Goal: Information Seeking & Learning: Learn about a topic

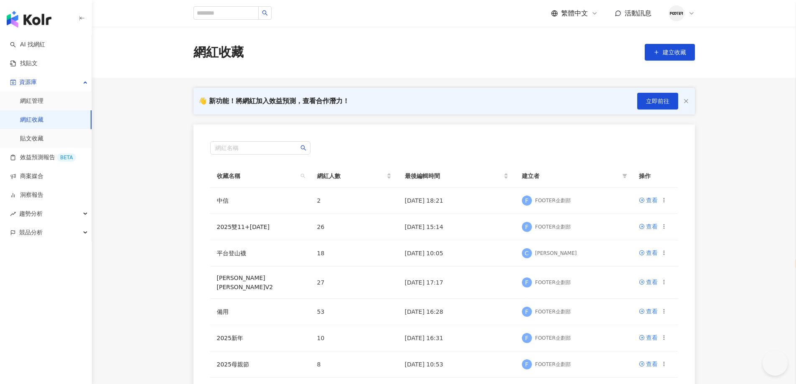
select select "*****"
click at [220, 283] on link "哈利波特V2" at bounding box center [245, 282] width 56 height 16
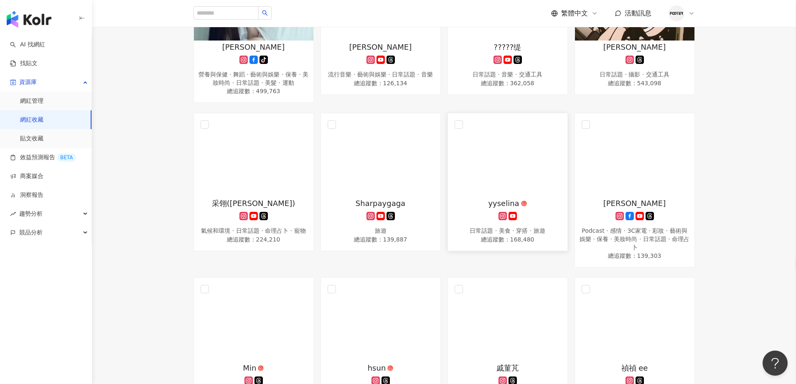
scroll to position [292, 0]
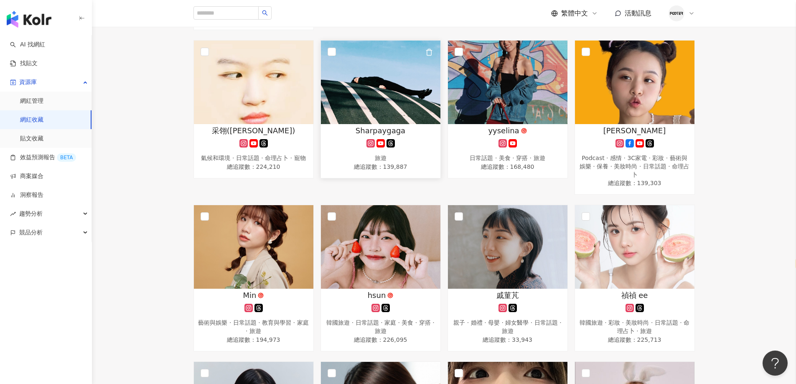
click at [346, 87] on img at bounding box center [380, 83] width 119 height 84
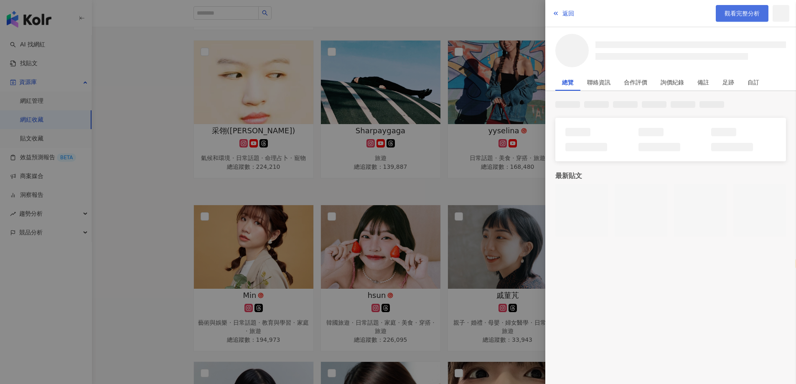
click at [738, 9] on link "觀看完整分析" at bounding box center [741, 13] width 53 height 17
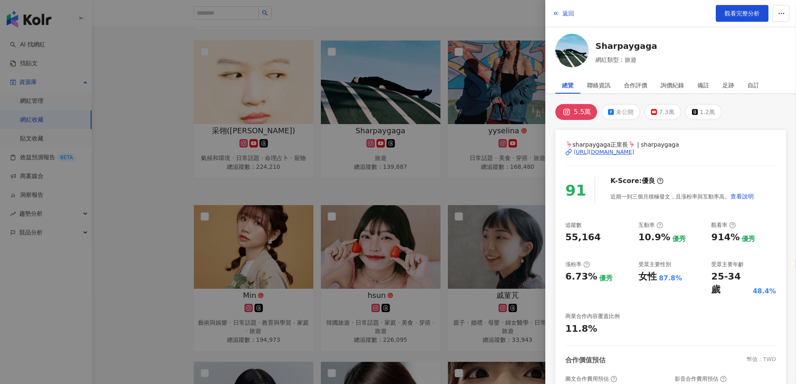
click at [315, 162] on div at bounding box center [398, 192] width 796 height 384
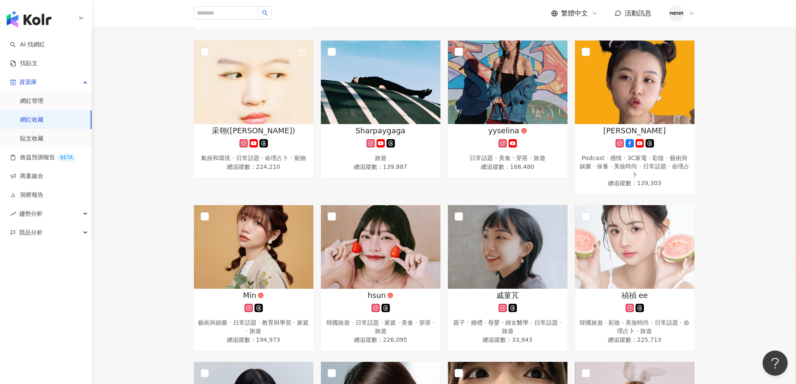
click at [258, 156] on div "氣候和環境 · 日常話題 · 命理占卜 · 寵物" at bounding box center [253, 158] width 111 height 8
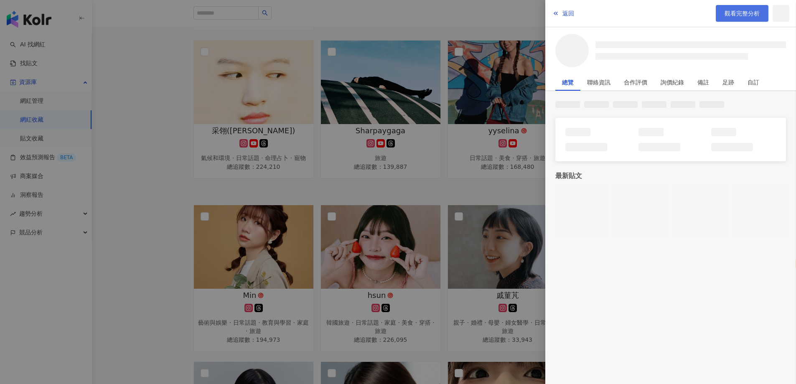
click at [727, 15] on span "觀看完整分析" at bounding box center [741, 13] width 35 height 7
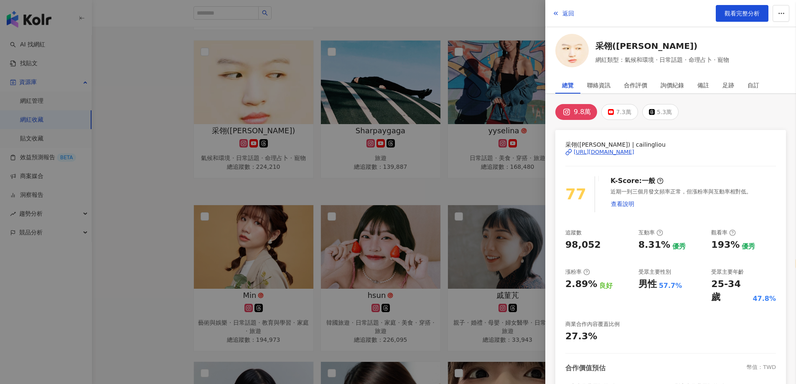
click at [209, 139] on div at bounding box center [398, 192] width 796 height 384
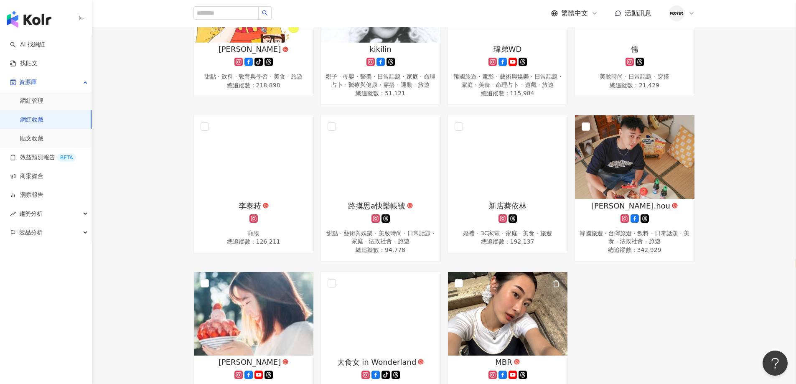
scroll to position [793, 0]
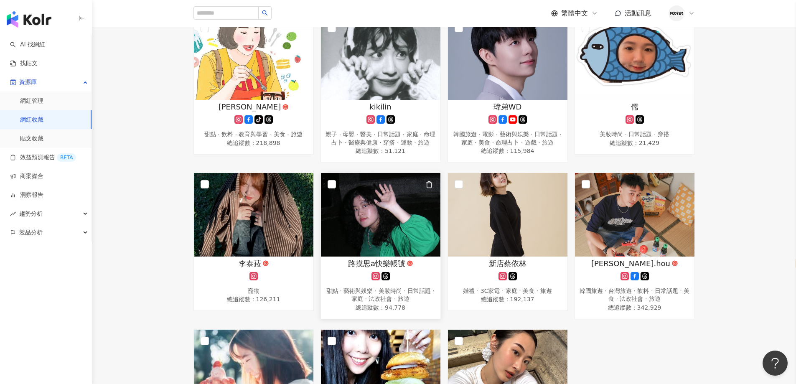
click at [397, 241] on img at bounding box center [380, 215] width 119 height 84
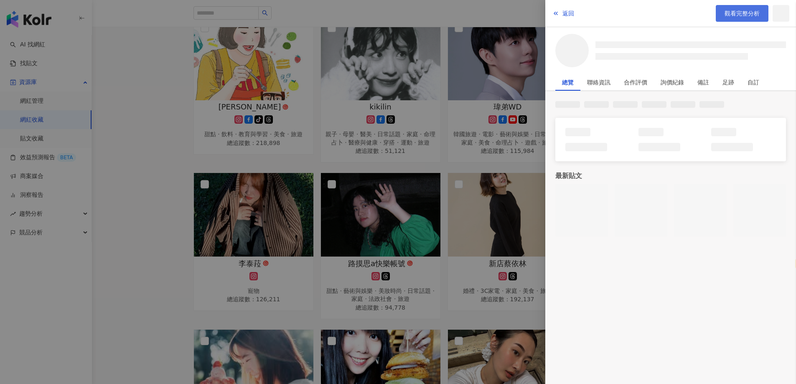
click at [732, 5] on link "觀看完整分析" at bounding box center [741, 13] width 53 height 17
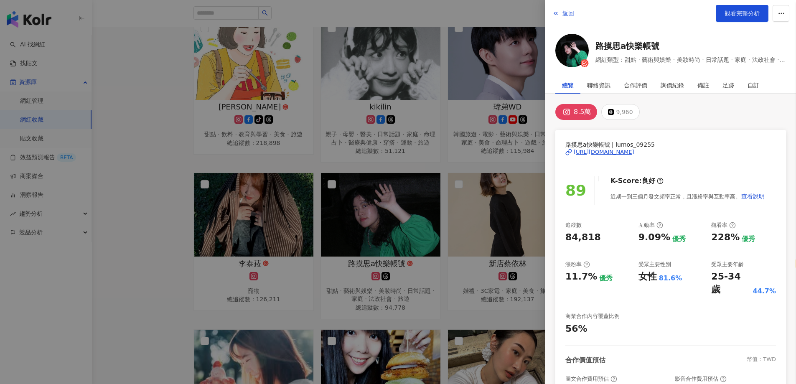
click at [338, 208] on div at bounding box center [398, 192] width 796 height 384
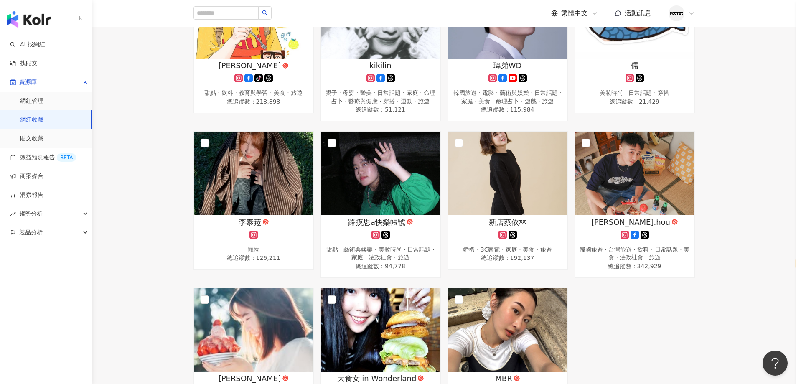
scroll to position [919, 0]
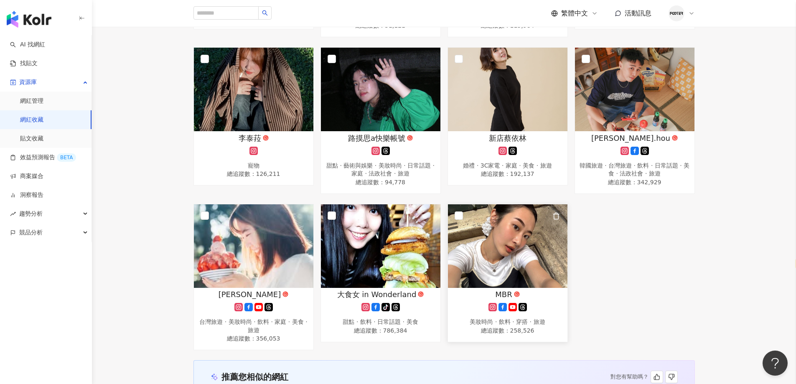
click at [534, 288] on img at bounding box center [507, 246] width 119 height 84
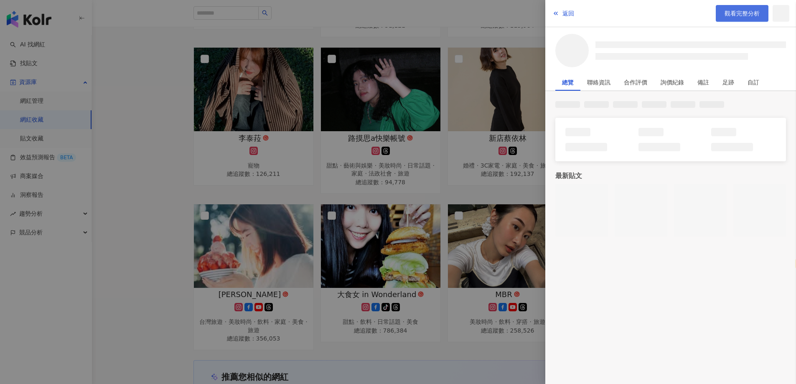
click at [724, 19] on link "觀看完整分析" at bounding box center [741, 13] width 53 height 17
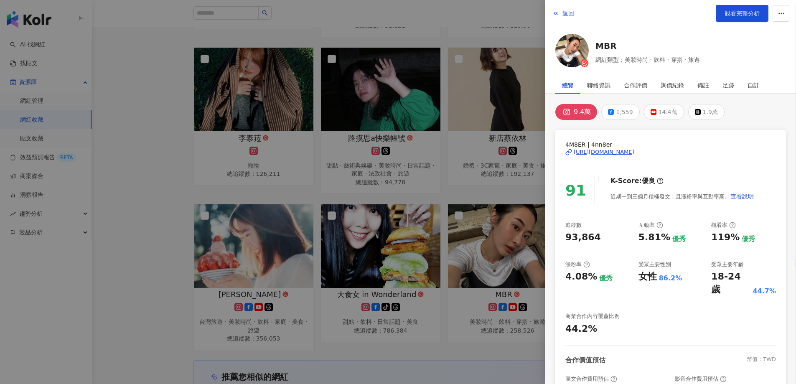
click at [328, 177] on div at bounding box center [398, 192] width 796 height 384
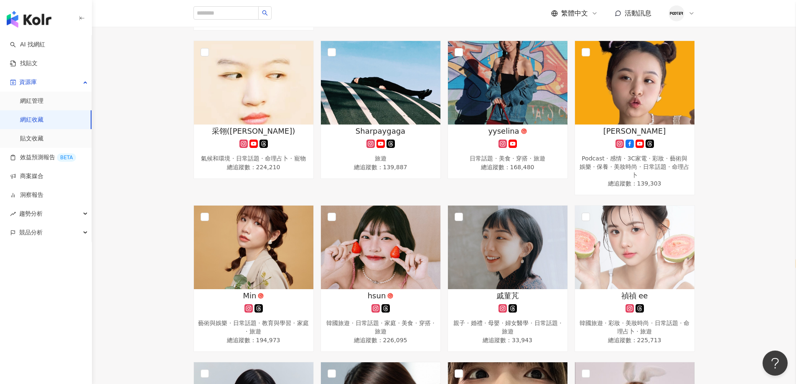
scroll to position [0, 0]
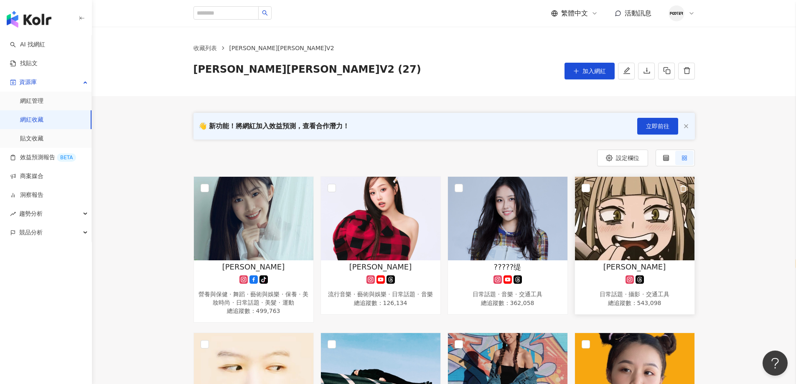
click at [657, 246] on img at bounding box center [634, 219] width 119 height 84
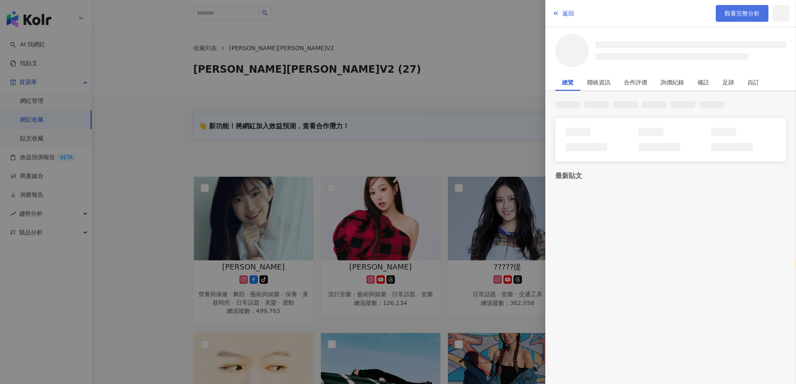
click at [726, 11] on span "觀看完整分析" at bounding box center [741, 13] width 35 height 7
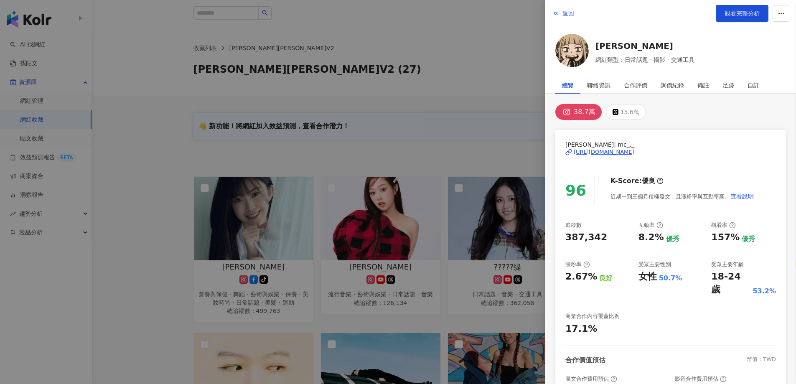
click at [371, 85] on div at bounding box center [398, 192] width 796 height 384
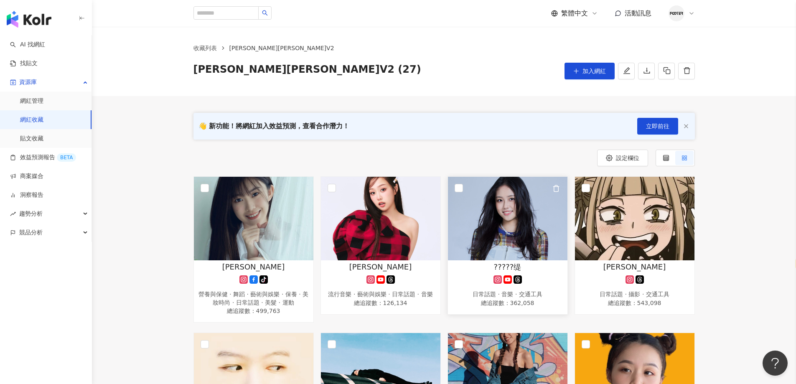
click at [502, 236] on img at bounding box center [507, 219] width 119 height 84
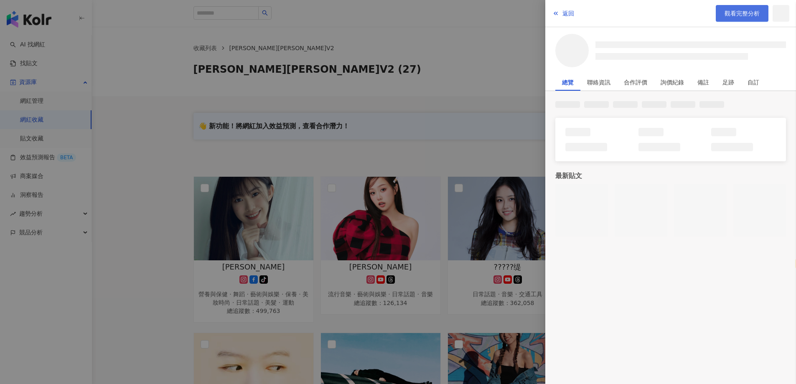
click at [748, 13] on span "觀看完整分析" at bounding box center [741, 13] width 35 height 7
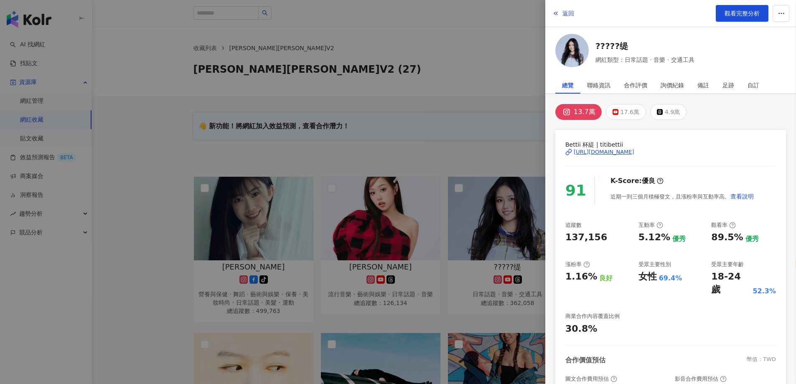
click at [182, 223] on div at bounding box center [398, 192] width 796 height 384
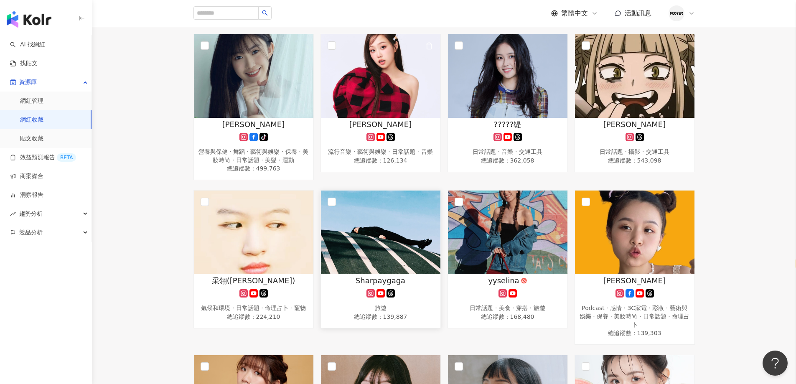
scroll to position [167, 0]
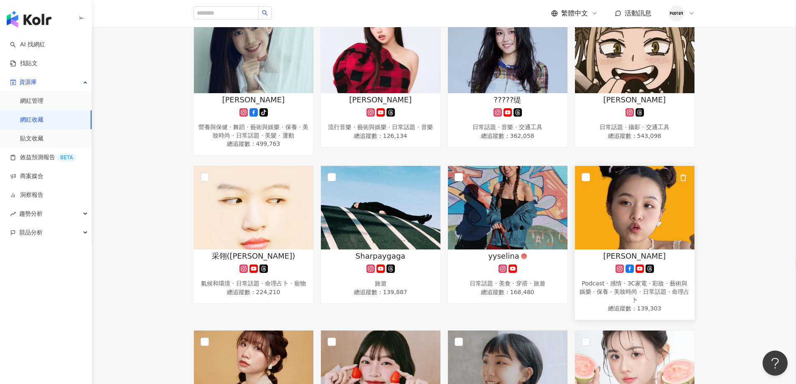
click at [617, 232] on img at bounding box center [634, 208] width 119 height 84
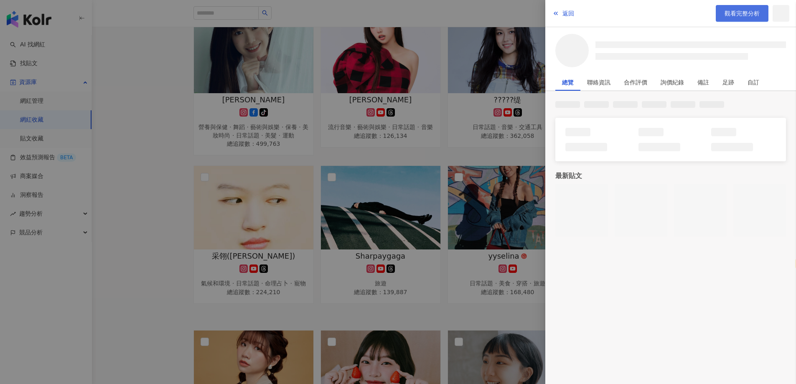
click at [737, 17] on span "觀看完整分析" at bounding box center [741, 13] width 35 height 7
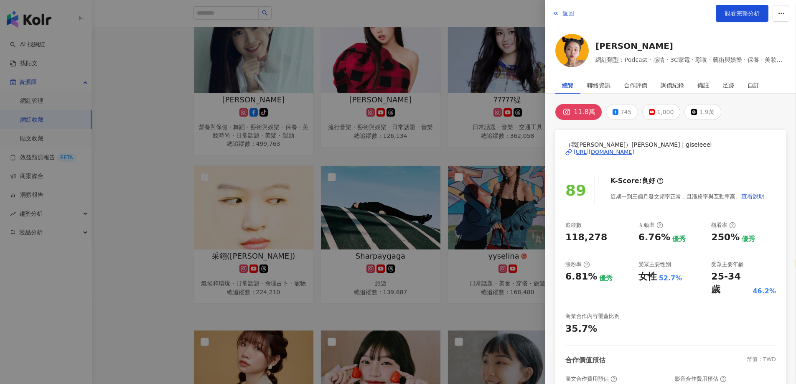
click at [323, 211] on div at bounding box center [398, 192] width 796 height 384
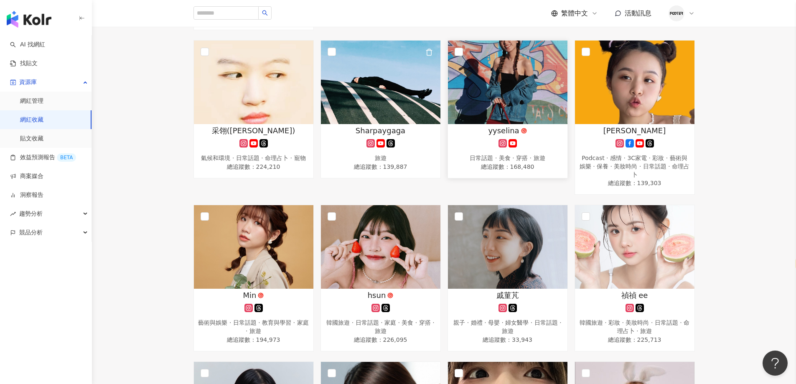
scroll to position [251, 0]
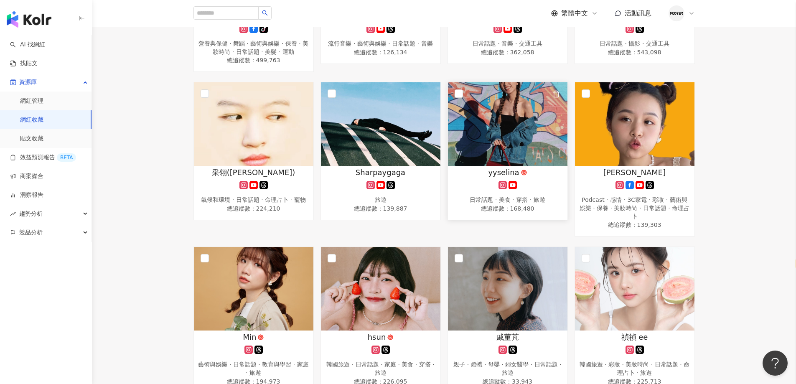
click at [502, 162] on img at bounding box center [507, 124] width 119 height 84
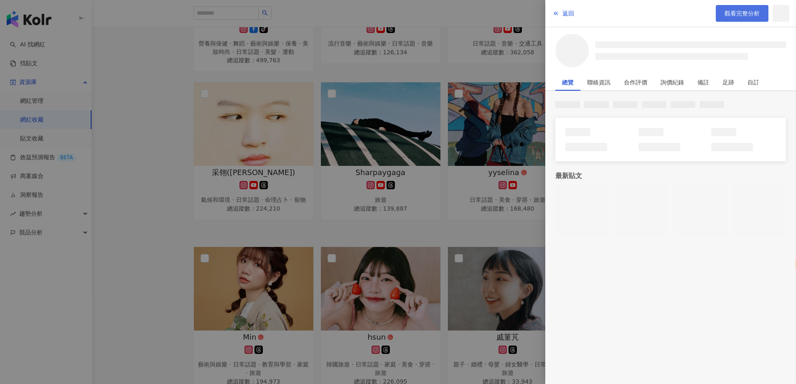
click at [743, 13] on span "觀看完整分析" at bounding box center [741, 13] width 35 height 7
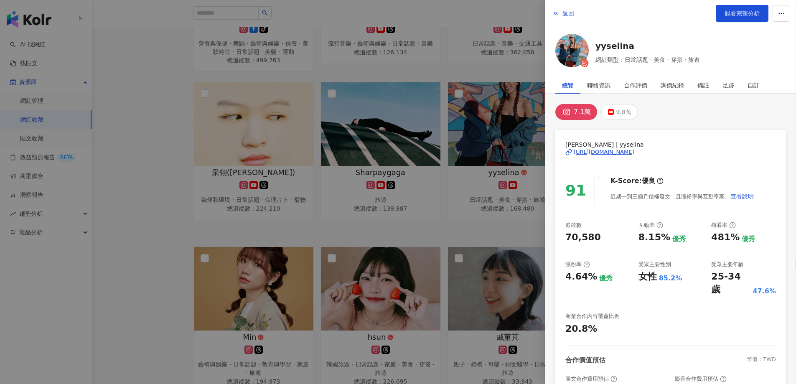
click at [173, 210] on div at bounding box center [398, 192] width 796 height 384
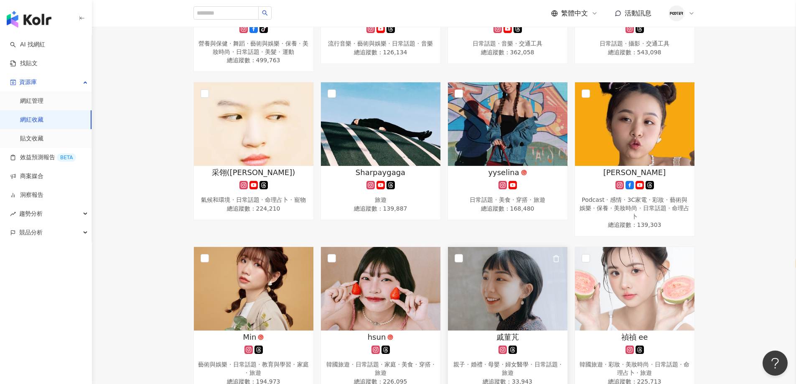
click at [503, 270] on img at bounding box center [507, 289] width 119 height 84
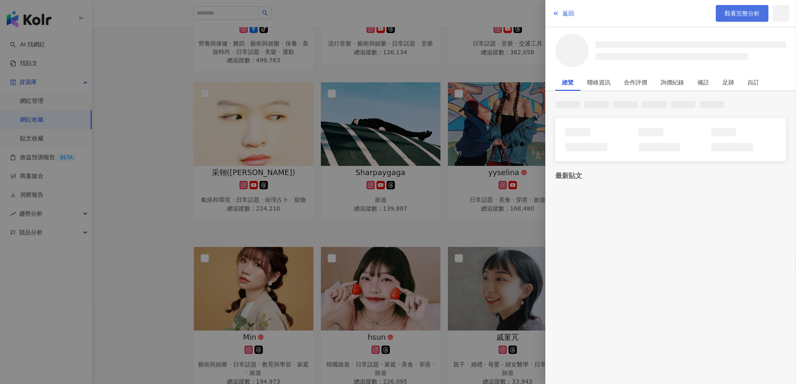
click at [731, 15] on span "觀看完整分析" at bounding box center [741, 13] width 35 height 7
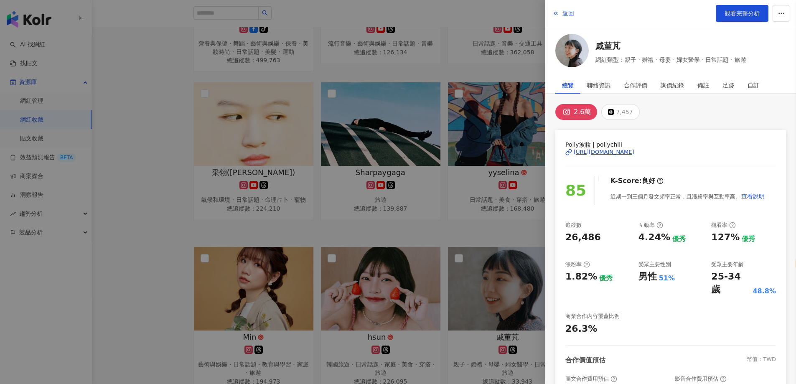
click at [307, 241] on div at bounding box center [398, 192] width 796 height 384
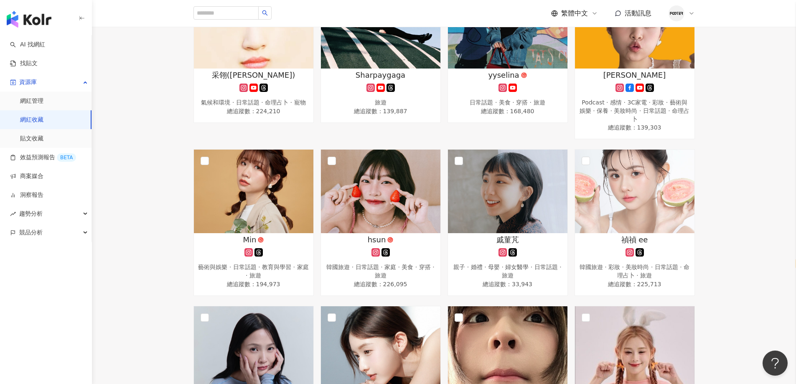
scroll to position [418, 0]
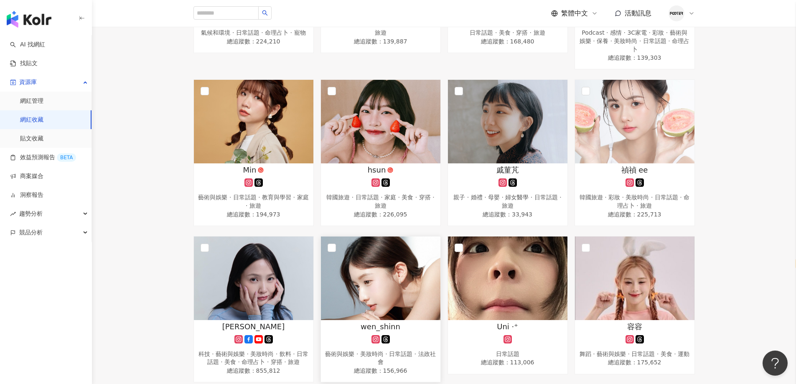
click at [383, 274] on img at bounding box center [380, 278] width 119 height 84
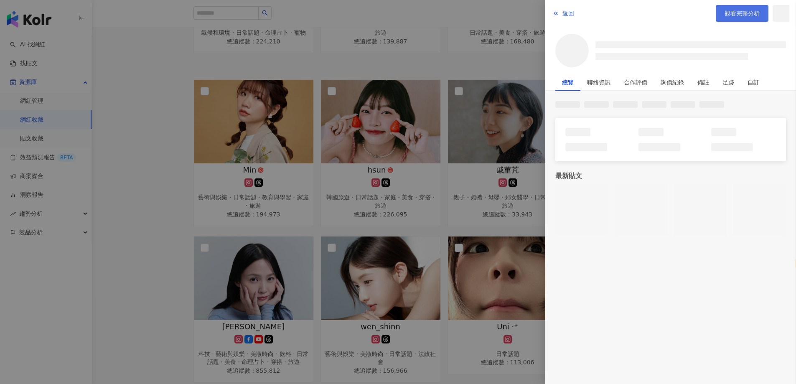
click at [734, 16] on span "觀看完整分析" at bounding box center [741, 13] width 35 height 7
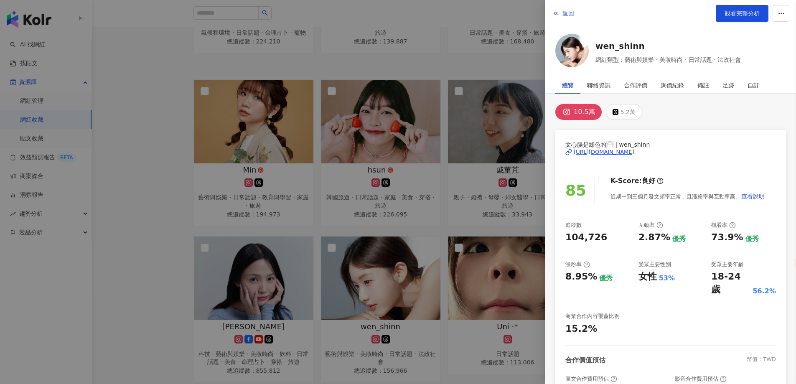
click at [312, 163] on div at bounding box center [398, 192] width 796 height 384
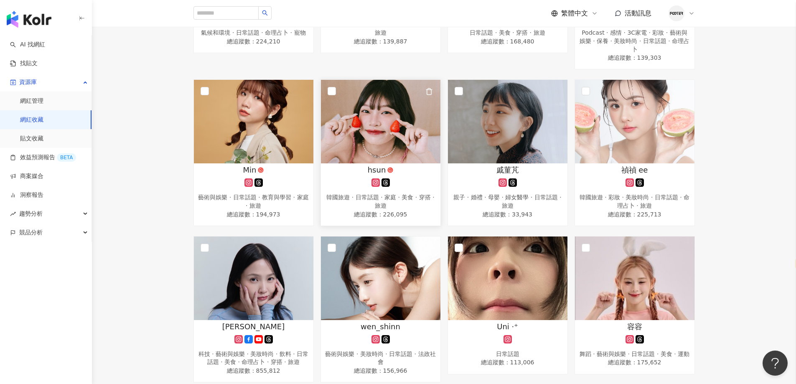
click at [355, 170] on div "hsun" at bounding box center [380, 170] width 111 height 10
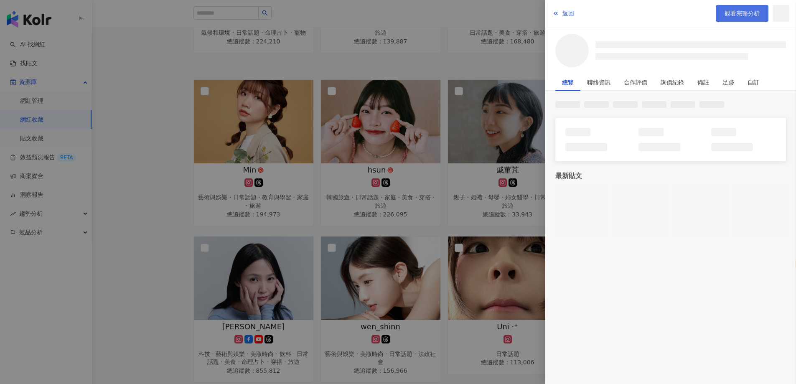
click at [740, 15] on span "觀看完整分析" at bounding box center [741, 13] width 35 height 7
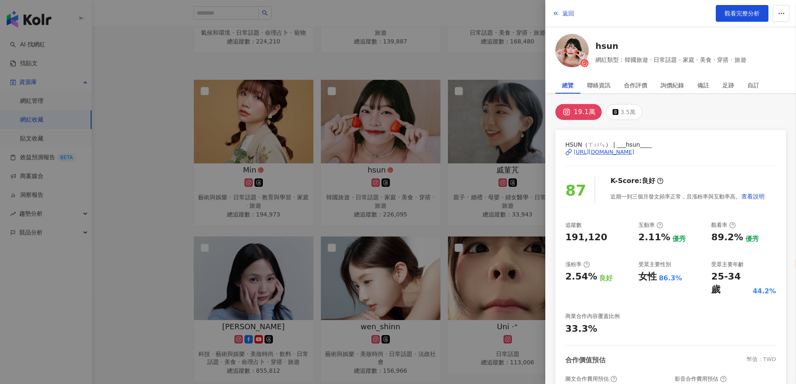
click at [272, 126] on div at bounding box center [398, 192] width 796 height 384
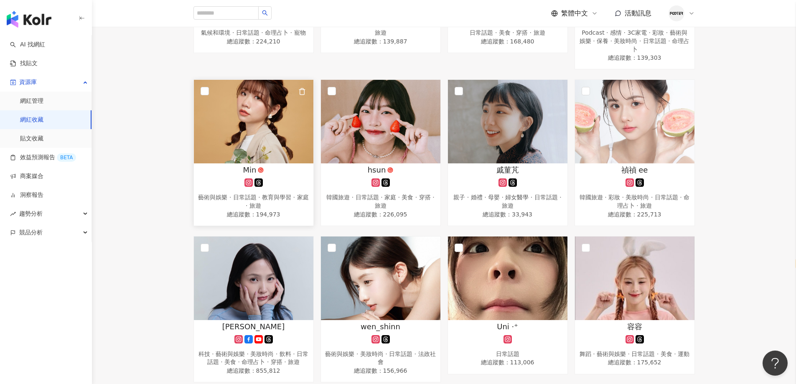
click at [269, 142] on img at bounding box center [253, 122] width 119 height 84
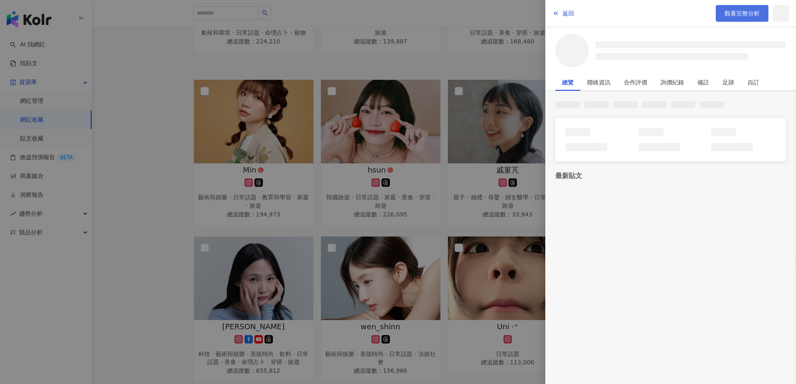
click at [722, 18] on link "觀看完整分析" at bounding box center [741, 13] width 53 height 17
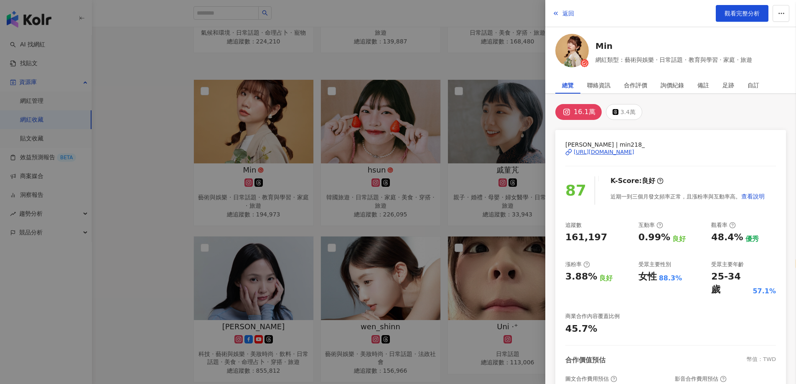
click at [335, 225] on div at bounding box center [398, 192] width 796 height 384
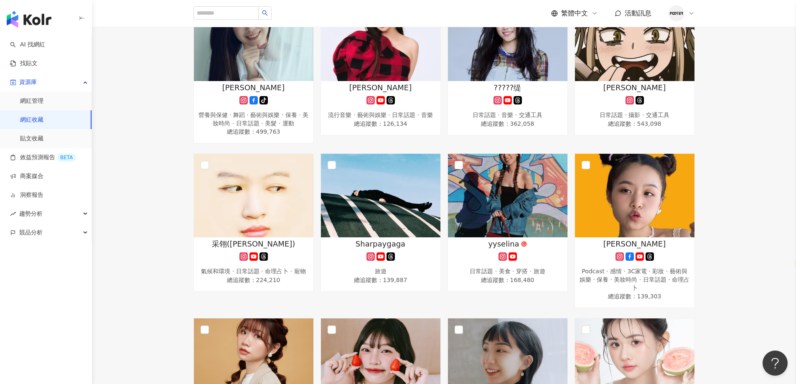
scroll to position [80, 0]
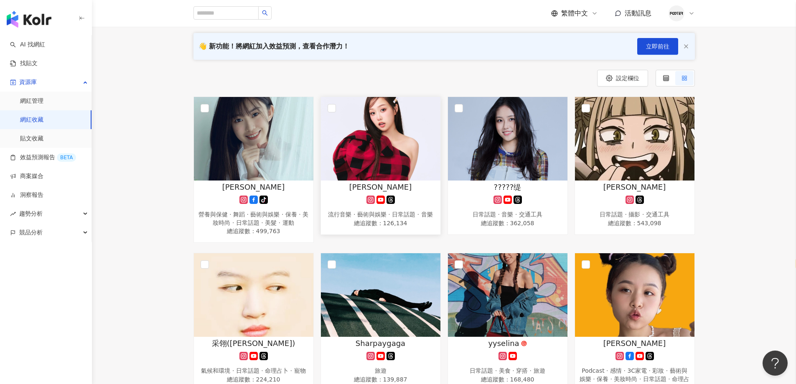
click at [392, 202] on icon at bounding box center [390, 199] width 8 height 8
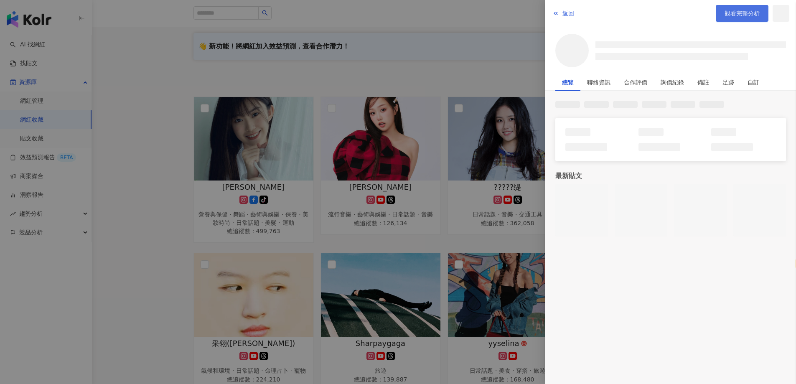
click at [722, 9] on link "觀看完整分析" at bounding box center [741, 13] width 53 height 17
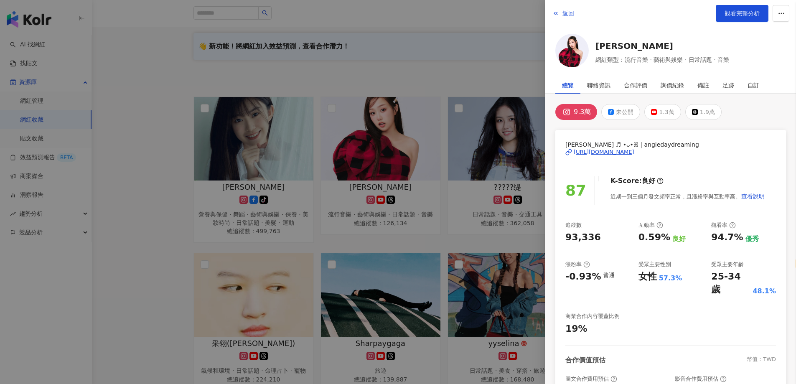
click at [117, 242] on div at bounding box center [398, 192] width 796 height 384
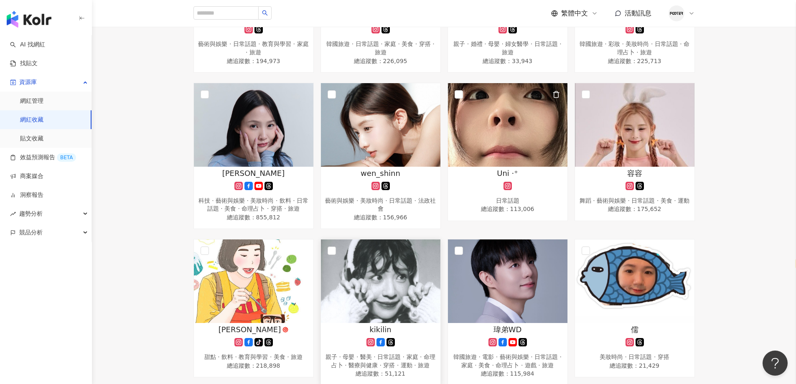
scroll to position [664, 0]
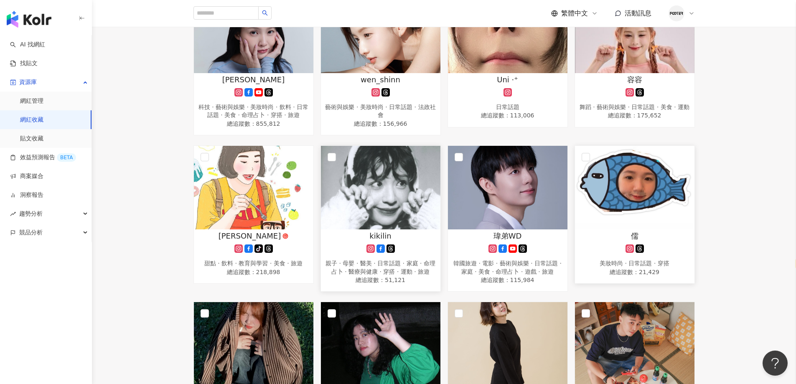
click at [590, 212] on img at bounding box center [634, 188] width 119 height 84
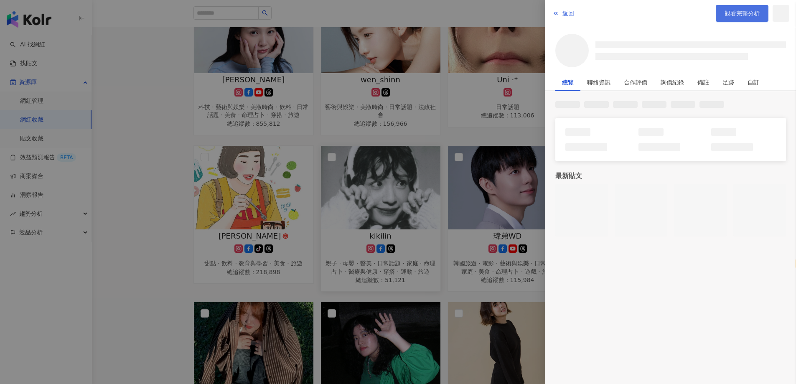
click at [725, 18] on link "觀看完整分析" at bounding box center [741, 13] width 53 height 17
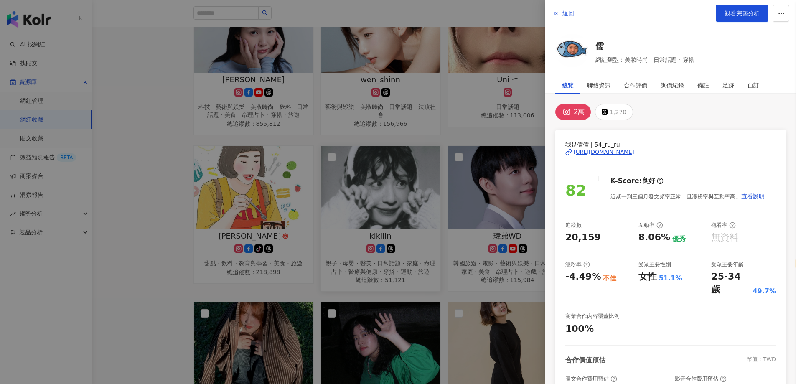
click at [360, 193] on div at bounding box center [398, 192] width 796 height 384
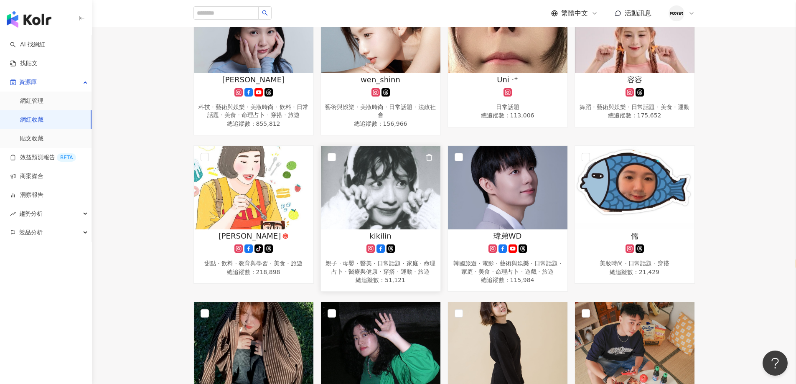
click at [374, 223] on img at bounding box center [380, 188] width 119 height 84
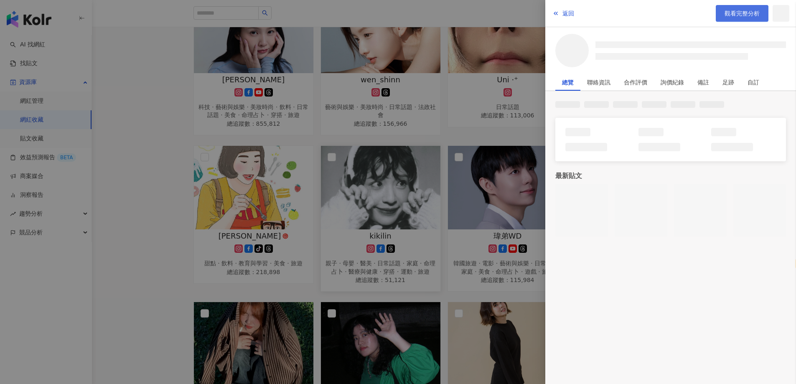
click at [740, 17] on span "觀看完整分析" at bounding box center [741, 13] width 35 height 7
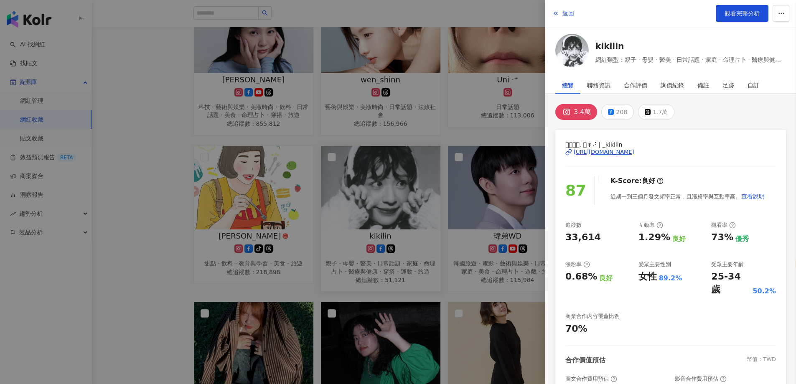
click at [319, 239] on div at bounding box center [398, 192] width 796 height 384
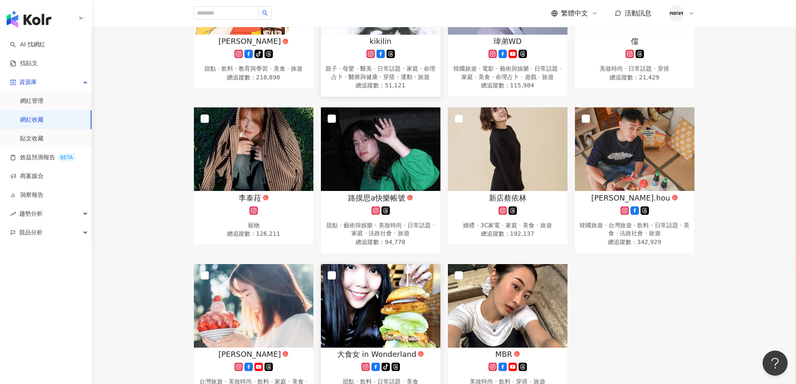
scroll to position [790, 0]
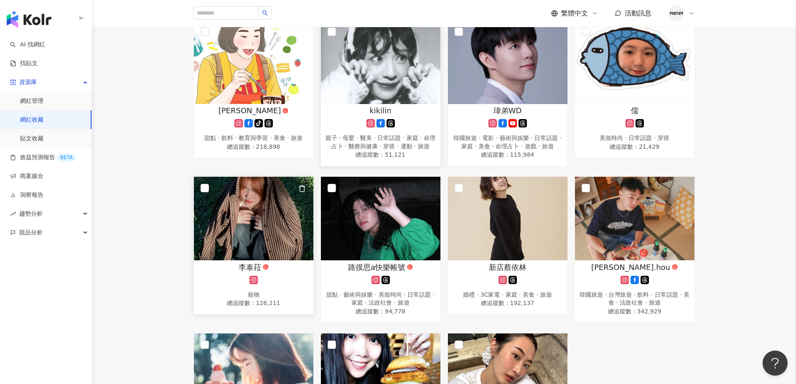
click at [250, 260] on img at bounding box center [253, 219] width 119 height 84
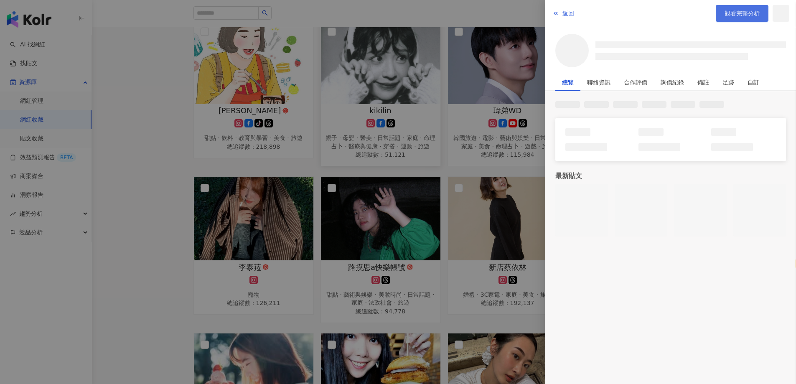
click at [741, 7] on link "觀看完整分析" at bounding box center [741, 13] width 53 height 17
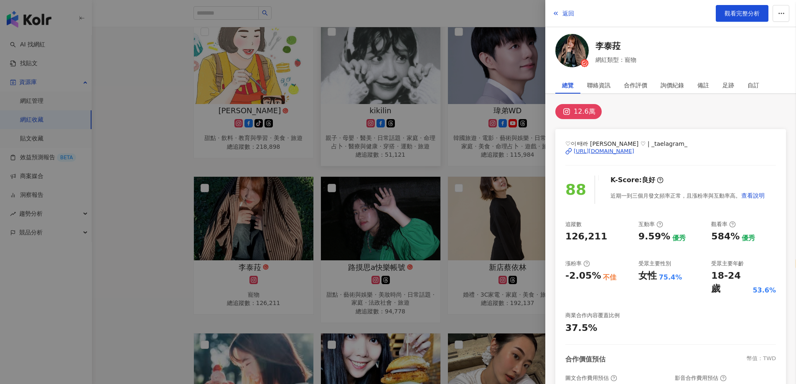
click at [299, 168] on div at bounding box center [398, 192] width 796 height 384
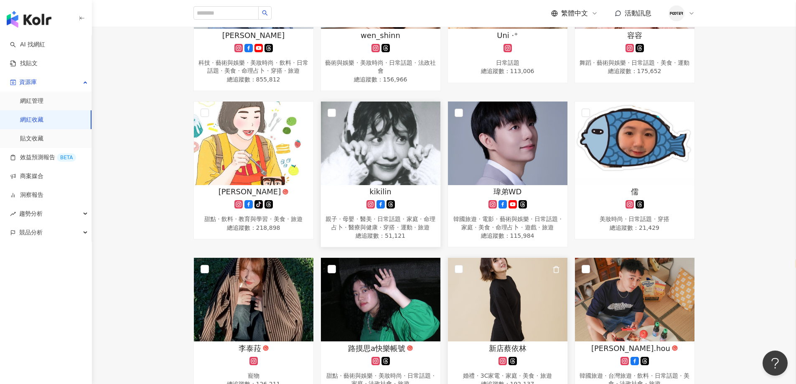
scroll to position [581, 0]
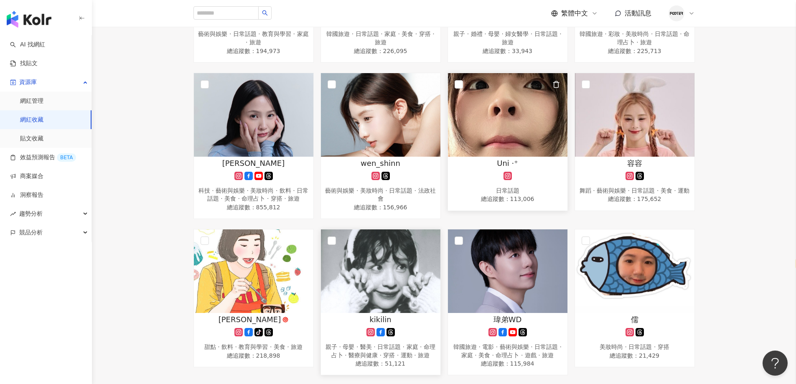
click at [485, 180] on div "Uni ‧⁺ 日常話題 總追蹤數 ： 113,006" at bounding box center [507, 181] width 119 height 47
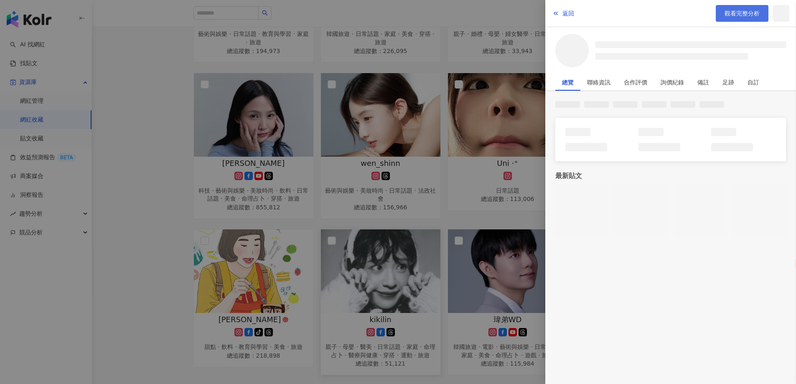
click at [748, 16] on span "觀看完整分析" at bounding box center [741, 13] width 35 height 7
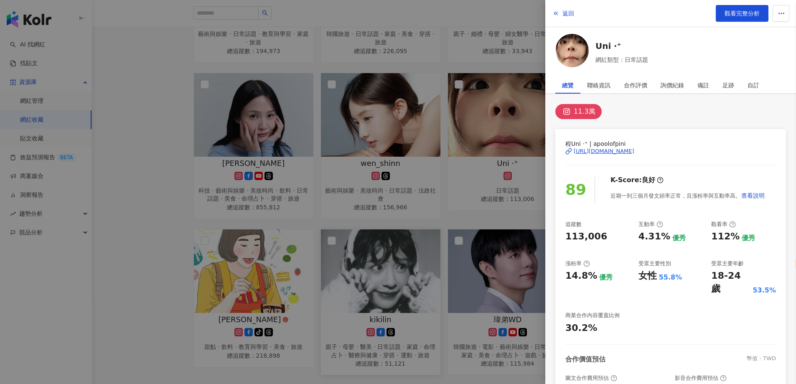
click at [323, 166] on div at bounding box center [398, 192] width 796 height 384
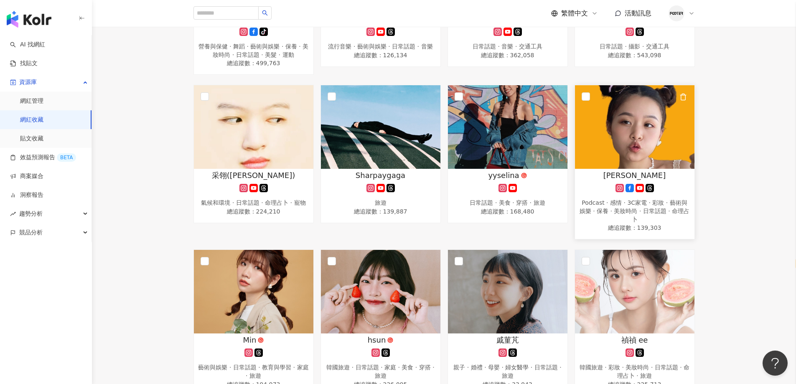
scroll to position [289, 0]
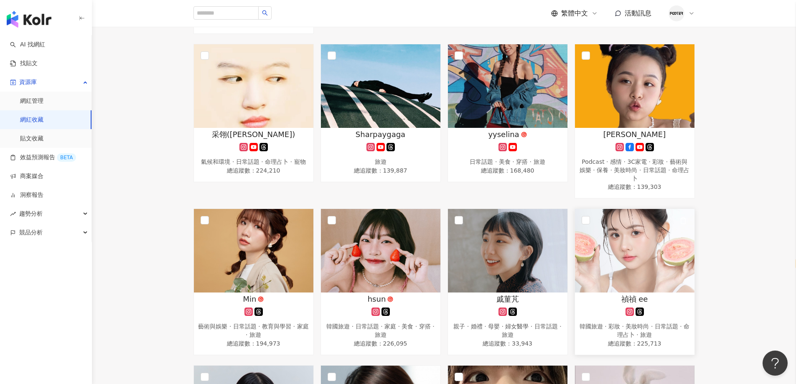
click at [617, 245] on img at bounding box center [634, 251] width 119 height 84
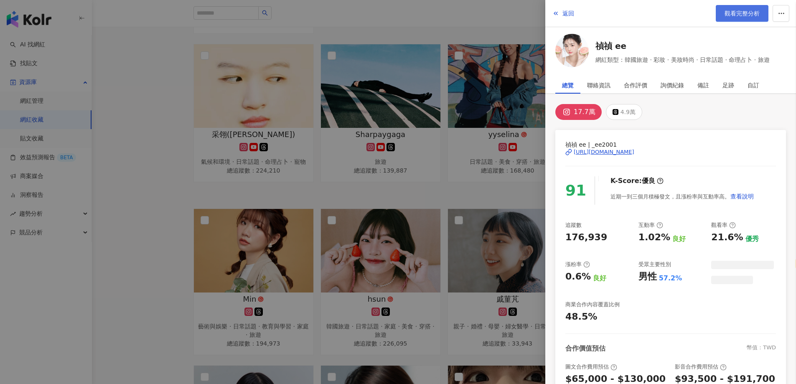
click at [736, 18] on link "觀看完整分析" at bounding box center [741, 13] width 53 height 17
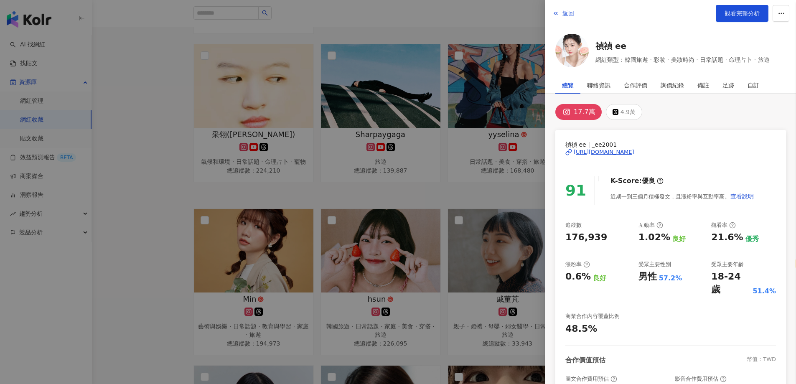
click at [320, 139] on div at bounding box center [398, 192] width 796 height 384
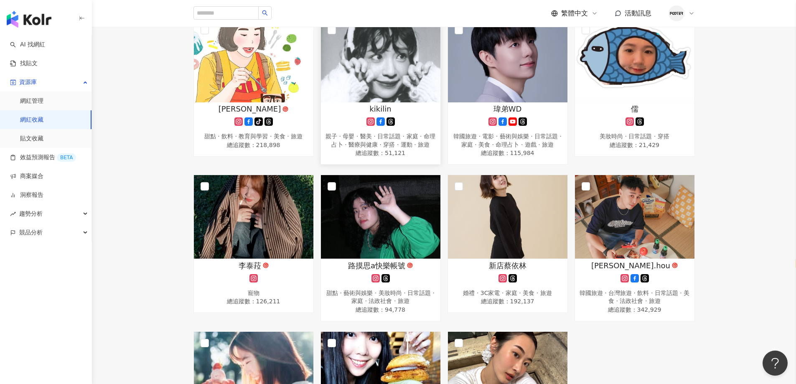
scroll to position [873, 0]
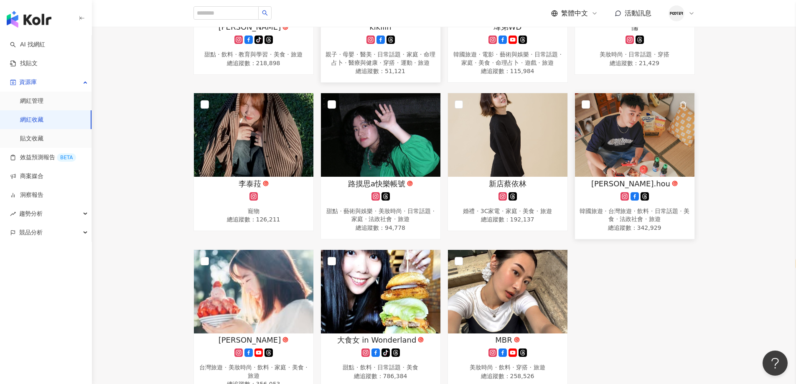
click at [626, 203] on div "raymond.hou 韓國旅遊 · 台灣旅遊 · 飲料 · 日常話題 · 美食 · 法政社會 · 旅遊 總追蹤數 ： 342,929" at bounding box center [634, 205] width 119 height 55
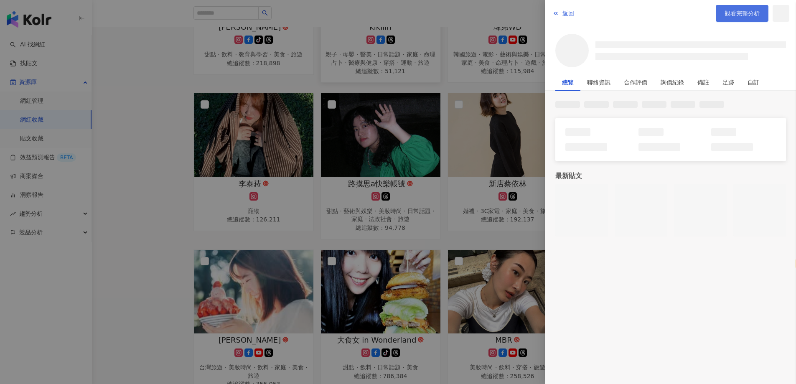
click at [717, 14] on link "觀看完整分析" at bounding box center [741, 13] width 53 height 17
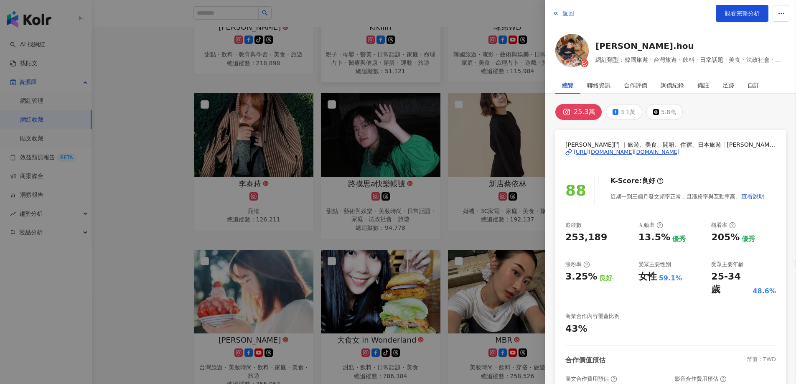
click at [170, 131] on div at bounding box center [398, 192] width 796 height 384
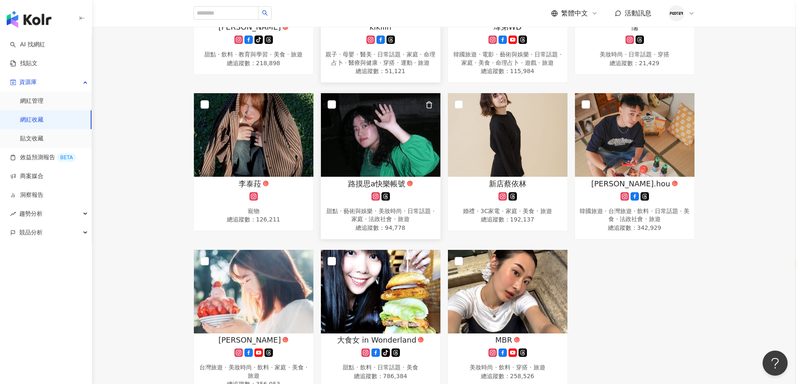
scroll to position [623, 0]
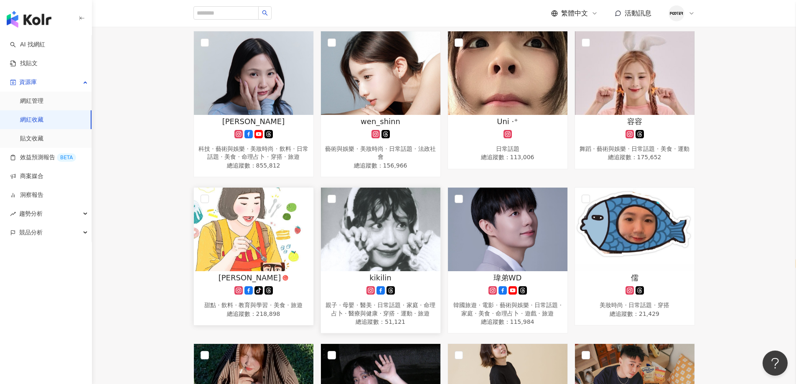
click at [233, 262] on img at bounding box center [253, 230] width 119 height 84
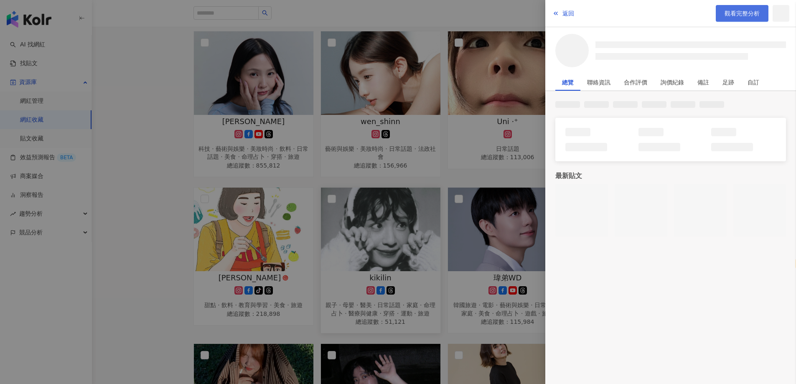
click at [728, 18] on link "觀看完整分析" at bounding box center [741, 13] width 53 height 17
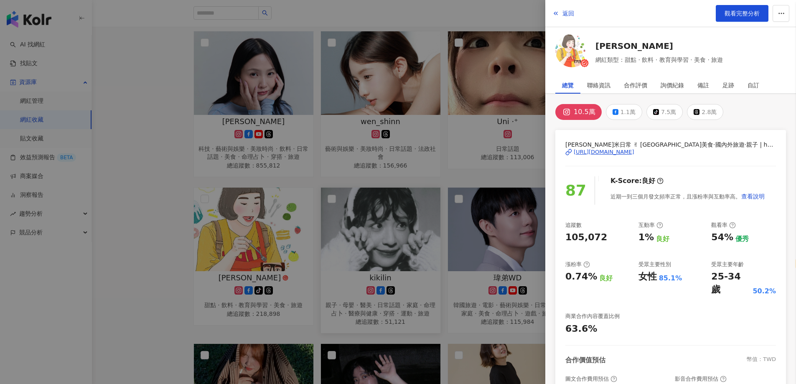
click at [227, 144] on div at bounding box center [398, 192] width 796 height 384
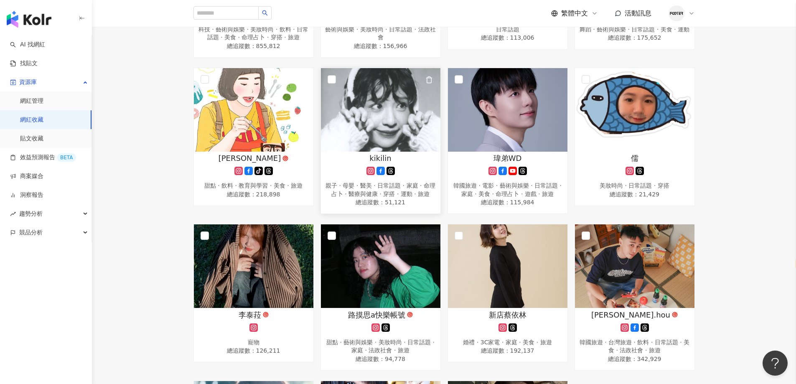
scroll to position [873, 0]
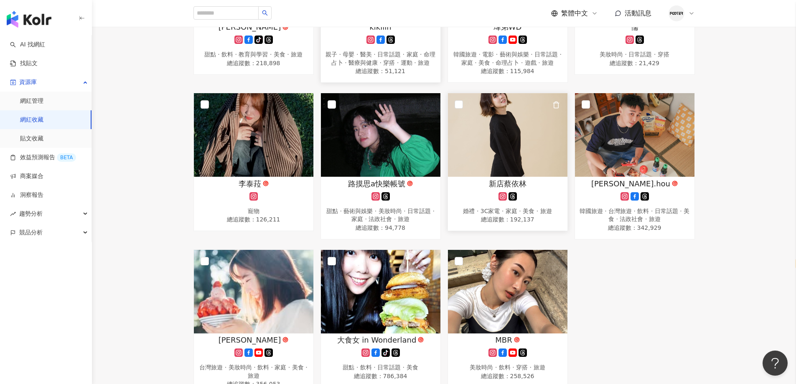
click at [495, 215] on div "新店蔡依林 婚禮 · 3C家電 · 家庭 · 美食 · 旅遊 總追蹤數 ： 192,137" at bounding box center [507, 201] width 119 height 47
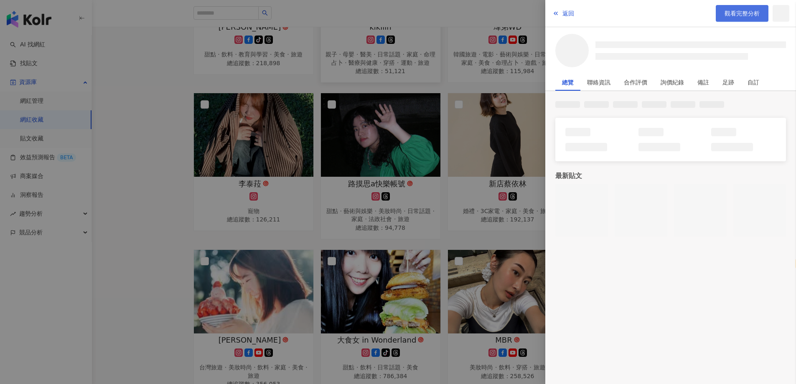
click at [718, 10] on link "觀看完整分析" at bounding box center [741, 13] width 53 height 17
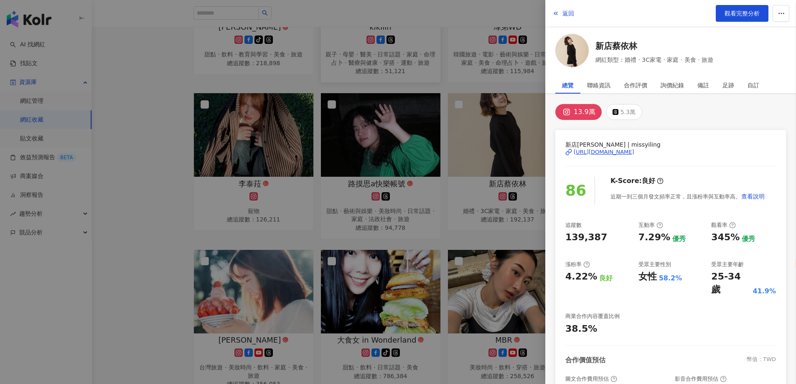
click at [222, 149] on div at bounding box center [398, 192] width 796 height 384
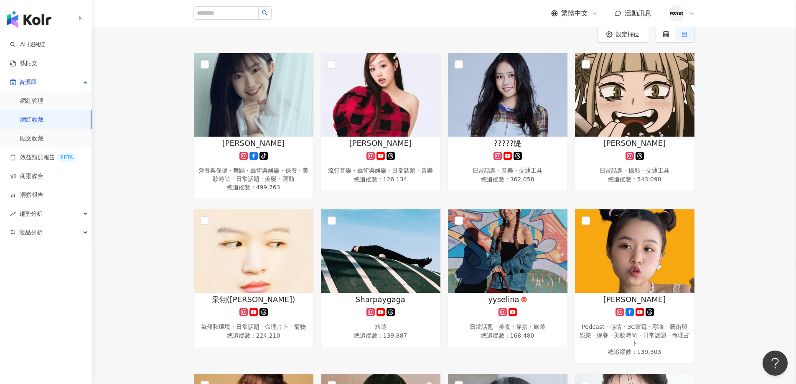
scroll to position [122, 0]
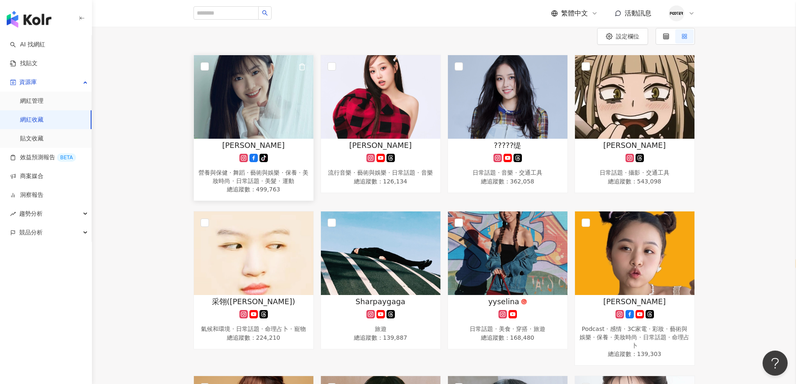
click at [238, 119] on img at bounding box center [253, 97] width 119 height 84
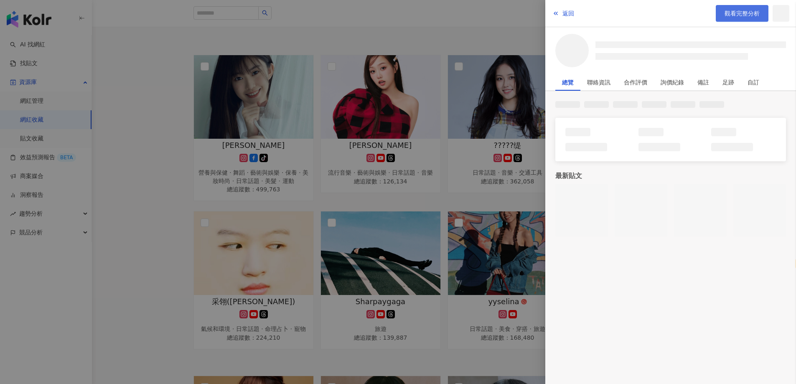
click at [733, 18] on link "觀看完整分析" at bounding box center [741, 13] width 53 height 17
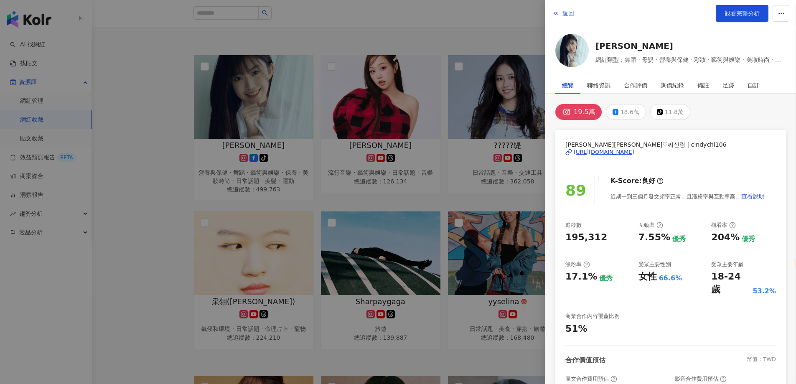
click at [260, 222] on div at bounding box center [398, 192] width 796 height 384
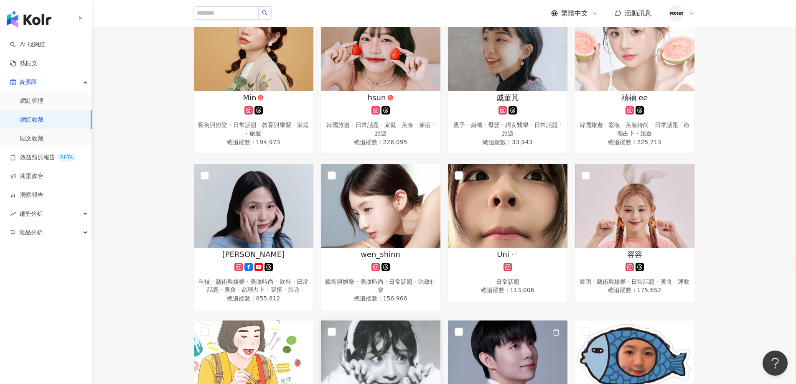
scroll to position [414, 0]
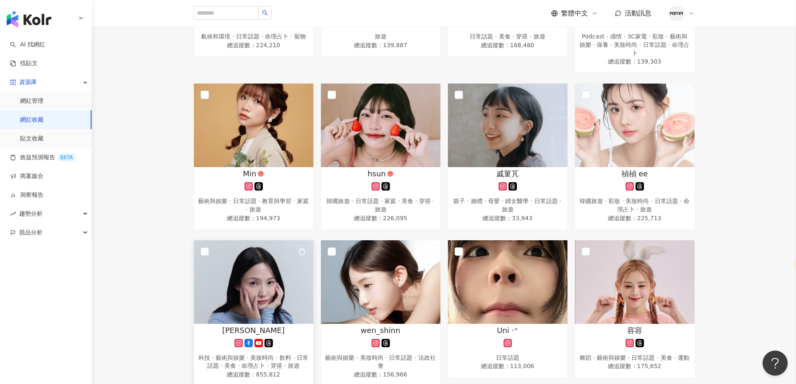
click at [265, 294] on img at bounding box center [253, 282] width 119 height 84
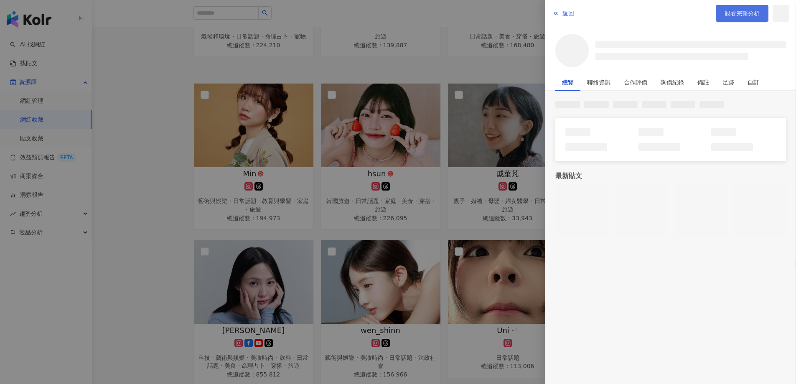
click at [726, 16] on span "觀看完整分析" at bounding box center [741, 13] width 35 height 7
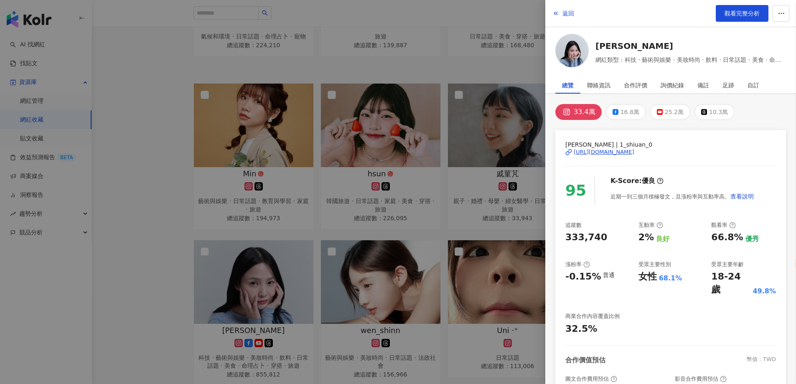
click at [228, 190] on div at bounding box center [398, 192] width 796 height 384
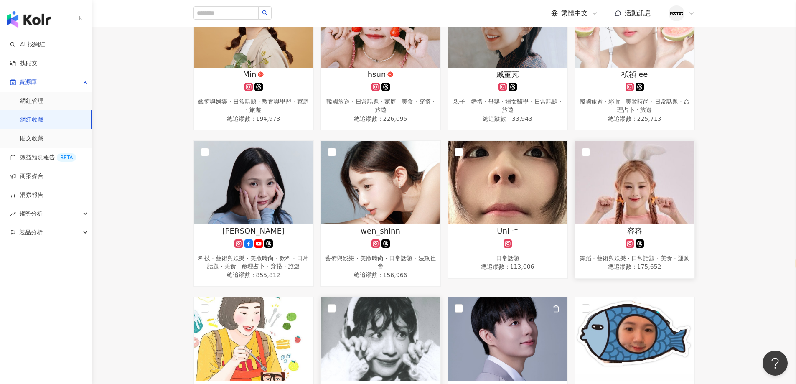
scroll to position [497, 0]
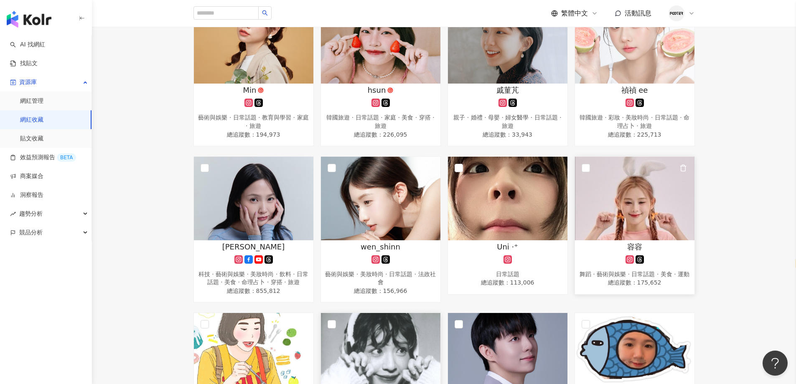
click at [636, 223] on img at bounding box center [634, 199] width 119 height 84
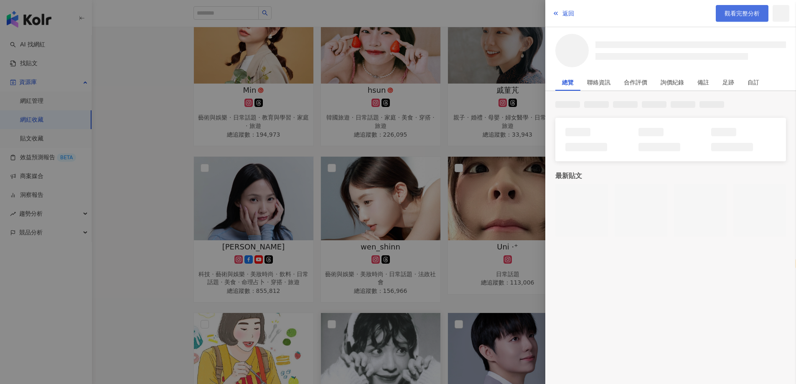
click at [736, 16] on span "觀看完整分析" at bounding box center [741, 13] width 35 height 7
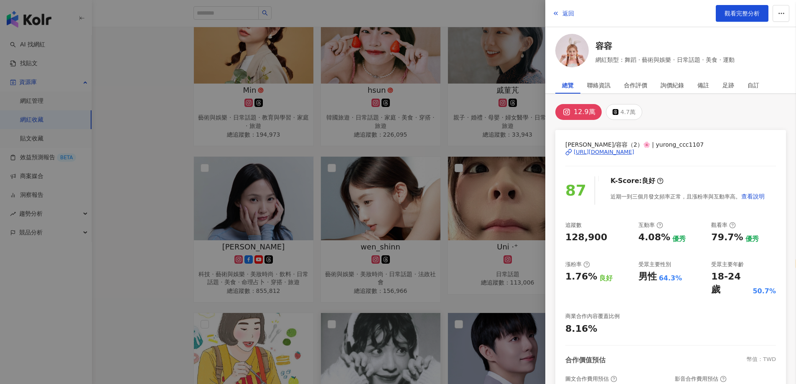
click at [312, 182] on div at bounding box center [398, 192] width 796 height 384
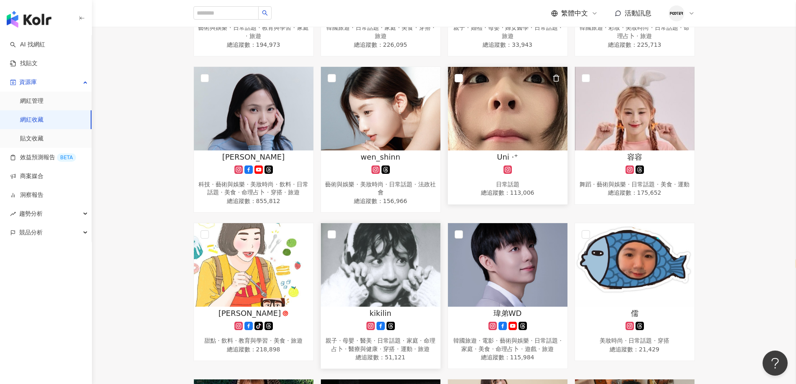
scroll to position [664, 0]
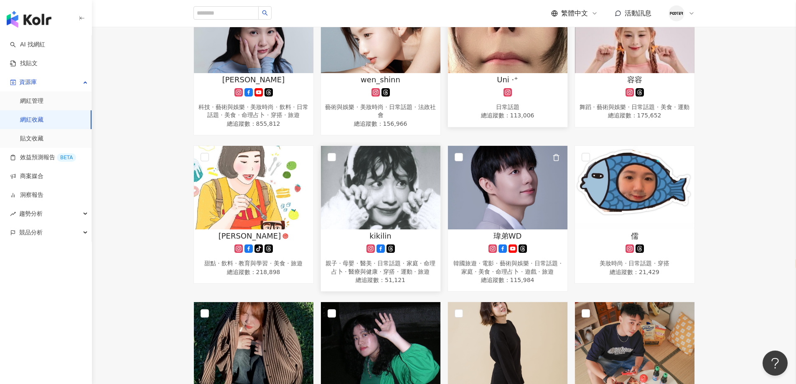
click at [515, 248] on icon at bounding box center [512, 248] width 8 height 8
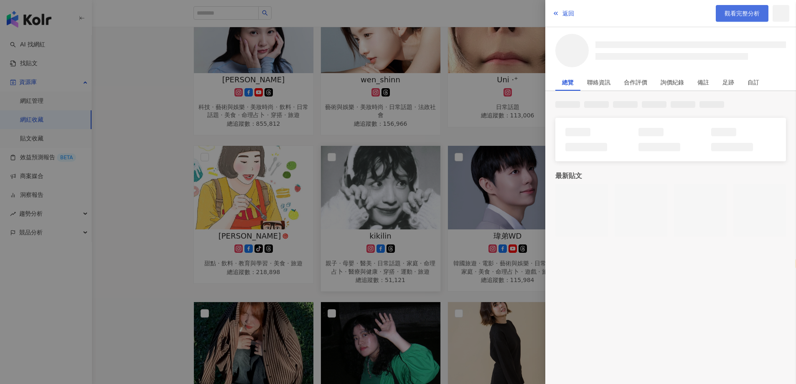
click at [731, 8] on link "觀看完整分析" at bounding box center [741, 13] width 53 height 17
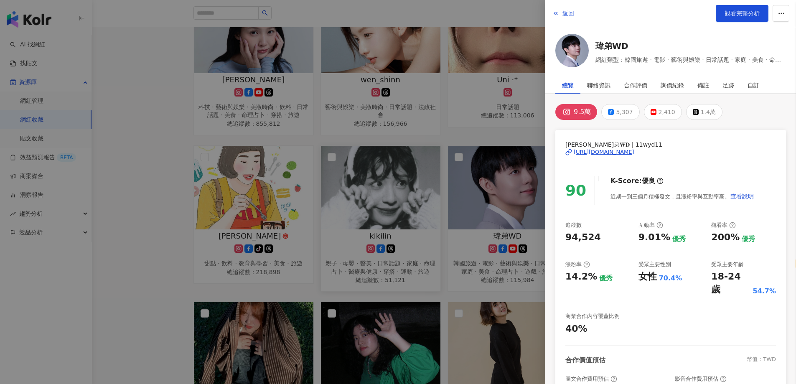
click at [395, 237] on div at bounding box center [398, 192] width 796 height 384
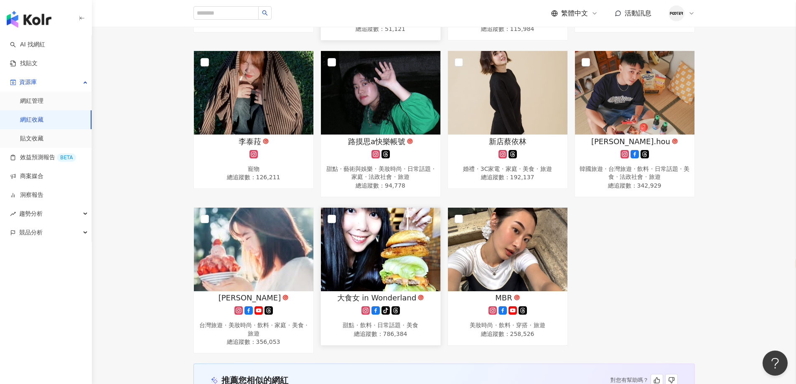
scroll to position [957, 0]
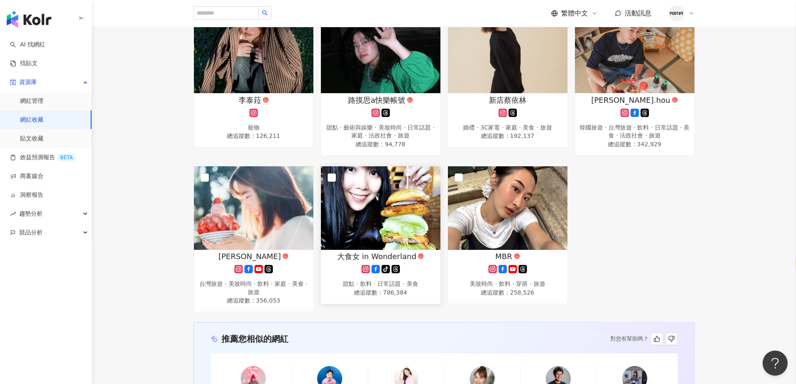
click at [395, 243] on img at bounding box center [380, 208] width 119 height 84
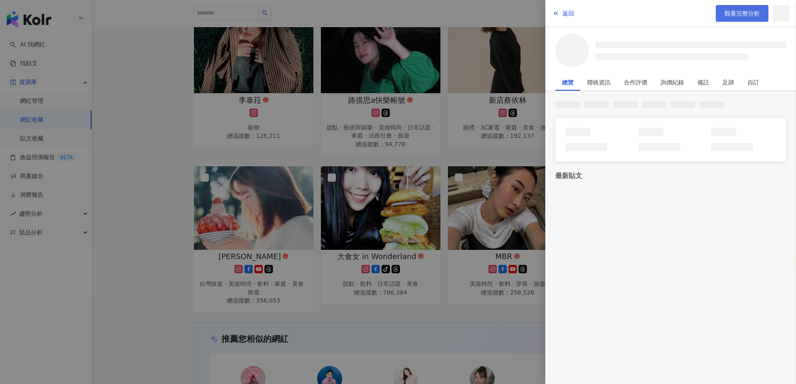
click at [742, 10] on span "觀看完整分析" at bounding box center [741, 13] width 35 height 7
click at [217, 287] on div at bounding box center [398, 192] width 796 height 384
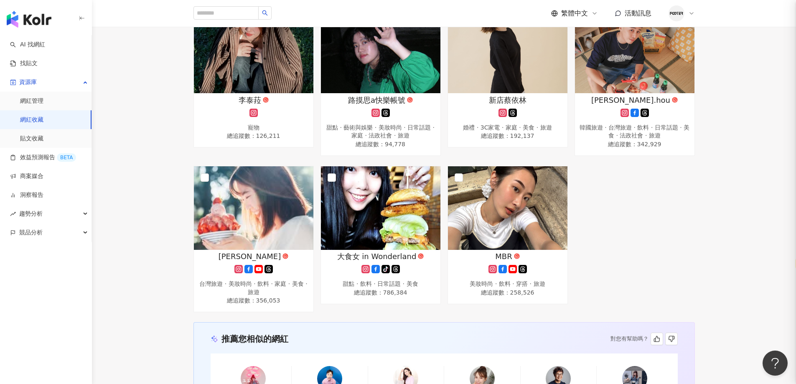
click at [255, 249] on div at bounding box center [398, 192] width 796 height 384
click at [252, 250] on img at bounding box center [253, 208] width 119 height 84
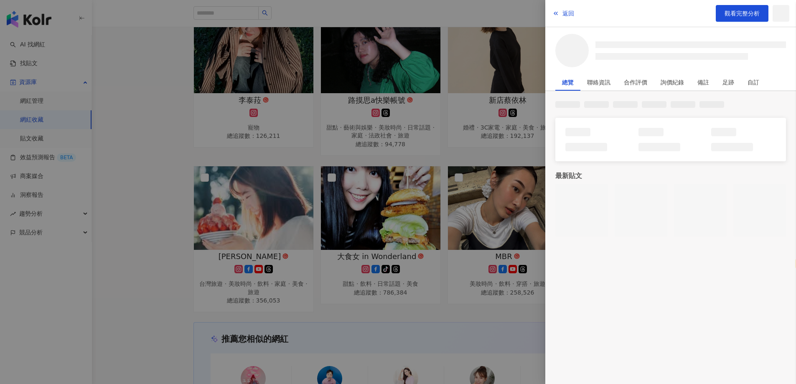
click at [715, 12] on div "返回 觀看完整分析" at bounding box center [670, 13] width 251 height 27
click at [721, 10] on link "觀看完整分析" at bounding box center [741, 13] width 53 height 17
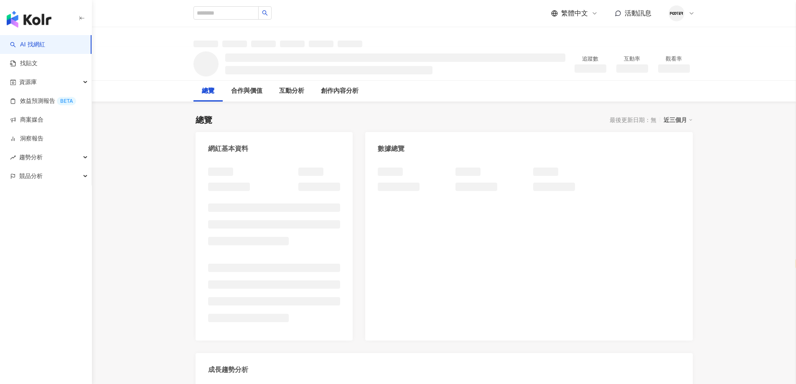
select select "*****"
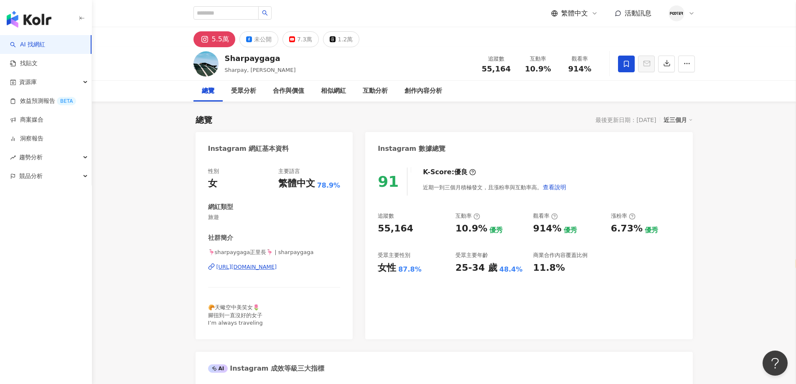
click at [277, 269] on div "https://www.instagram.com/sharpaygaga/" at bounding box center [246, 267] width 61 height 8
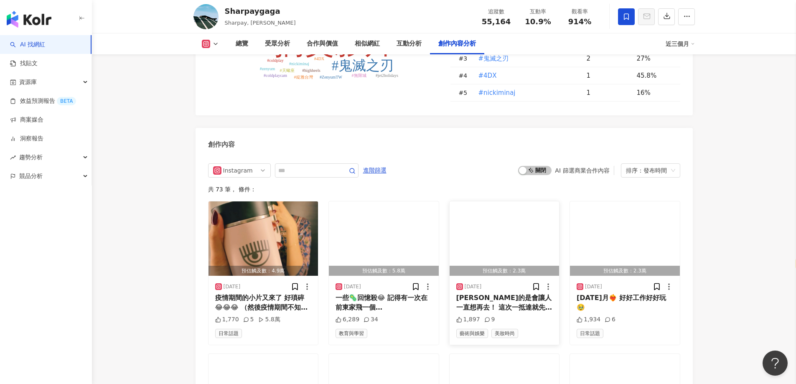
scroll to position [2422, 0]
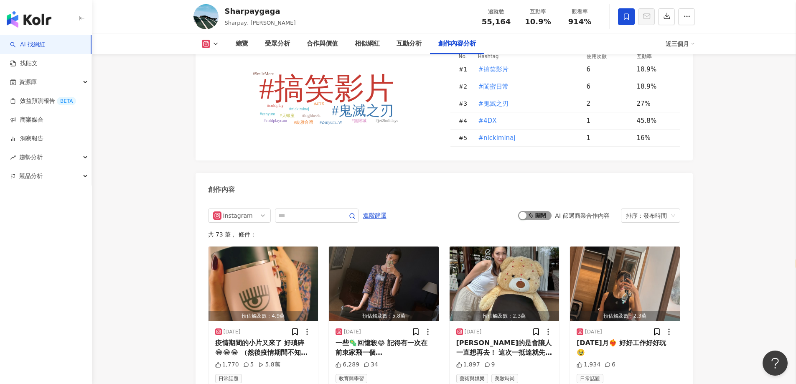
click at [526, 212] on div "button" at bounding box center [523, 216] width 8 height 8
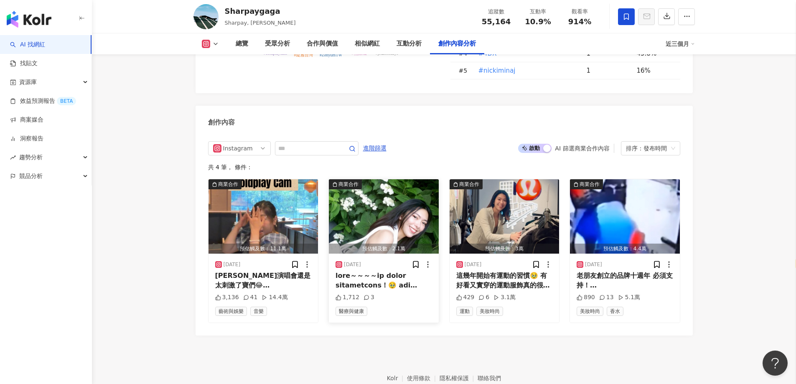
scroll to position [2527, 0]
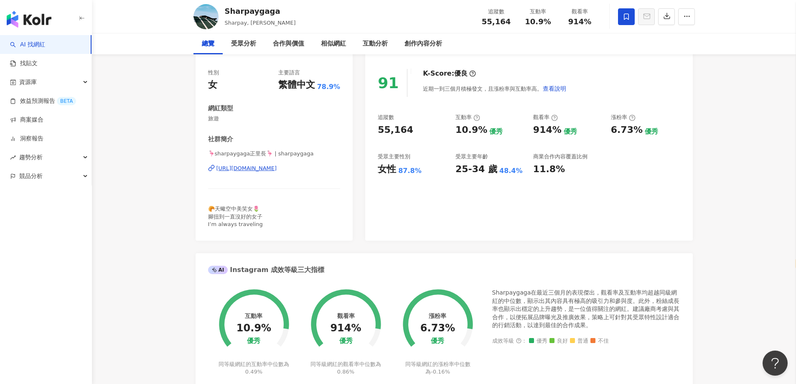
scroll to position [0, 0]
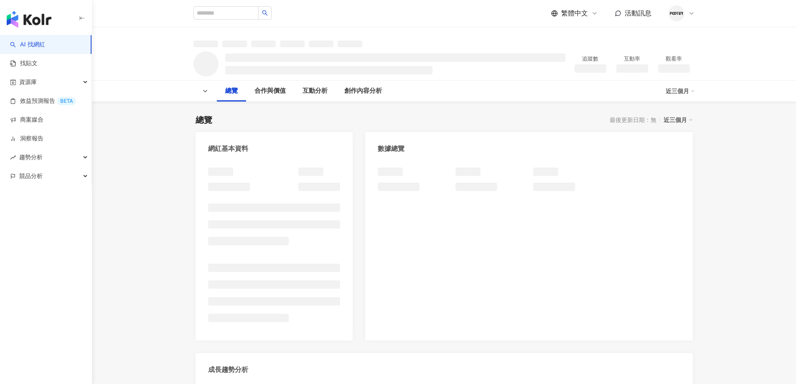
select select "*****"
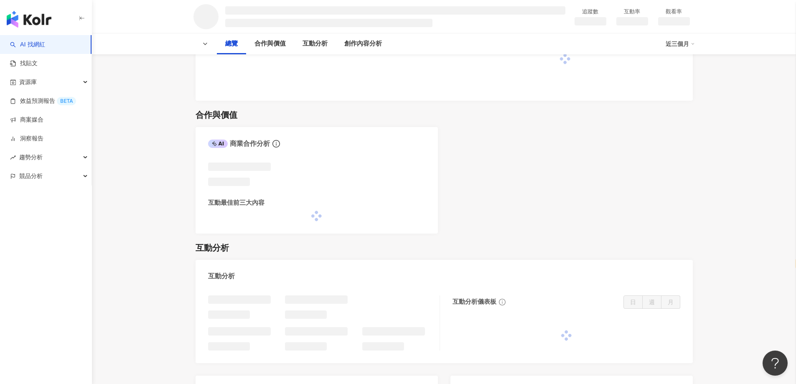
scroll to position [274, 0]
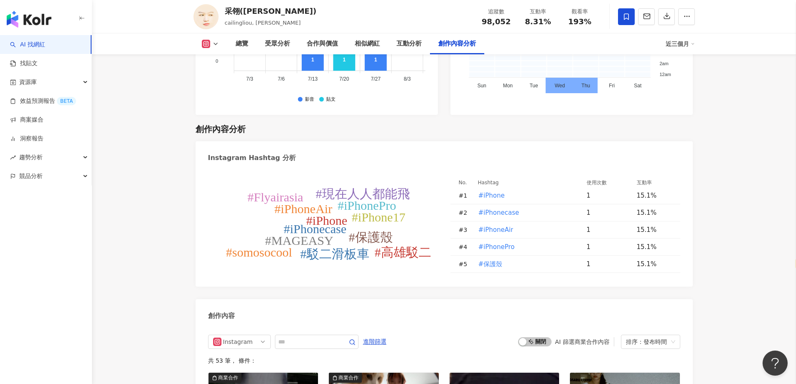
scroll to position [2547, 0]
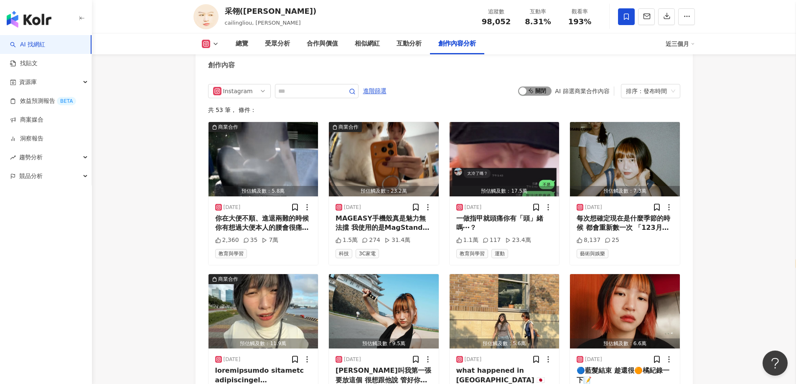
click at [520, 87] on div "button" at bounding box center [523, 91] width 8 height 8
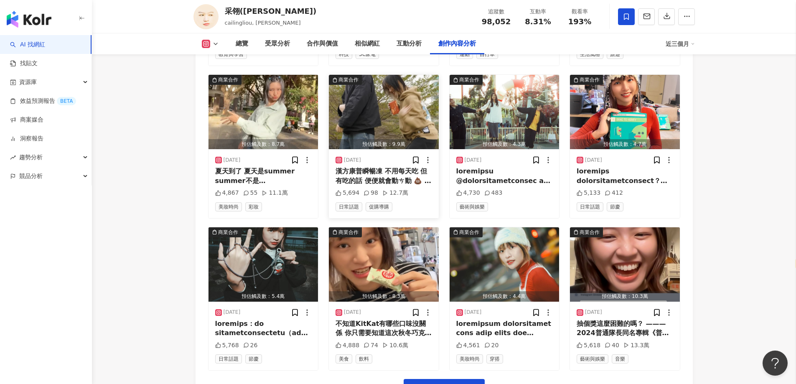
scroll to position [2811, 0]
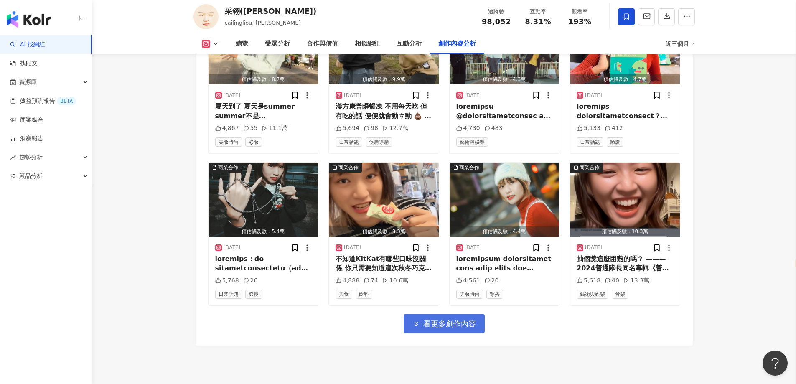
click at [447, 317] on button "看更多創作內容" at bounding box center [443, 323] width 81 height 19
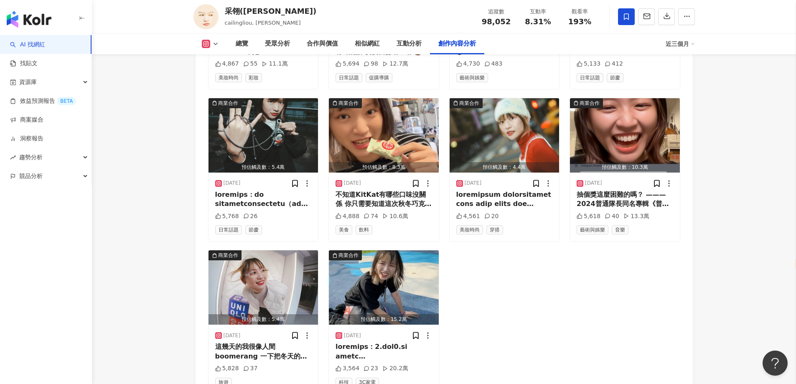
scroll to position [2937, 0]
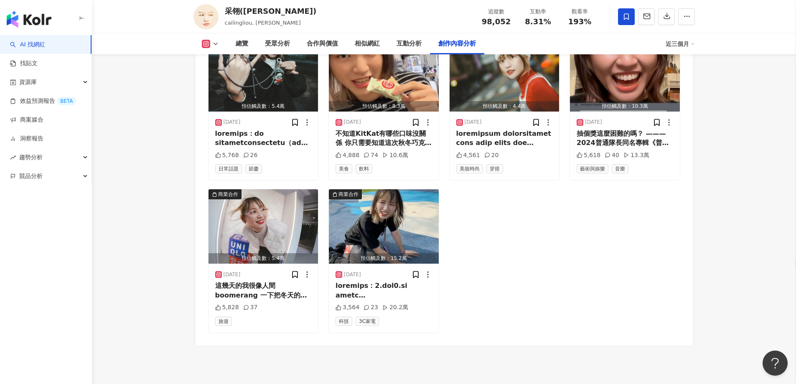
click at [527, 242] on div "商業合作 預估觸及數：5.8萬 2025/9/26 你在大便不順、進退兩難的時候 你有想過大便本人的腰會很痛嗎？ 你沒有！因為你只想到你自己！ 每大便不順一次…" at bounding box center [444, 32] width 472 height 601
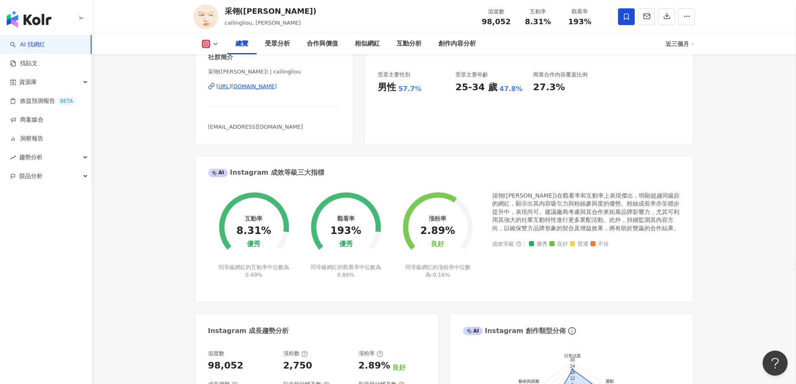
scroll to position [556, 0]
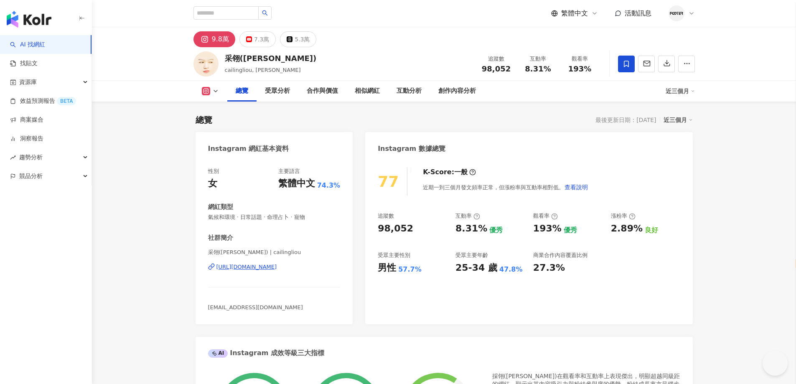
select select "*****"
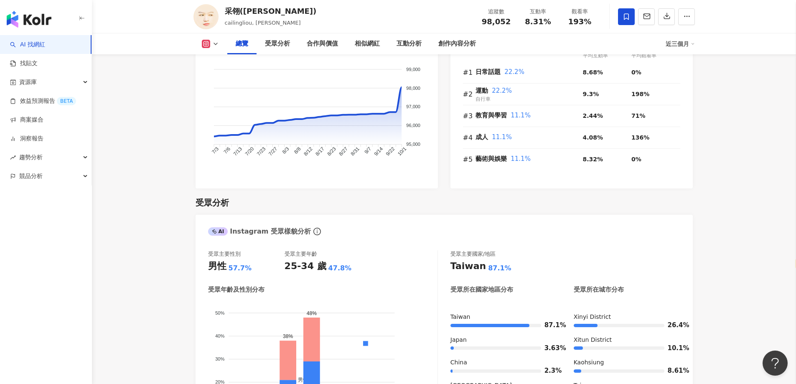
scroll to position [556, 0]
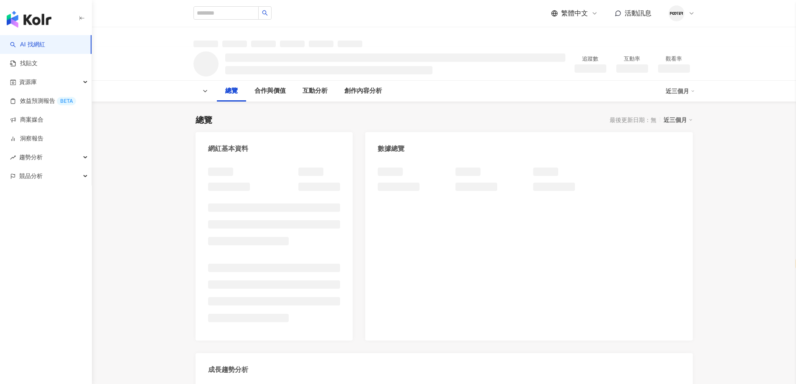
select select "*****"
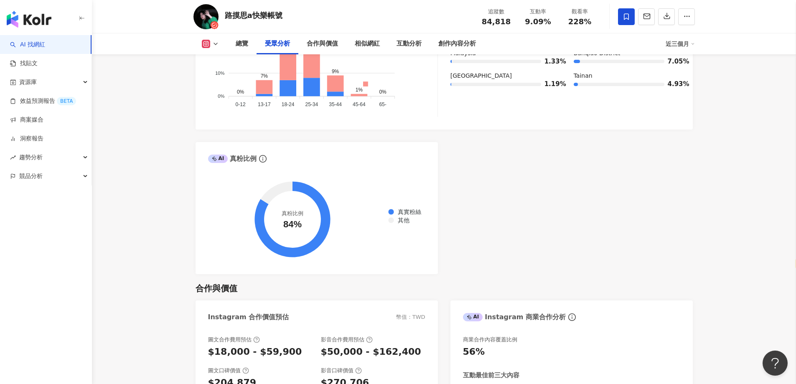
scroll to position [912, 0]
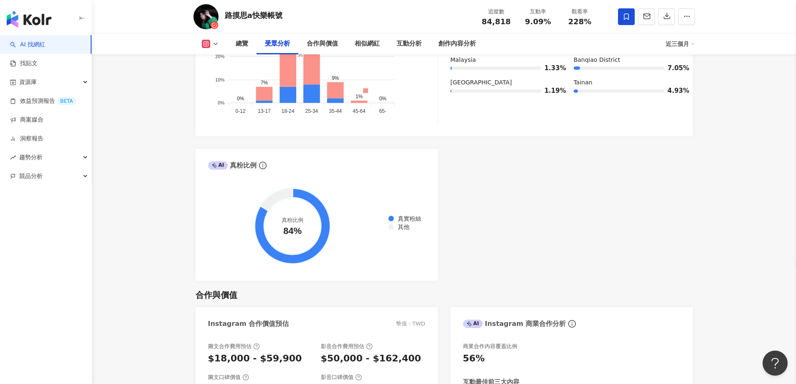
click at [636, 219] on div "AI Instagram 受眾樣貌分析 受眾主要性別 女性 81.6% 受眾主要年齡 25-34 歲 44.7% 受眾年齡及性別分布 男性 女性 50% 50…" at bounding box center [443, 84] width 497 height 391
click at [552, 199] on div "AI Instagram 受眾樣貌分析 受眾主要性別 女性 81.6% 受眾主要年齡 25-34 歲 44.7% 受眾年齡及性別分布 男性 女性 50% 50…" at bounding box center [443, 84] width 497 height 391
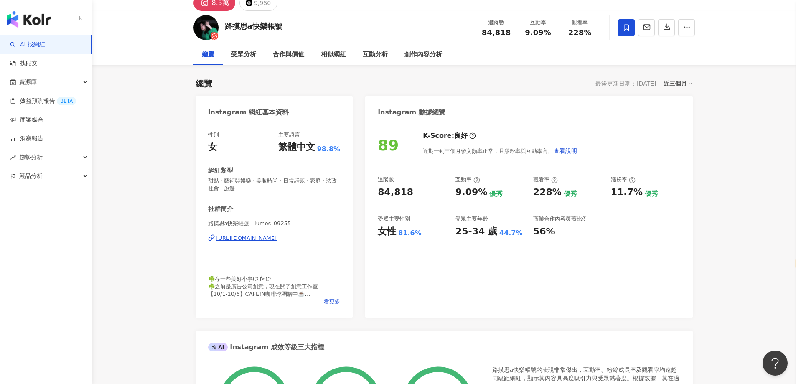
scroll to position [0, 0]
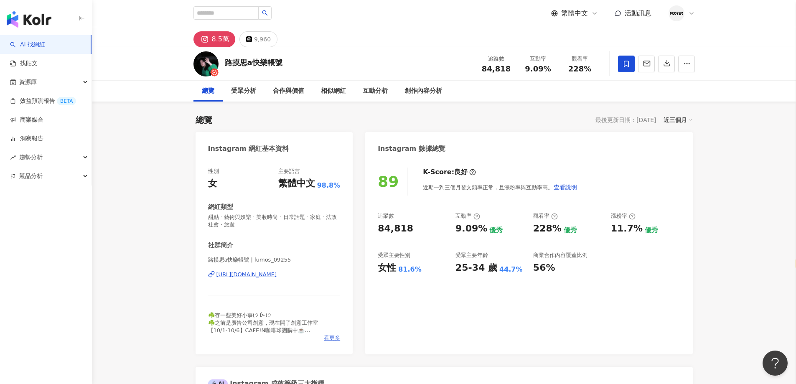
click at [325, 340] on span "看更多" at bounding box center [332, 338] width 16 height 8
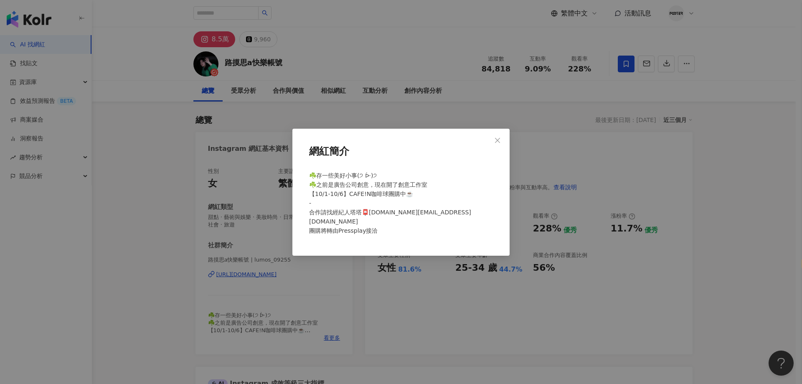
click at [287, 309] on div "網紅簡介 ☘️存一些美好小事(੭ ᐕ)੭ ☘️之前是廣告公司創意，現在開了創意工作室 【10/1-10/6】CAFE!N咖啡球團購中☕️ - 合作請找經紀人塔…" at bounding box center [401, 192] width 802 height 384
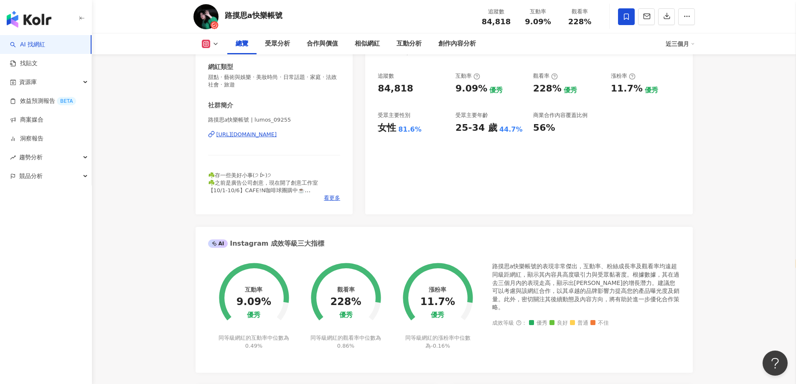
scroll to position [125, 0]
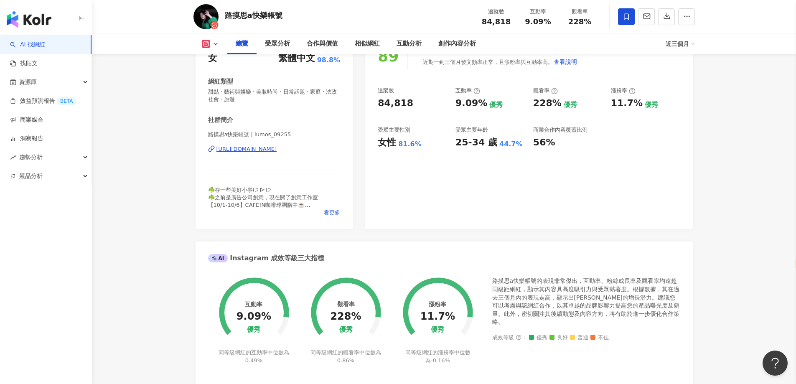
click at [275, 147] on div "[URL][DOMAIN_NAME]" at bounding box center [246, 149] width 61 height 8
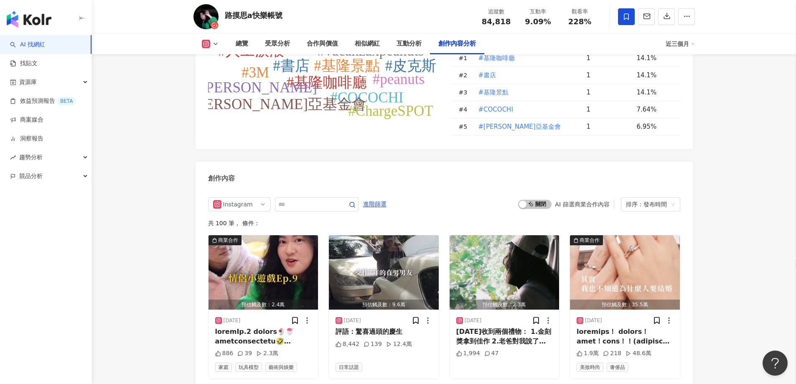
scroll to position [2464, 0]
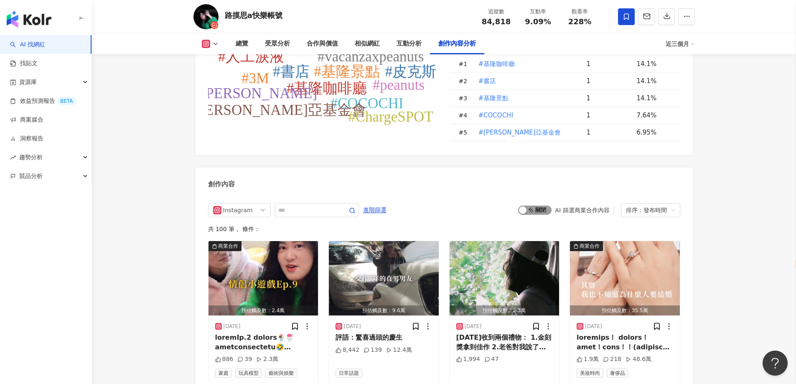
click at [524, 210] on div "button" at bounding box center [523, 210] width 8 height 8
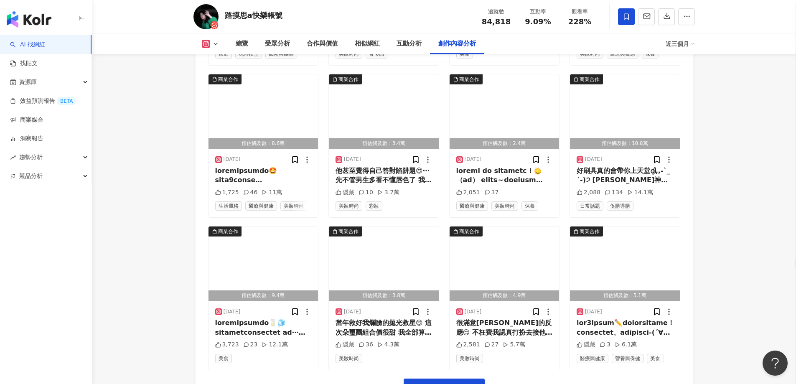
scroll to position [2898, 0]
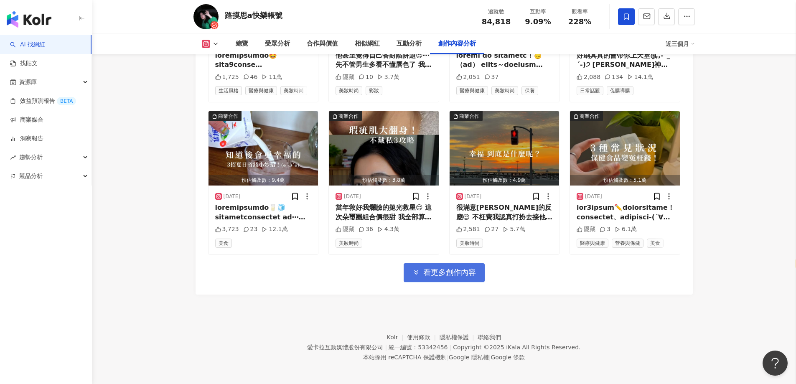
click at [481, 269] on button "看更多創作內容" at bounding box center [443, 272] width 81 height 19
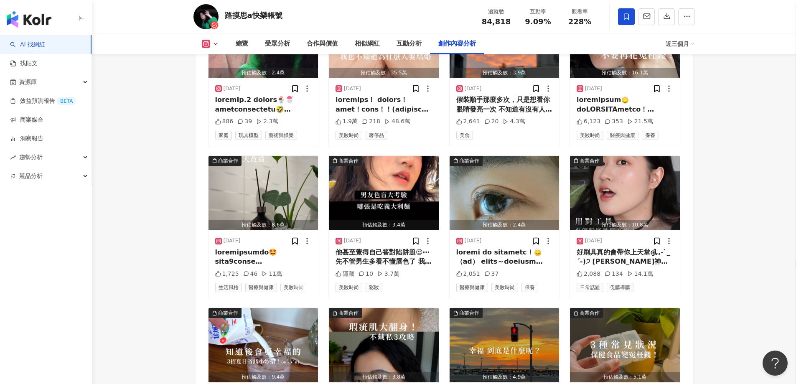
scroll to position [2561, 0]
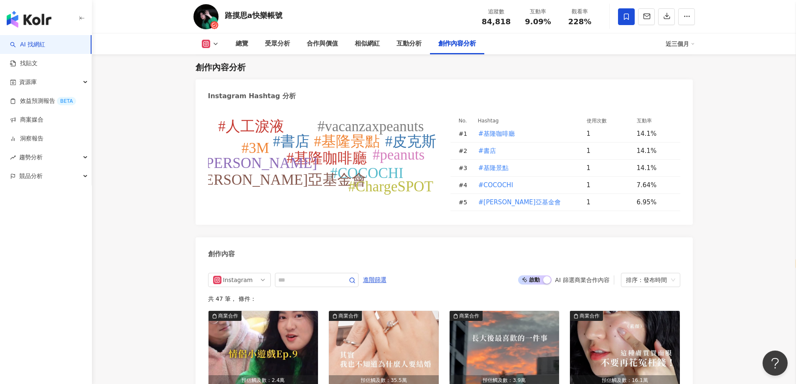
scroll to position [2603, 0]
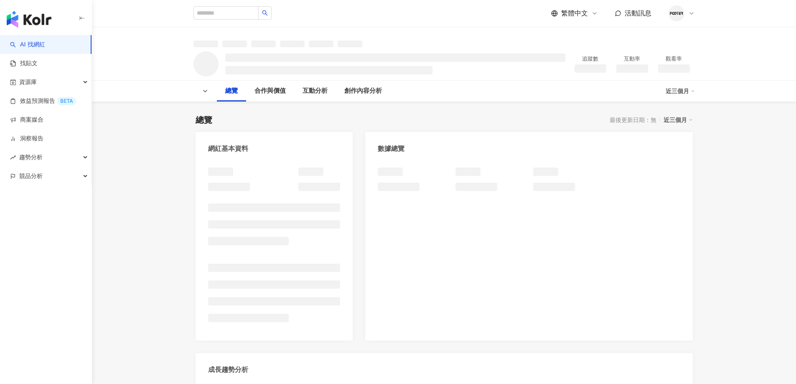
scroll to position [167, 0]
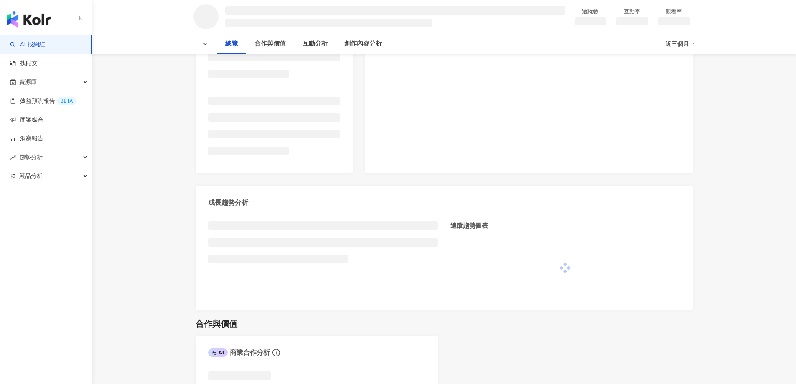
select select "*****"
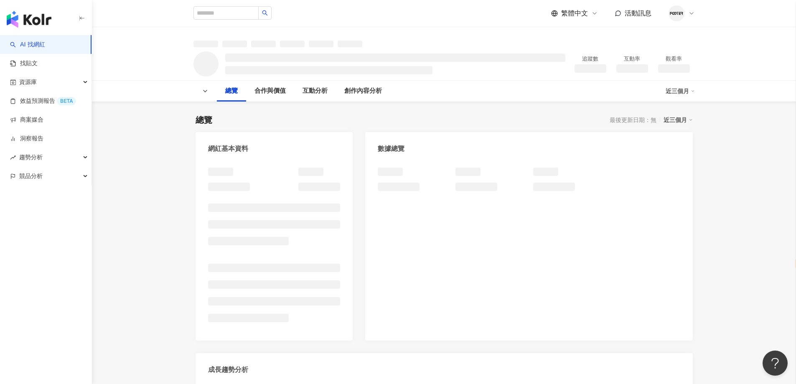
scroll to position [0, 0]
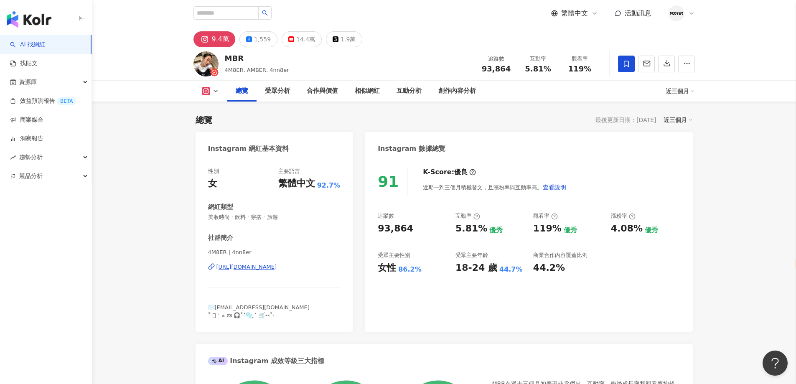
click at [277, 269] on div "[URL][DOMAIN_NAME]" at bounding box center [246, 267] width 61 height 8
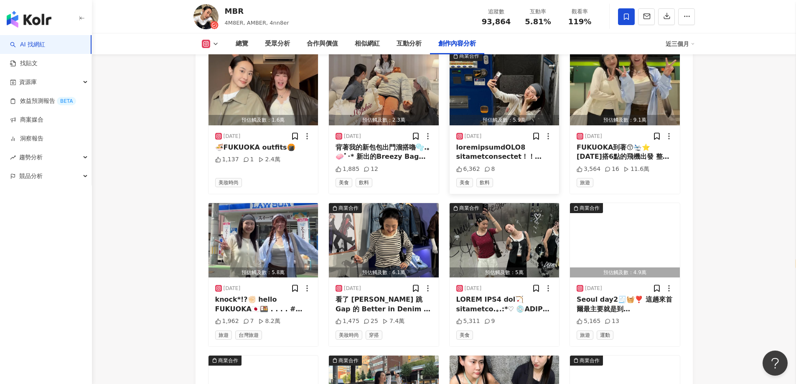
scroll to position [2464, 0]
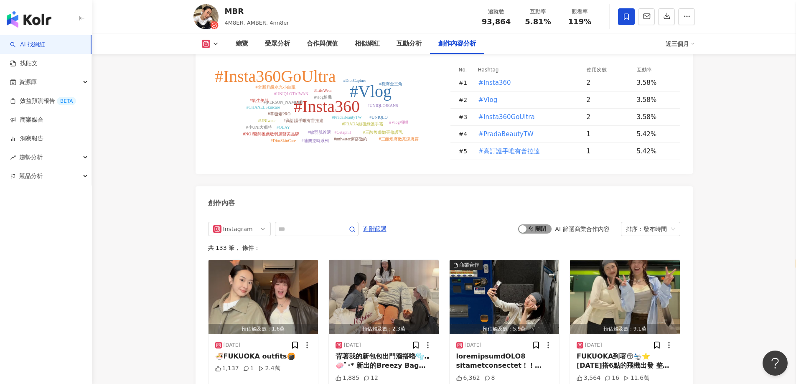
click at [522, 227] on div "button" at bounding box center [523, 229] width 8 height 8
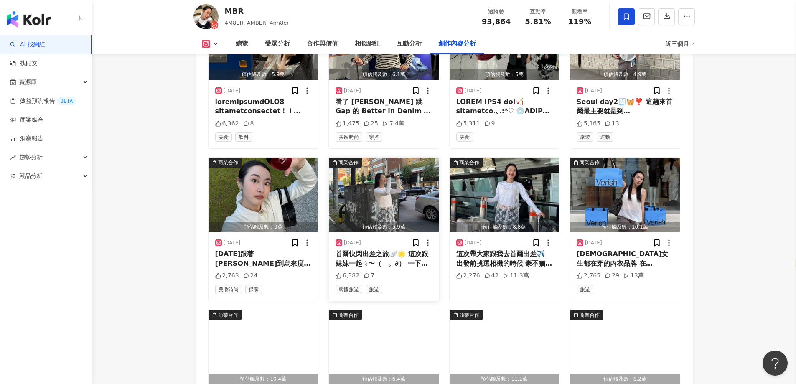
scroll to position [2923, 0]
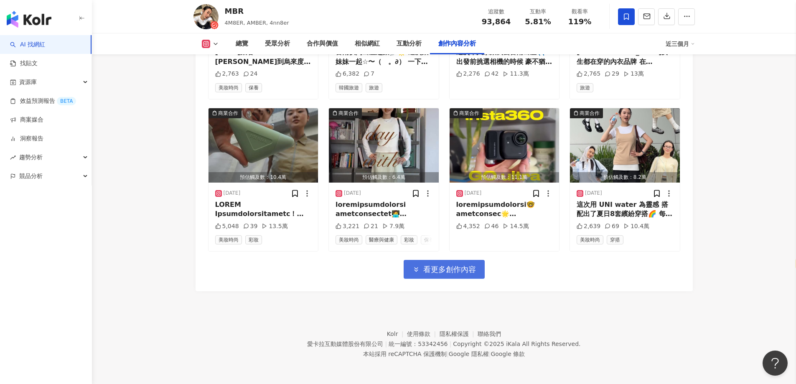
click at [448, 273] on span "看更多創作內容" at bounding box center [449, 269] width 53 height 9
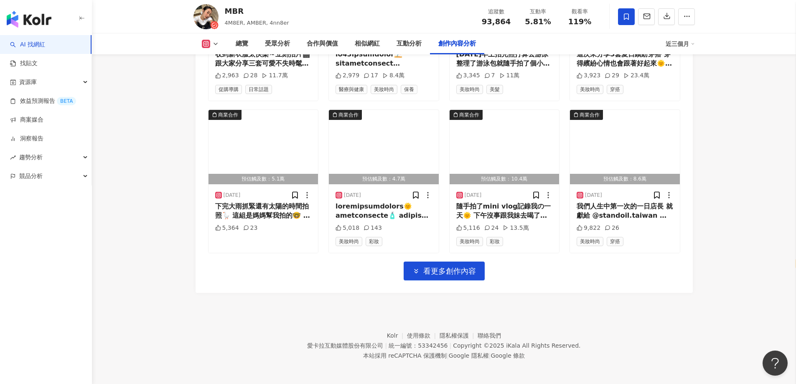
scroll to position [3380, 0]
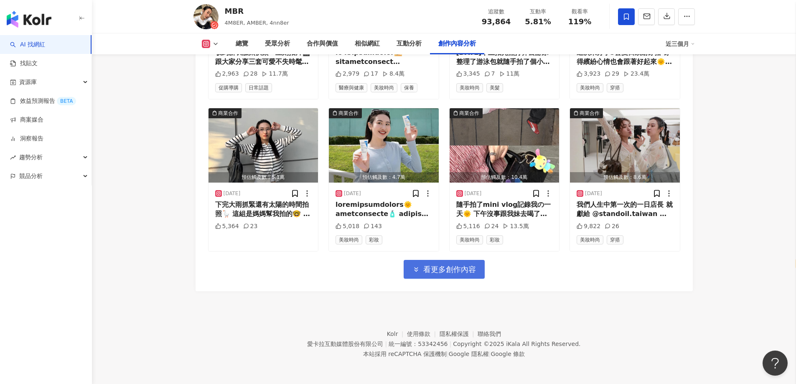
click at [451, 274] on span "看更多創作內容" at bounding box center [449, 269] width 53 height 9
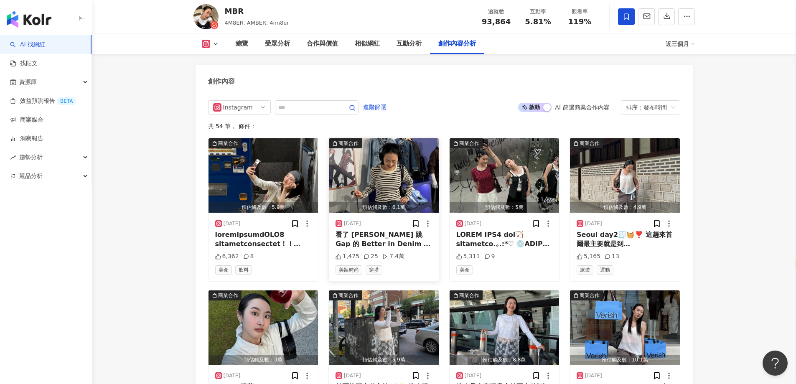
scroll to position [2583, 0]
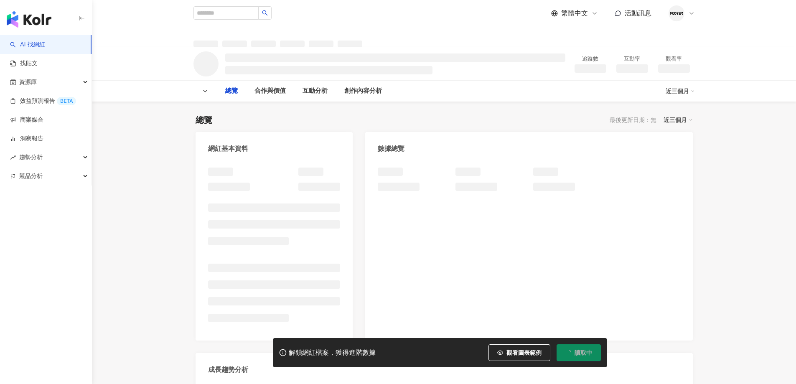
select select "*****"
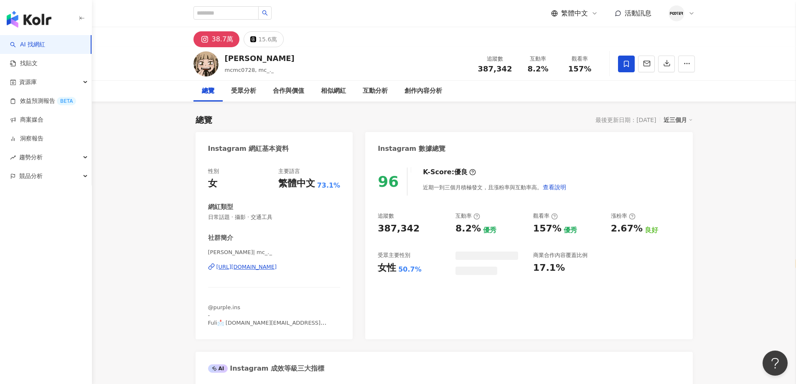
scroll to position [84, 0]
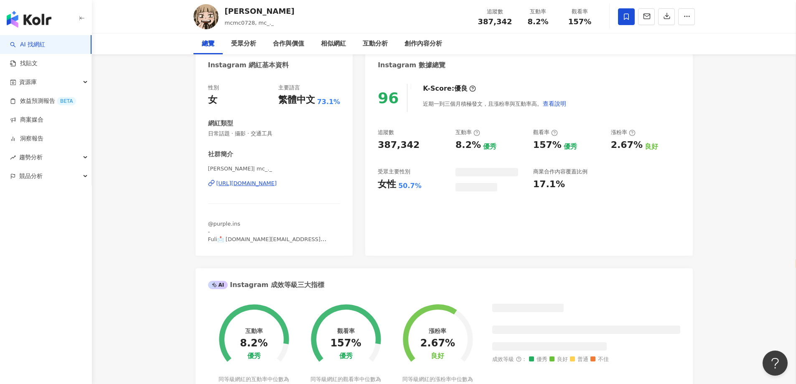
click at [277, 187] on div "[URL][DOMAIN_NAME]" at bounding box center [246, 184] width 61 height 8
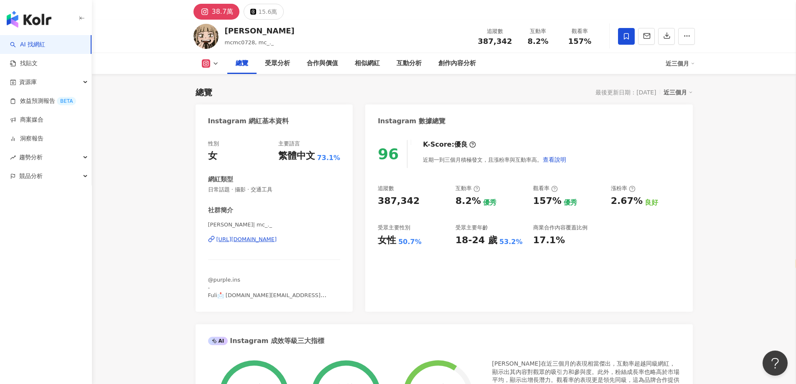
scroll to position [0, 0]
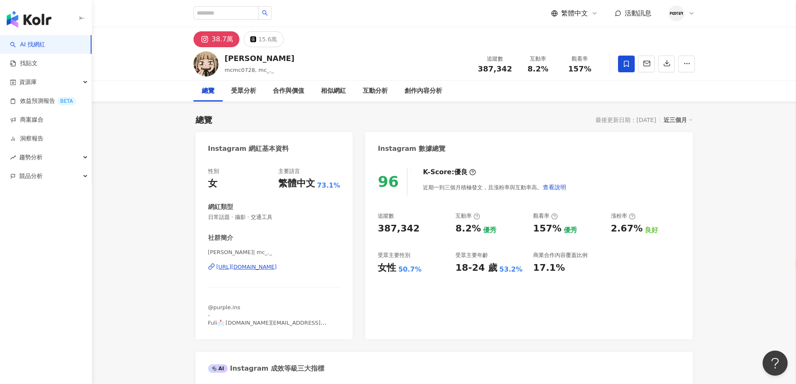
drag, startPoint x: 673, startPoint y: 178, endPoint x: 559, endPoint y: 333, distance: 192.1
click at [672, 178] on div "96 K-Score : 優良 近期一到三個月積極發文，且漲粉率與互動率高。 查看說明" at bounding box center [529, 181] width 302 height 28
click at [629, 177] on div "96 K-Score : 優良 近期一到三個月積極發文，且漲粉率與互動率高。 查看說明" at bounding box center [529, 181] width 302 height 28
click at [352, 53] on div "紫紫 mcmc0728, mc_._ 追蹤數 387,342 互動率 8.2% 觀看率 157%" at bounding box center [444, 63] width 535 height 33
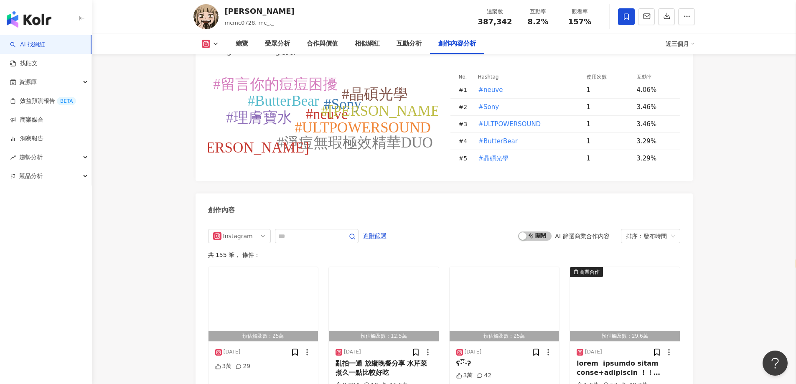
scroll to position [2422, 0]
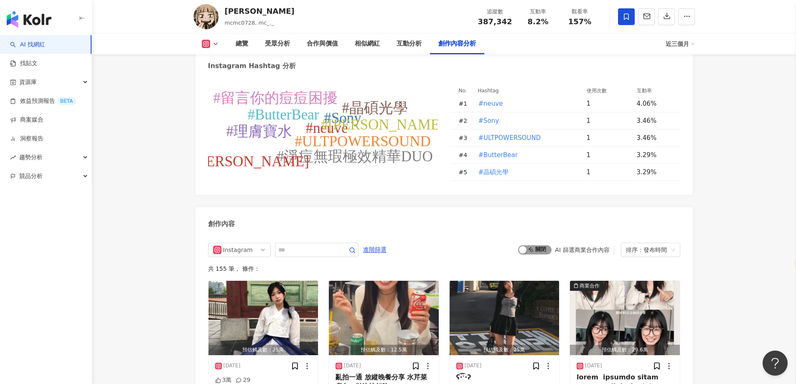
click at [524, 245] on span "啟動 關閉" at bounding box center [534, 249] width 33 height 9
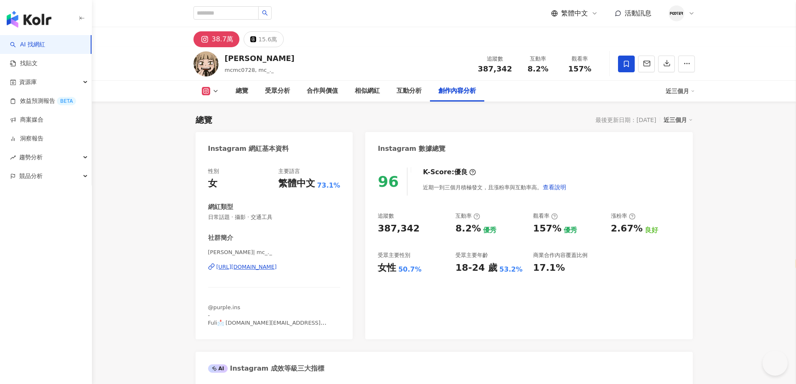
select select "*****"
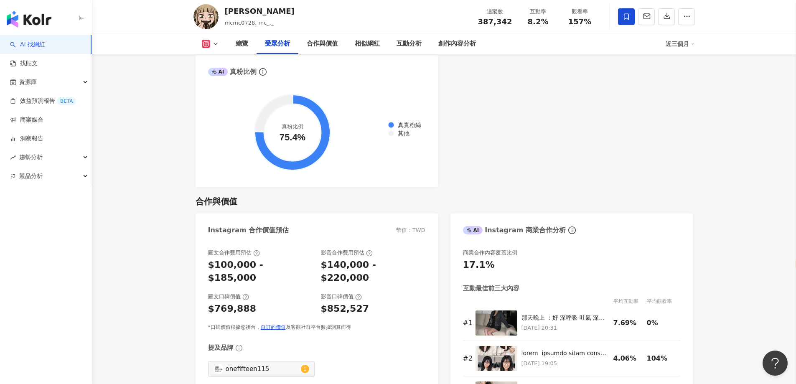
scroll to position [1088, 0]
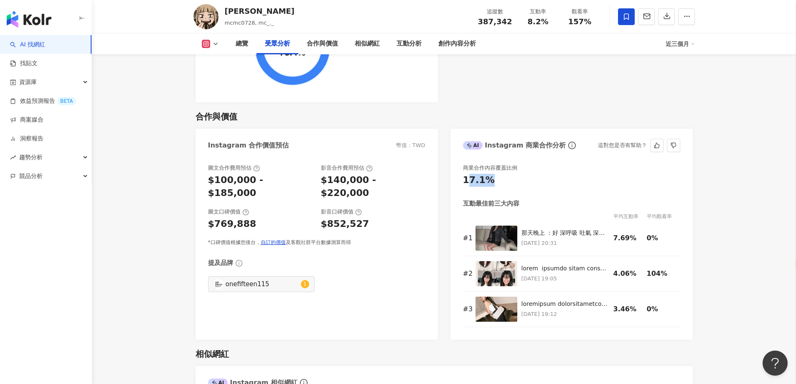
drag, startPoint x: 501, startPoint y: 173, endPoint x: 466, endPoint y: 171, distance: 35.6
click at [466, 174] on div "17.1%" at bounding box center [571, 180] width 217 height 13
click at [465, 174] on div "17.1%" at bounding box center [479, 180] width 32 height 13
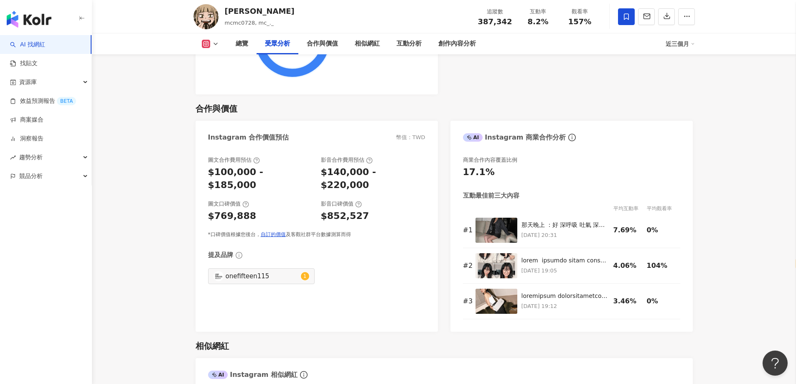
scroll to position [1171, 0]
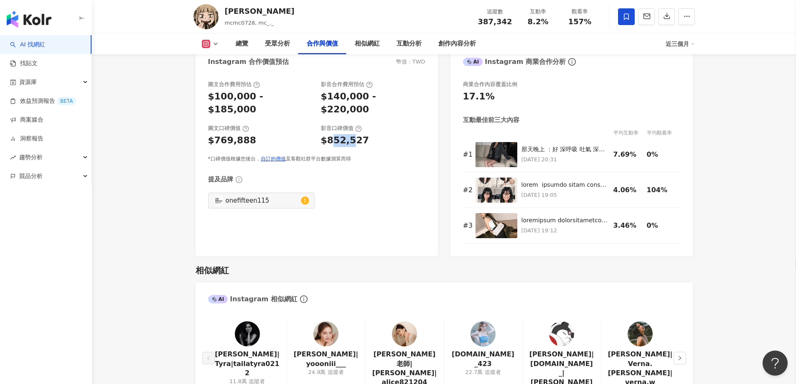
drag, startPoint x: 352, startPoint y: 113, endPoint x: 329, endPoint y: 117, distance: 23.7
click at [329, 134] on div "$852,527" at bounding box center [345, 140] width 48 height 13
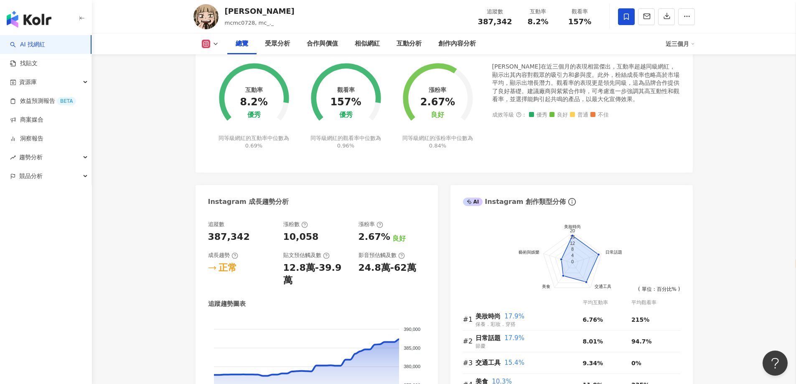
scroll to position [378, 0]
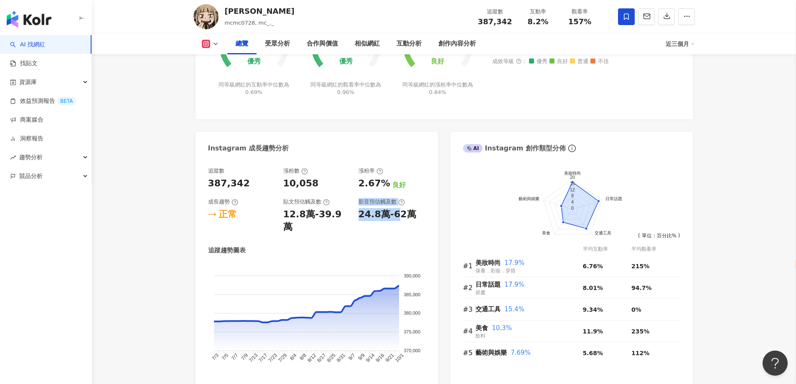
drag, startPoint x: 347, startPoint y: 215, endPoint x: 393, endPoint y: 215, distance: 46.8
click at [393, 215] on div "追蹤數 387,342 漲粉數 10,058 漲粉率 2.67% 良好 成長趨勢 正常 貼文預估觸及數 12.8萬-39.9萬 影音預估觸及數 24.8萬-6…" at bounding box center [316, 200] width 217 height 66
click at [398, 218] on div "24.8萬-62萬" at bounding box center [387, 214] width 58 height 13
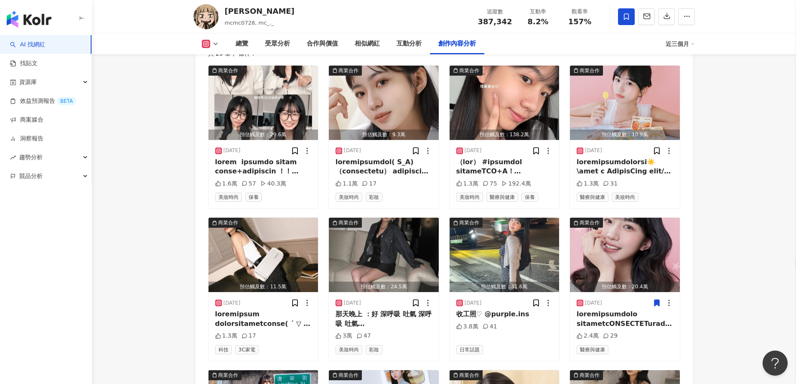
scroll to position [2714, 0]
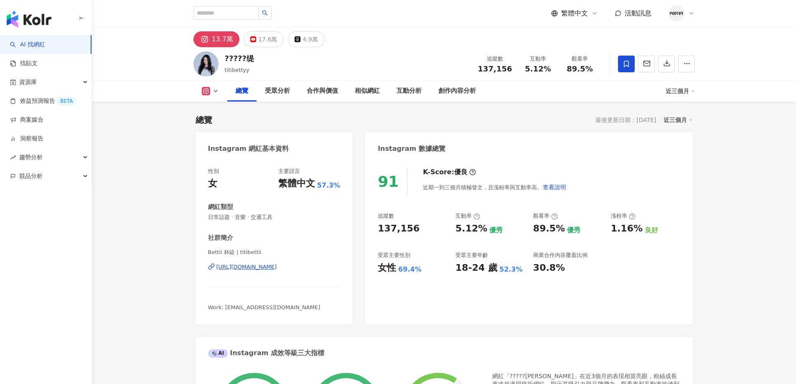
select select "*****"
click at [277, 266] on div "[URL][DOMAIN_NAME]" at bounding box center [246, 267] width 61 height 8
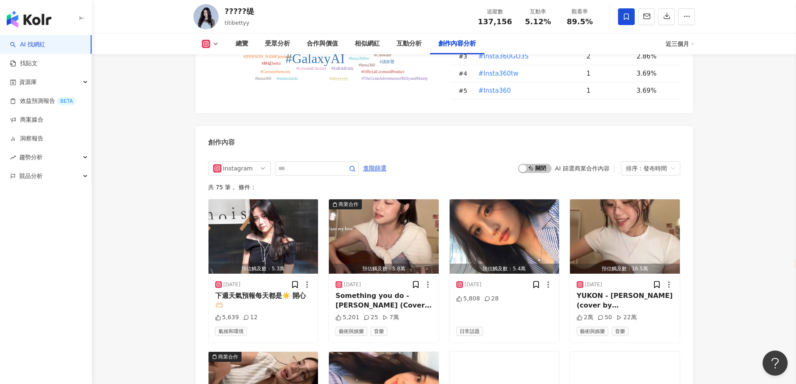
scroll to position [2589, 0]
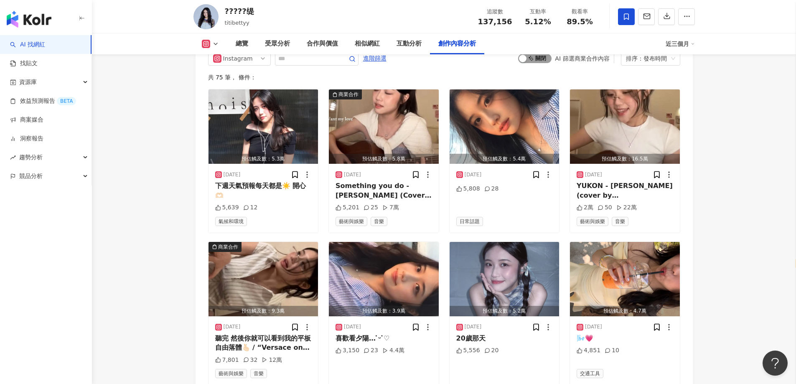
click at [523, 59] on div "button" at bounding box center [523, 59] width 8 height 8
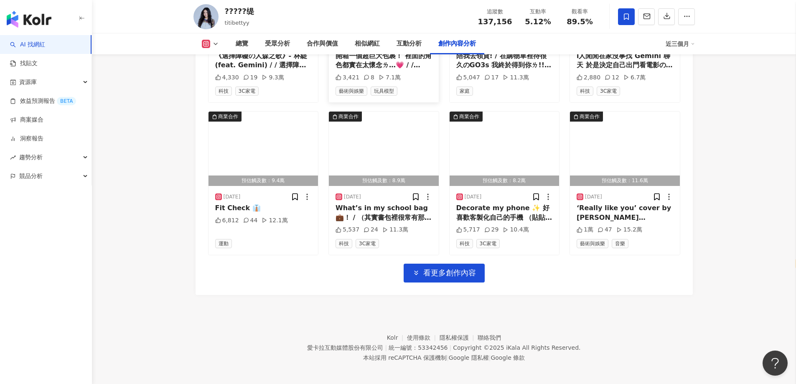
scroll to position [2872, 0]
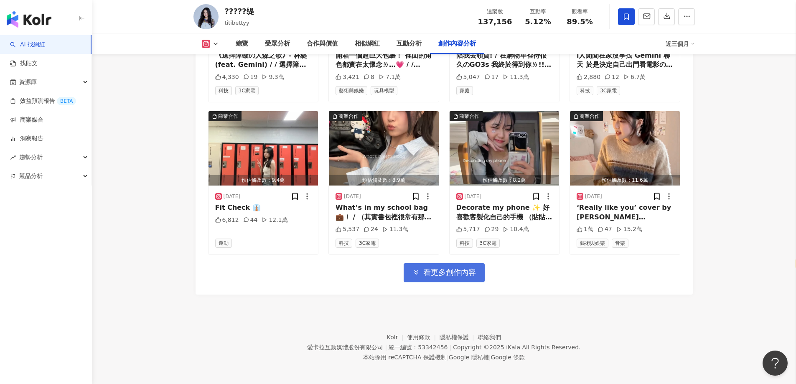
click at [476, 273] on button "看更多創作內容" at bounding box center [443, 272] width 81 height 19
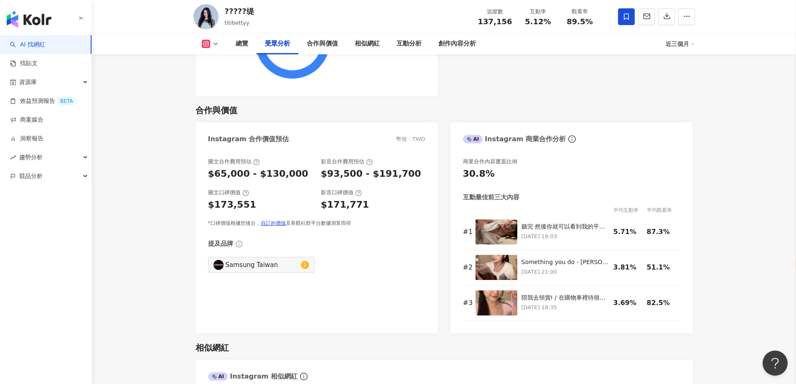
scroll to position [1019, 0]
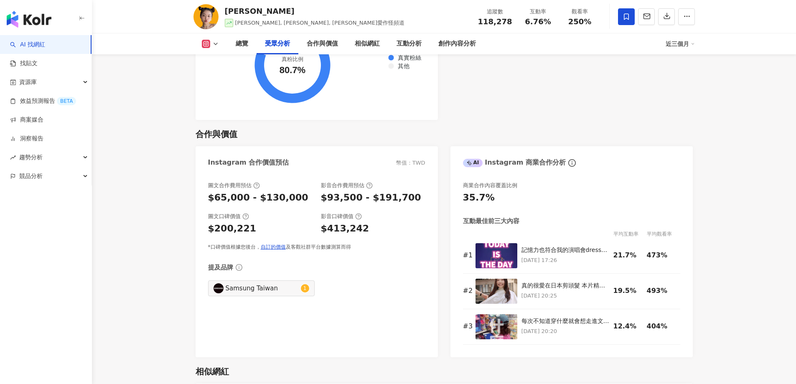
select select "*****"
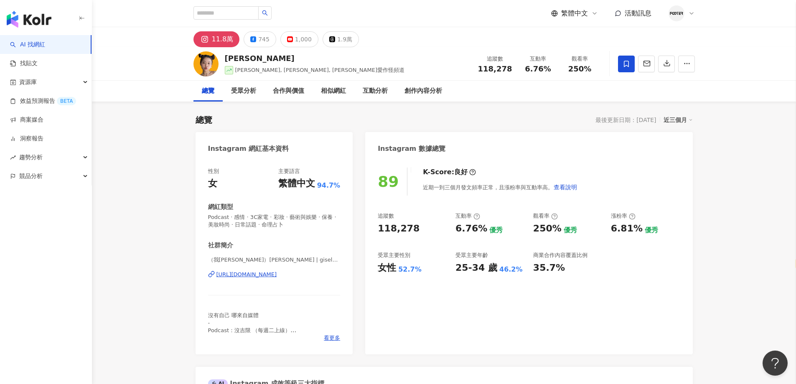
click at [277, 273] on div "https://www.instagram.com/giseleeel/" at bounding box center [246, 275] width 61 height 8
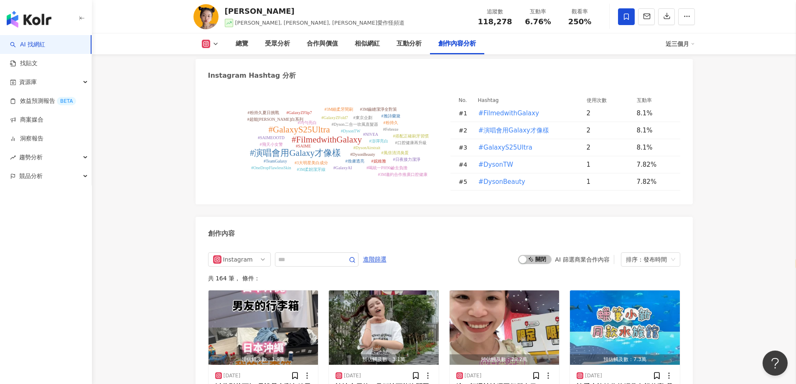
scroll to position [2506, 0]
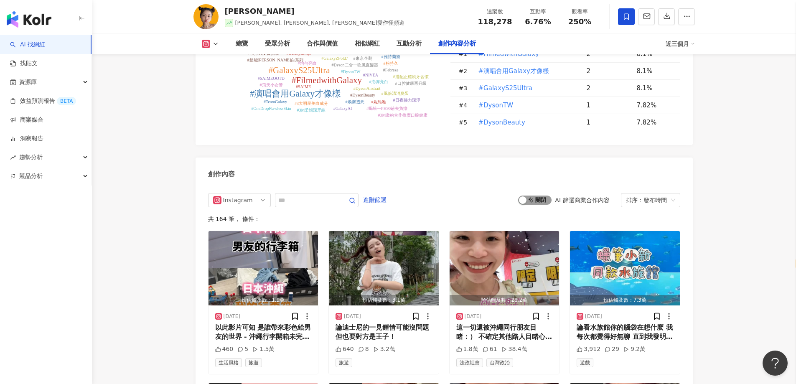
click at [524, 196] on div "button" at bounding box center [523, 200] width 8 height 8
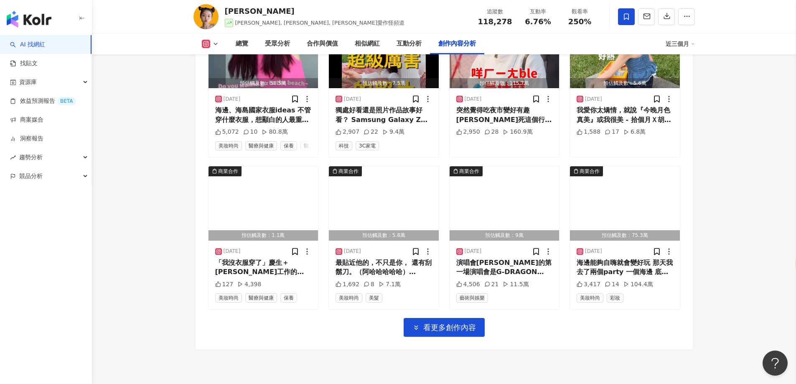
scroll to position [2876, 0]
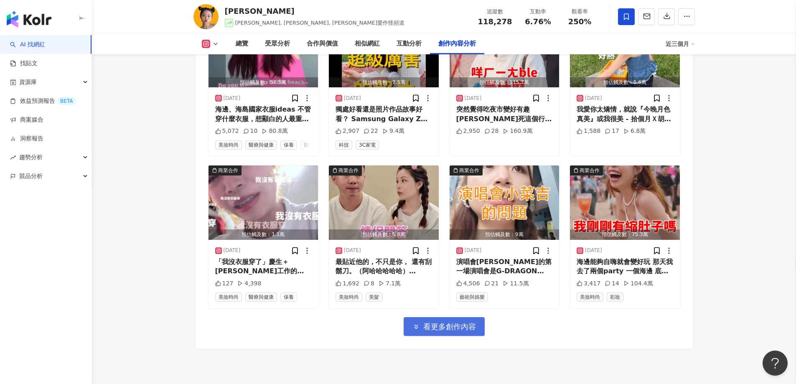
click at [427, 322] on span "看更多創作內容" at bounding box center [449, 326] width 53 height 9
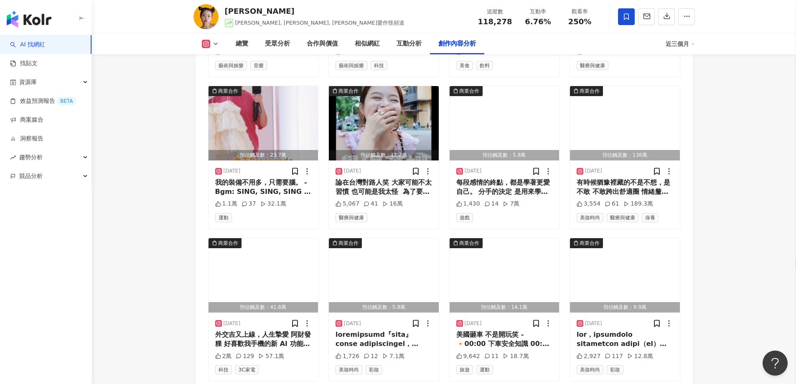
scroll to position [3335, 0]
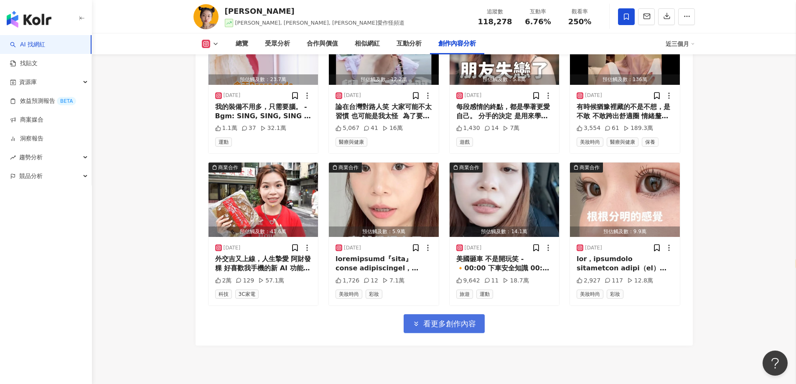
click at [443, 319] on span "看更多創作內容" at bounding box center [449, 323] width 53 height 9
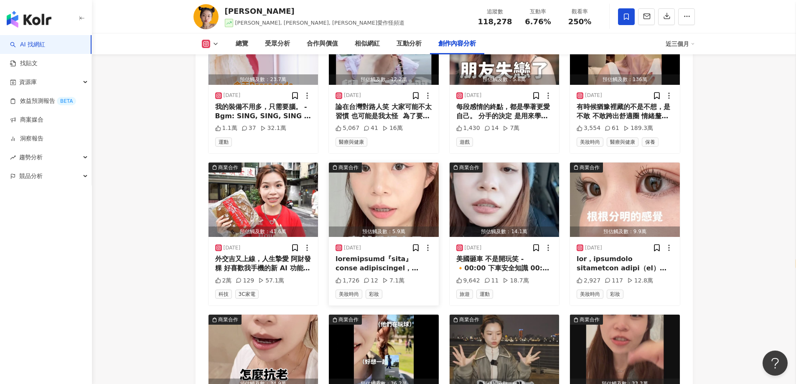
scroll to position [3502, 0]
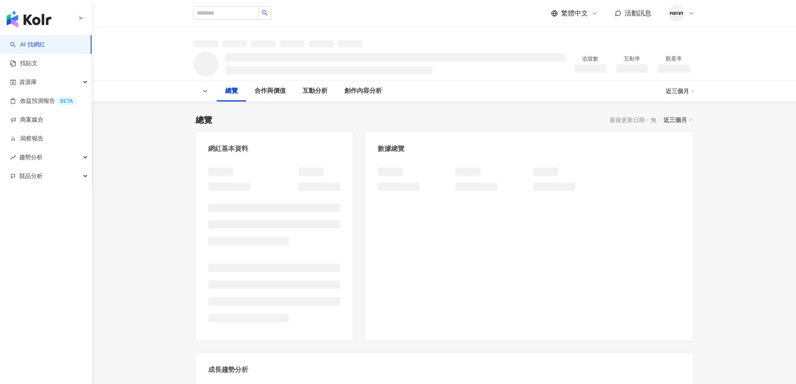
select select "*****"
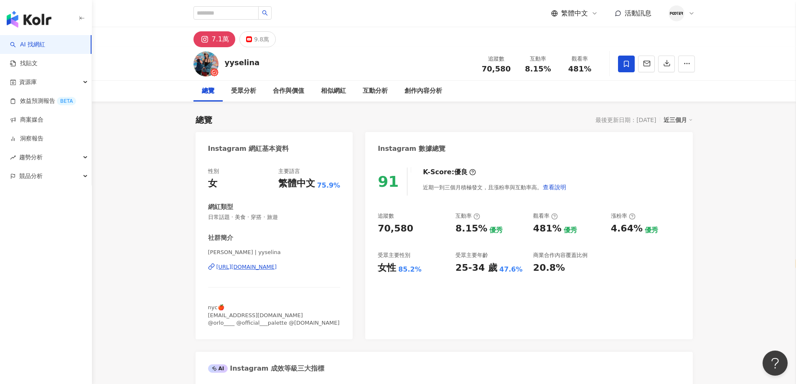
click at [277, 267] on div "https://www.instagram.com/yyselina/" at bounding box center [246, 267] width 61 height 8
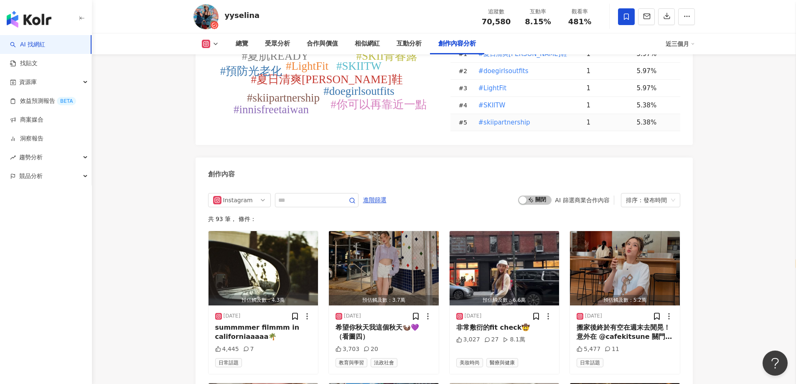
scroll to position [2589, 0]
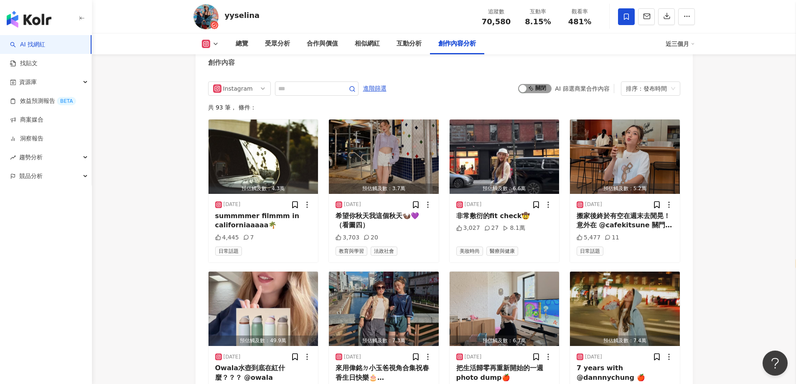
click at [521, 85] on div "button" at bounding box center [523, 89] width 8 height 8
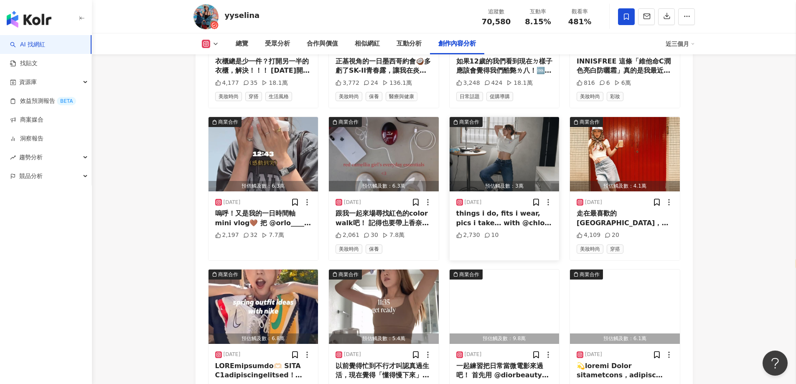
scroll to position [2819, 0]
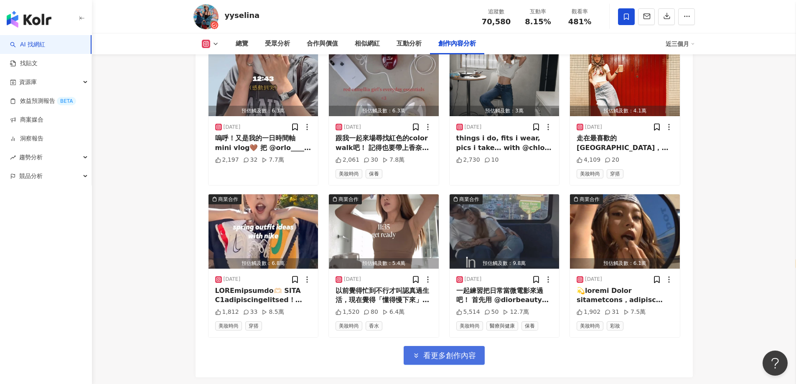
click at [441, 346] on button "看更多創作內容" at bounding box center [443, 355] width 81 height 19
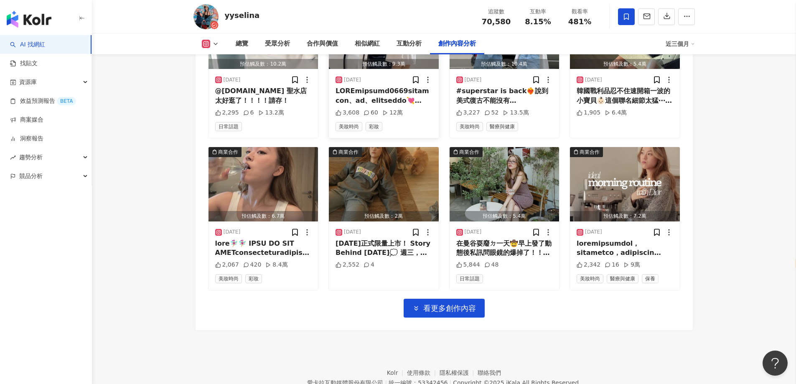
scroll to position [3349, 0]
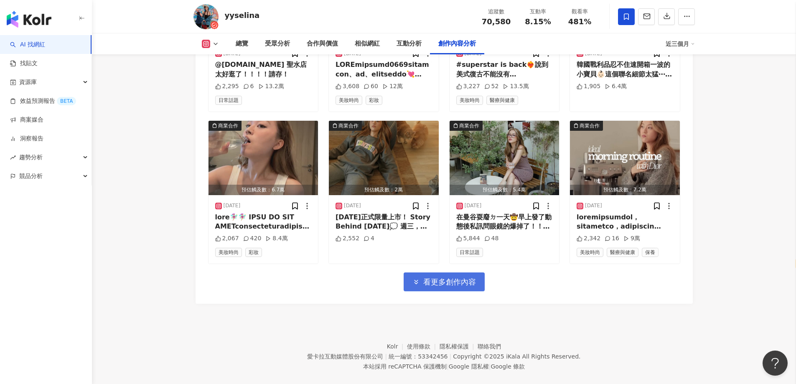
click at [426, 277] on span "看更多創作內容" at bounding box center [449, 281] width 53 height 9
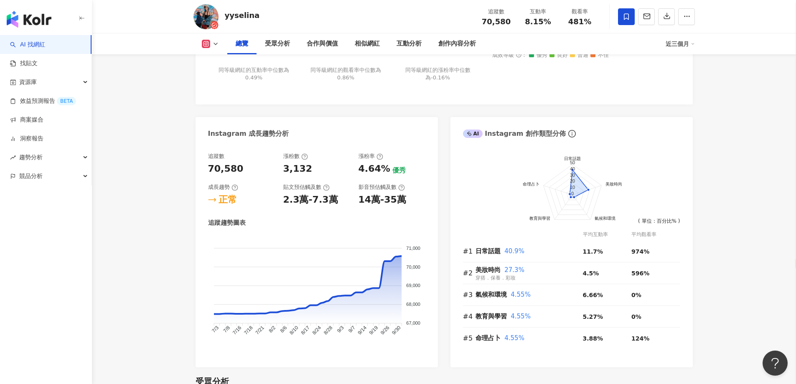
scroll to position [342, 0]
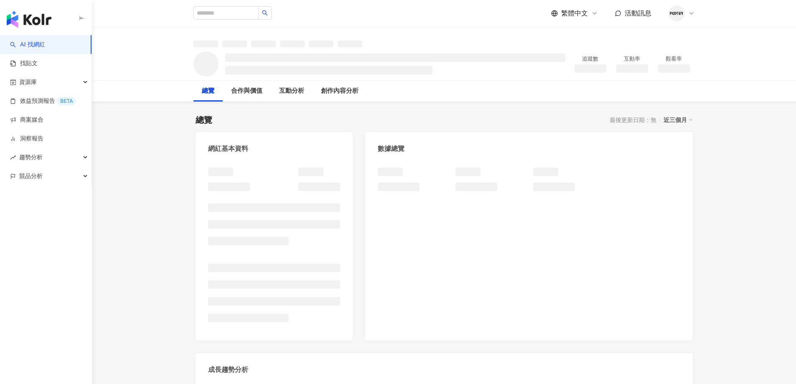
select select "*****"
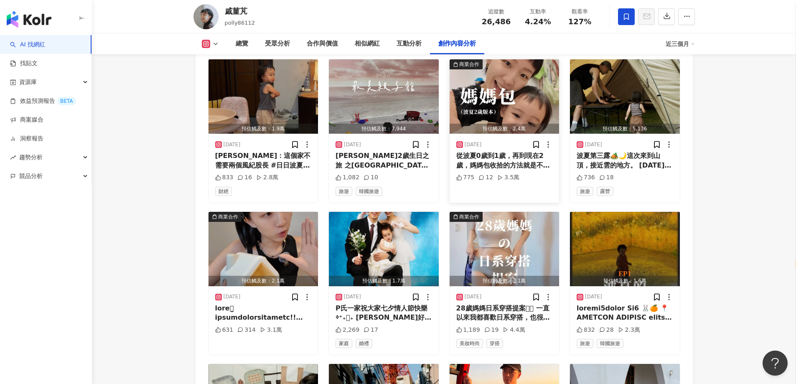
scroll to position [2457, 0]
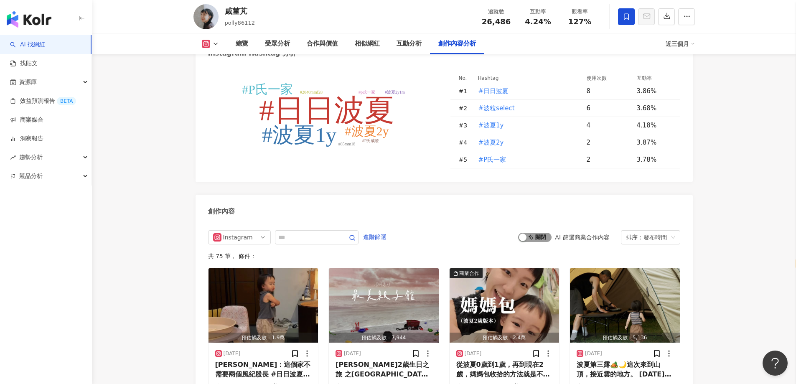
click at [522, 233] on div "button" at bounding box center [523, 237] width 8 height 8
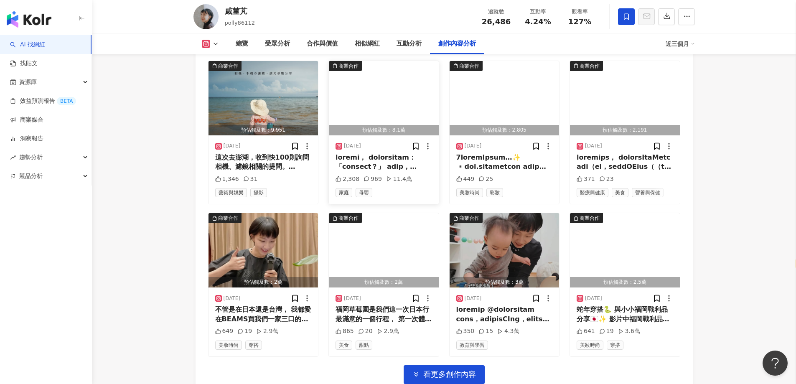
scroll to position [2817, 0]
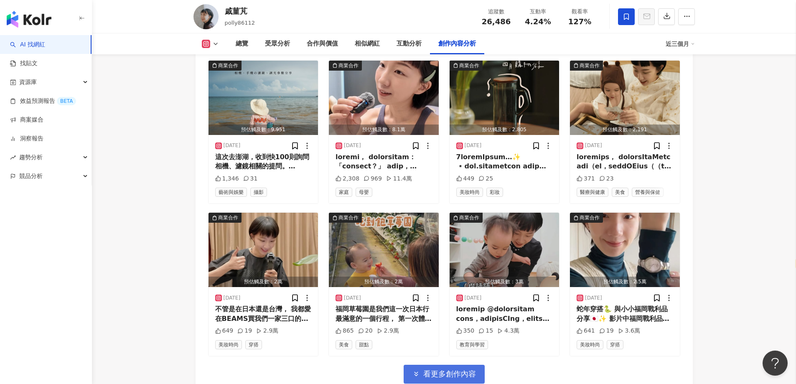
click at [446, 369] on span "看更多創作內容" at bounding box center [449, 373] width 53 height 9
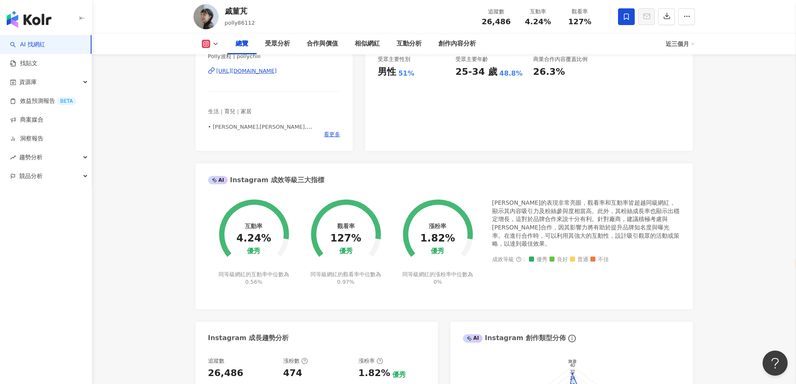
scroll to position [61, 0]
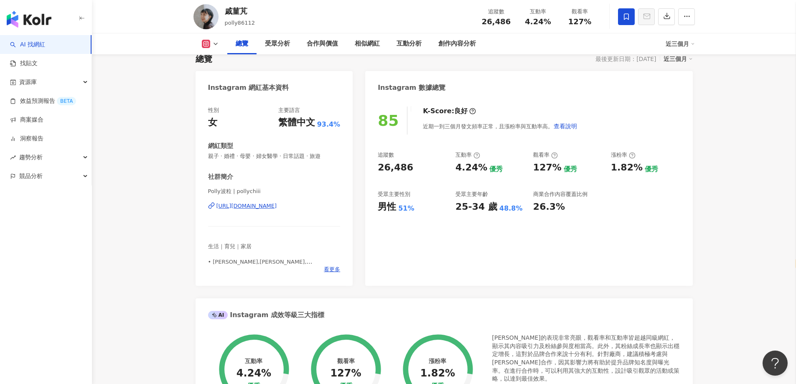
click at [277, 207] on div "https://www.instagram.com/pollychiii/" at bounding box center [246, 206] width 61 height 8
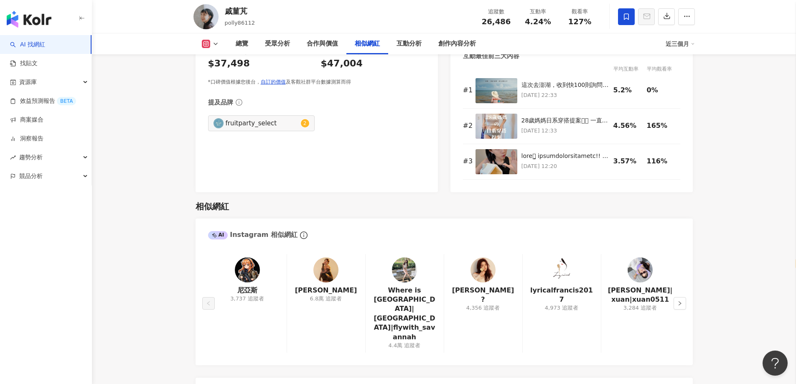
scroll to position [1481, 0]
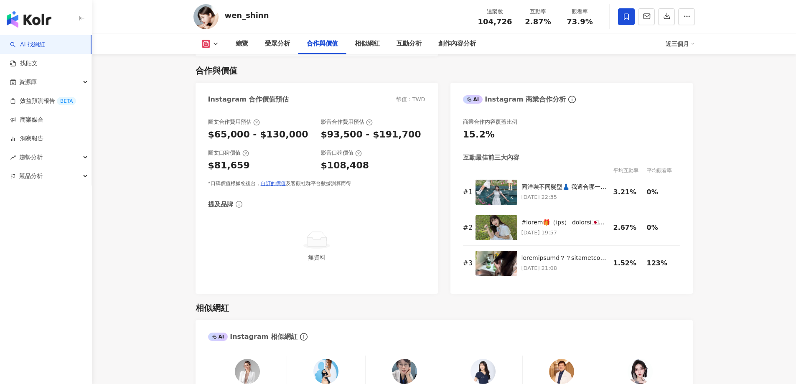
select select "*****"
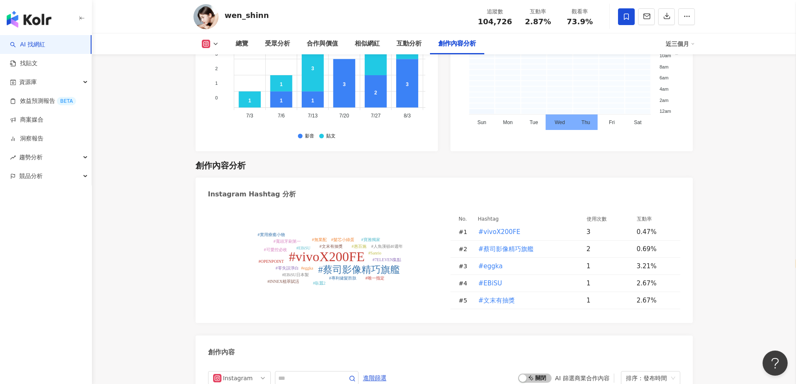
scroll to position [2499, 0]
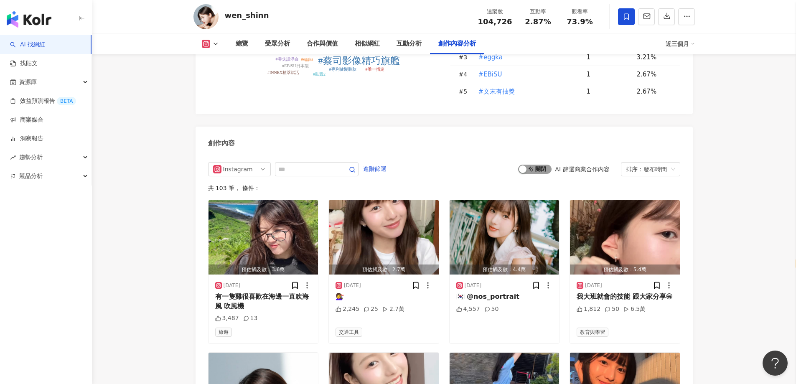
click at [525, 165] on div "button" at bounding box center [523, 169] width 8 height 8
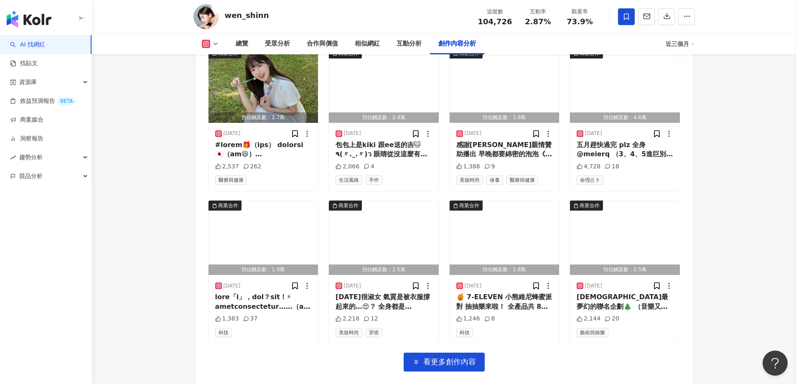
scroll to position [2864, 0]
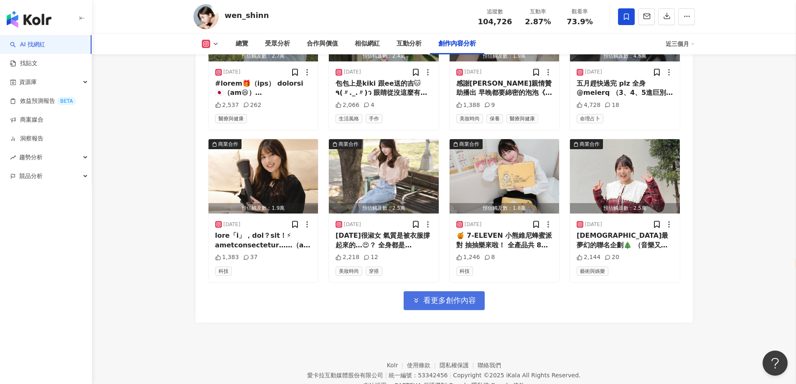
click at [430, 296] on span "看更多創作內容" at bounding box center [449, 300] width 53 height 9
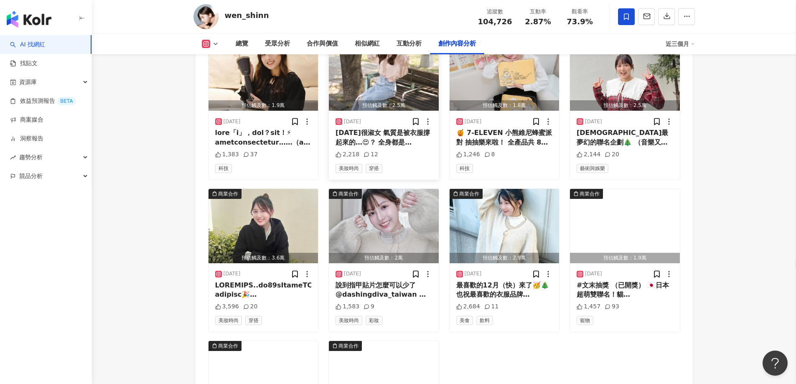
scroll to position [3031, 0]
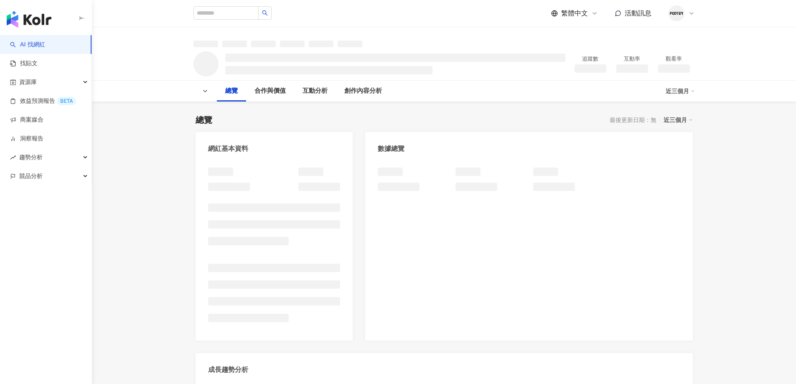
select select "*****"
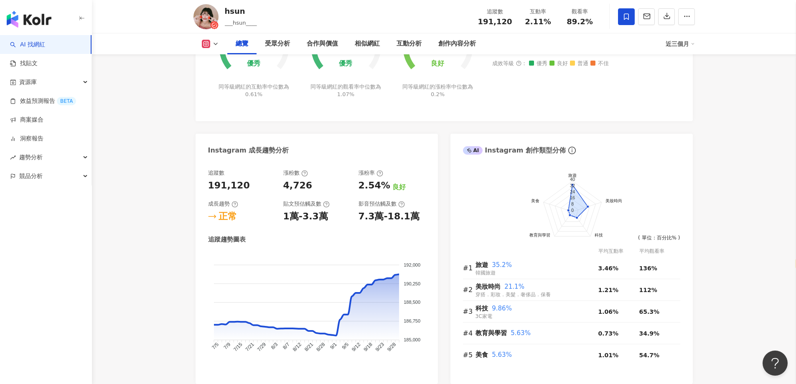
scroll to position [125, 0]
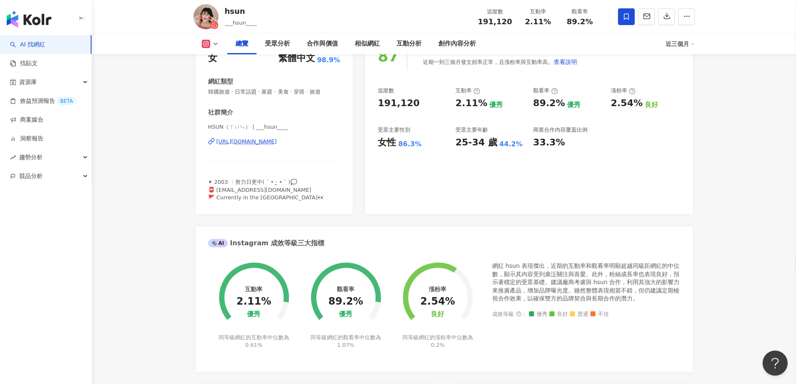
click at [270, 144] on div "https://www.instagram.com/___hsun____/" at bounding box center [246, 142] width 61 height 8
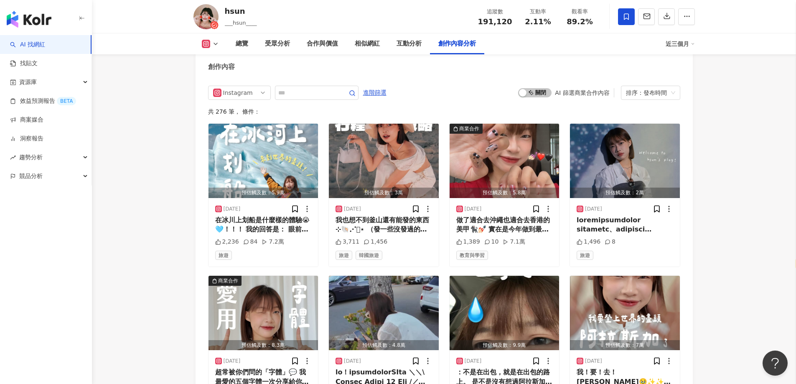
scroll to position [2547, 0]
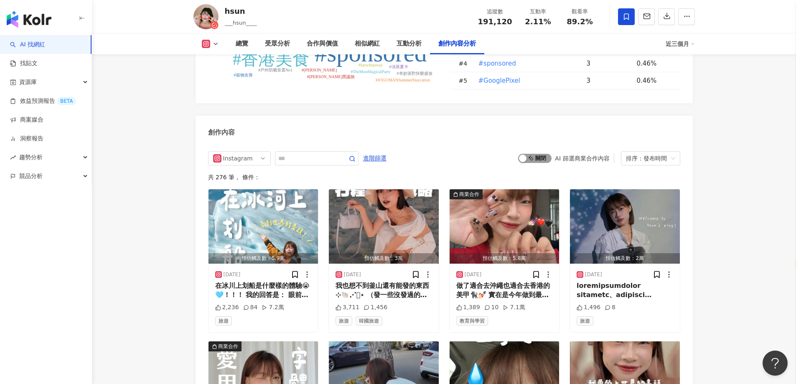
click at [525, 155] on div "button" at bounding box center [523, 159] width 8 height 8
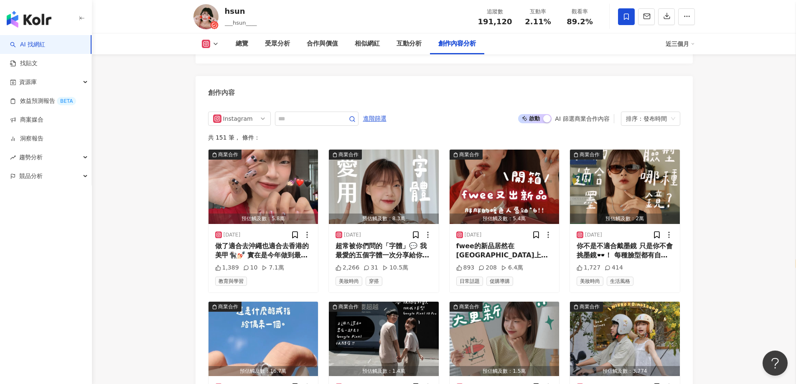
click at [606, 76] on div "創作內容" at bounding box center [443, 89] width 497 height 27
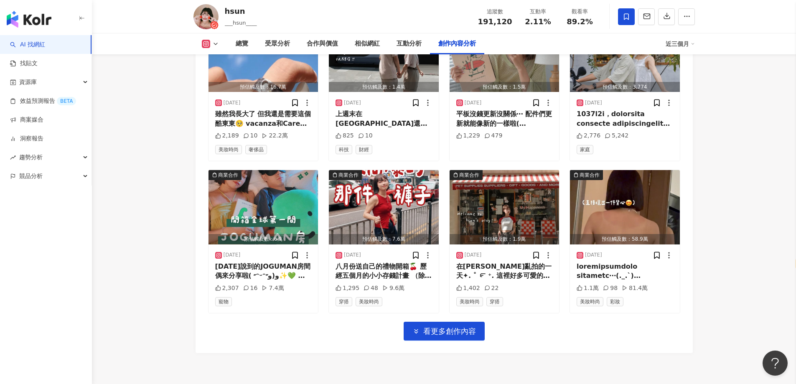
scroll to position [2911, 0]
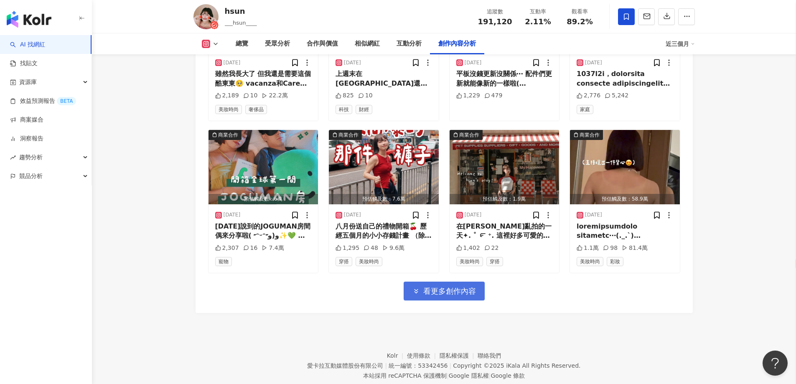
click at [417, 287] on icon "button" at bounding box center [416, 291] width 8 height 8
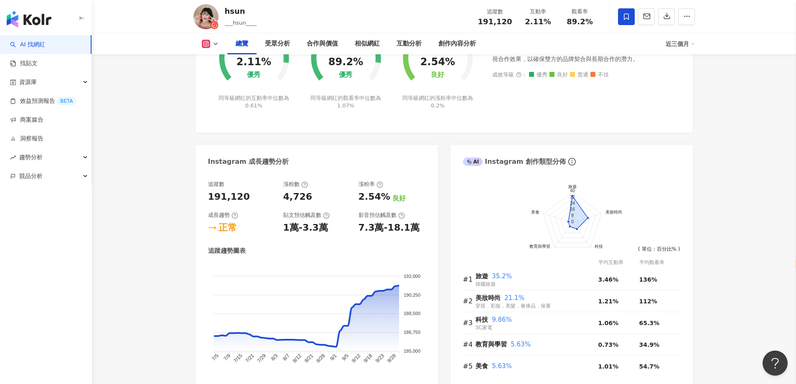
scroll to position [364, 0]
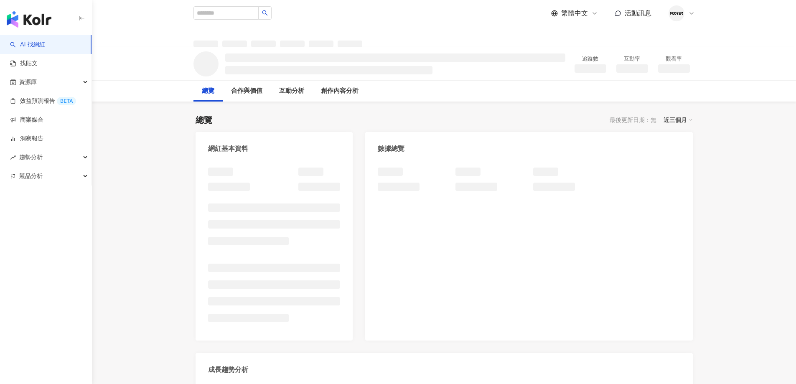
select select "*****"
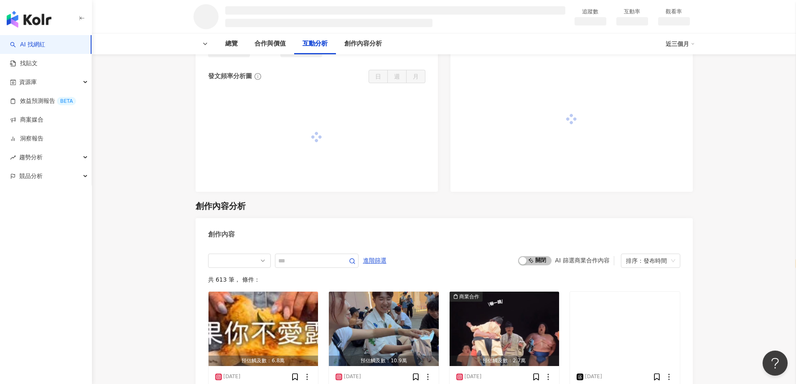
scroll to position [835, 0]
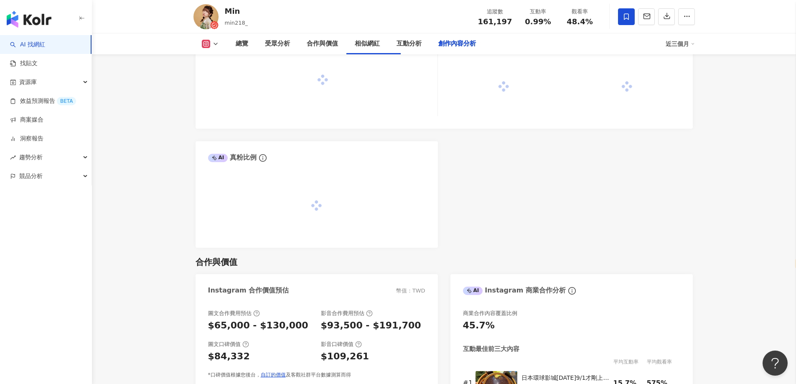
scroll to position [2311, 0]
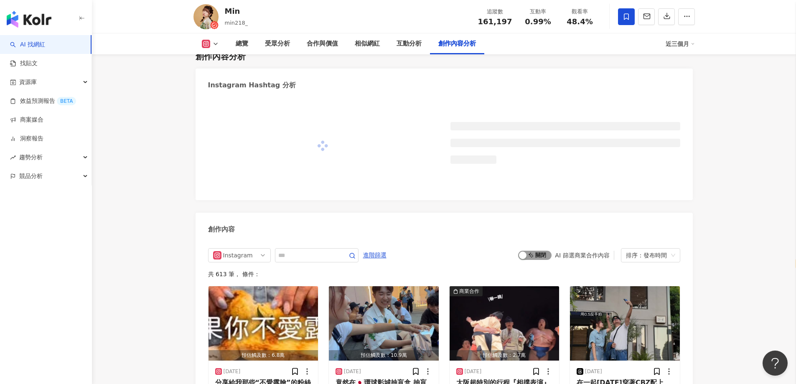
click at [524, 259] on div "button" at bounding box center [523, 255] width 8 height 8
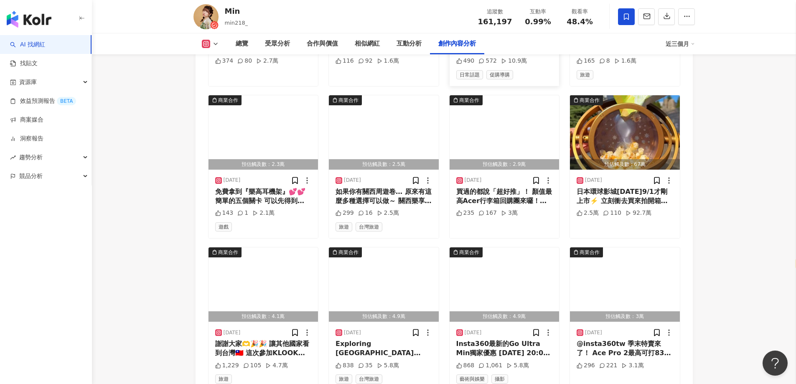
scroll to position [2900, 0]
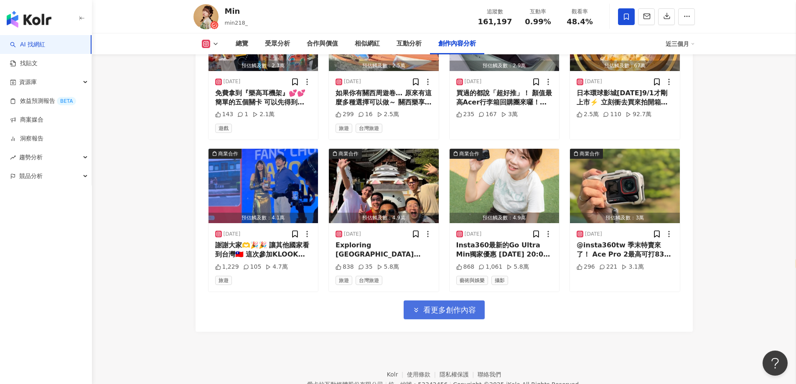
click at [461, 305] on span "看更多創作內容" at bounding box center [449, 309] width 53 height 9
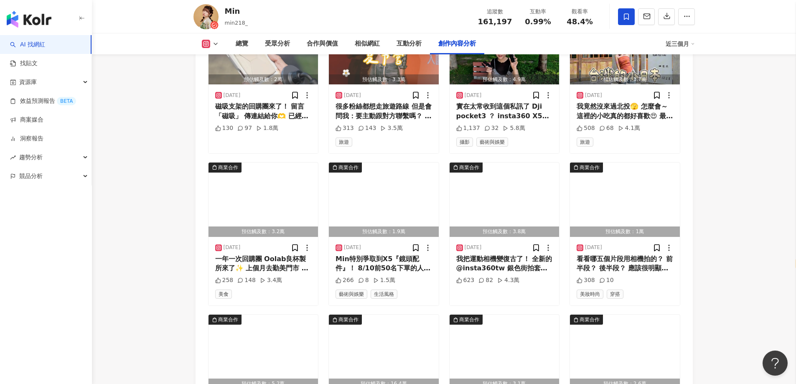
scroll to position [3317, 0]
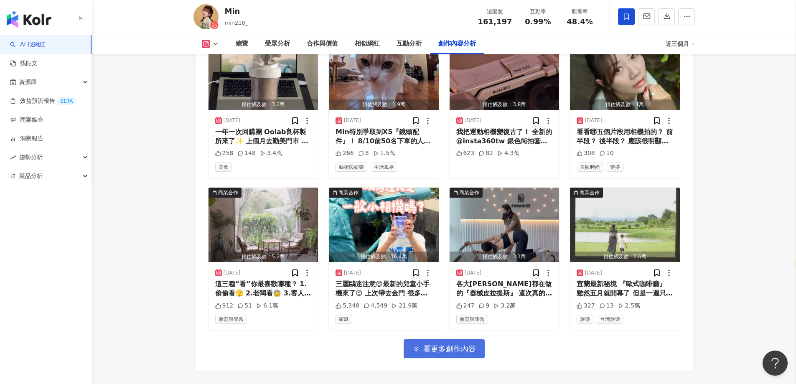
click at [432, 344] on span "看更多創作內容" at bounding box center [449, 348] width 53 height 9
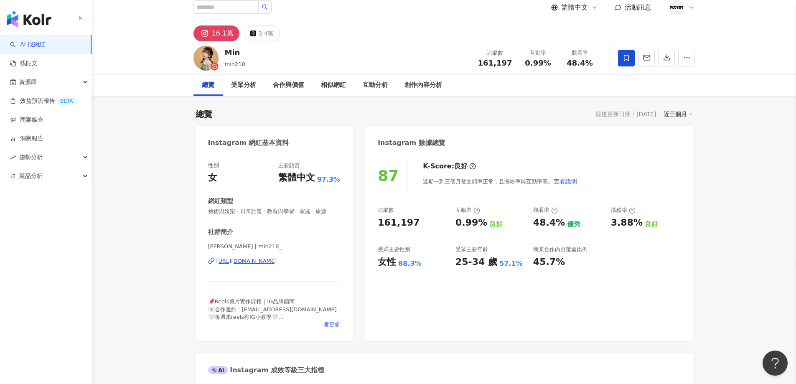
scroll to position [0, 0]
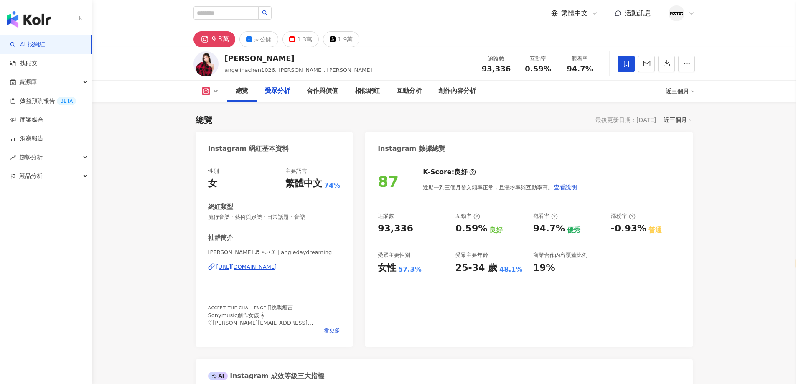
select select "*****"
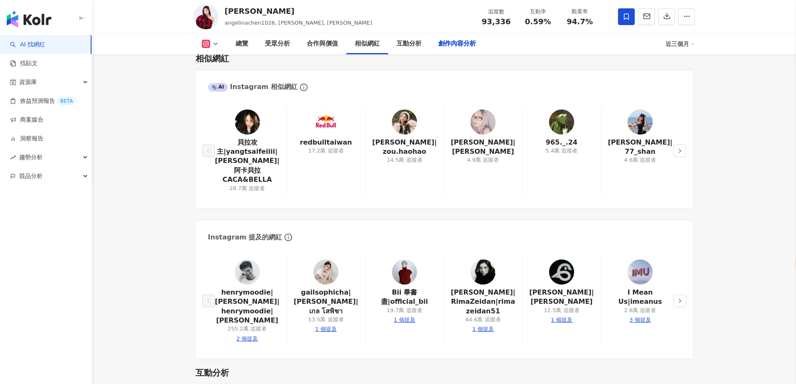
scroll to position [2506, 0]
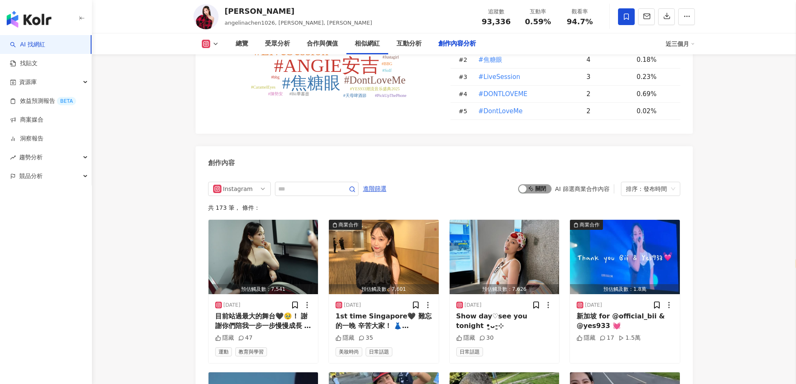
click at [524, 185] on div "button" at bounding box center [523, 189] width 8 height 8
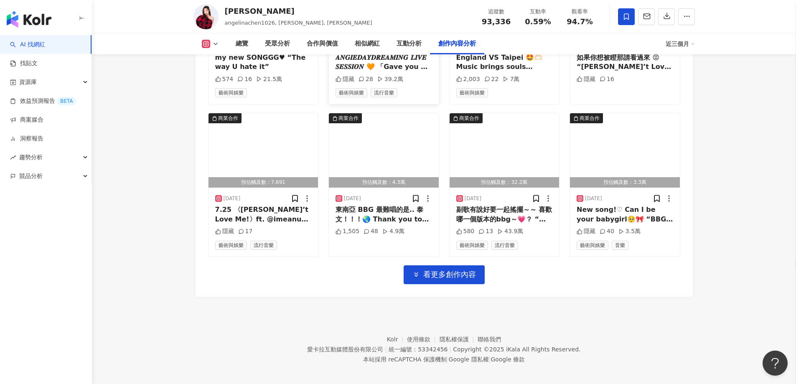
scroll to position [2919, 0]
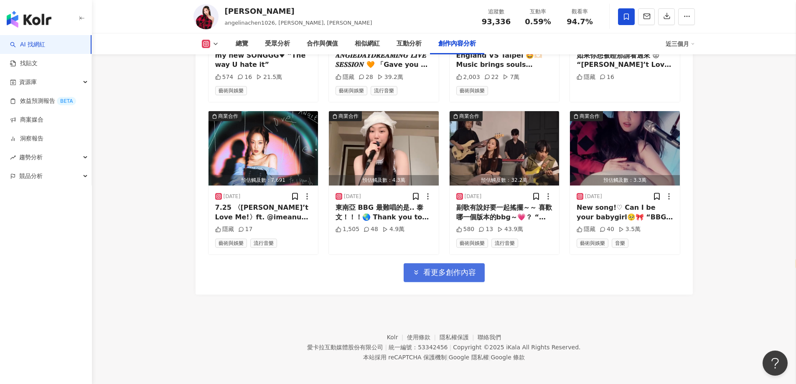
click at [434, 274] on button "看更多創作內容" at bounding box center [443, 272] width 81 height 19
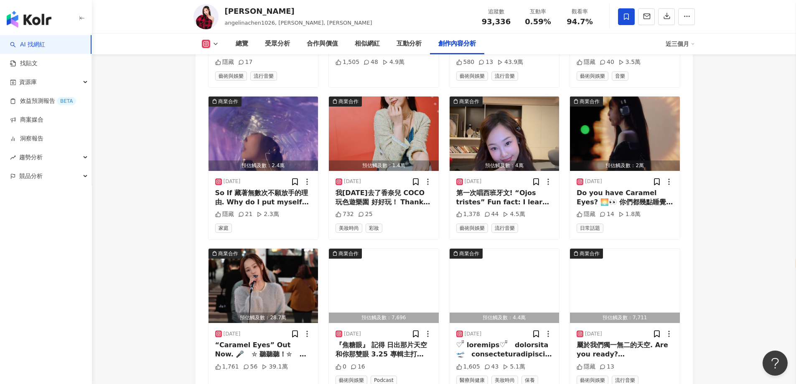
scroll to position [3295, 0]
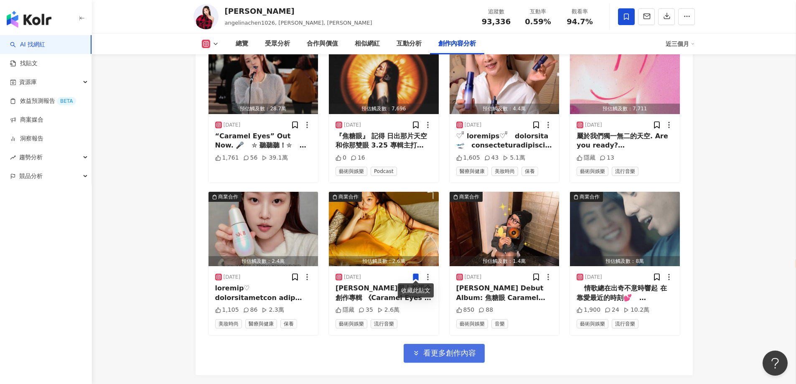
click at [457, 348] on span "看更多創作內容" at bounding box center [449, 352] width 53 height 9
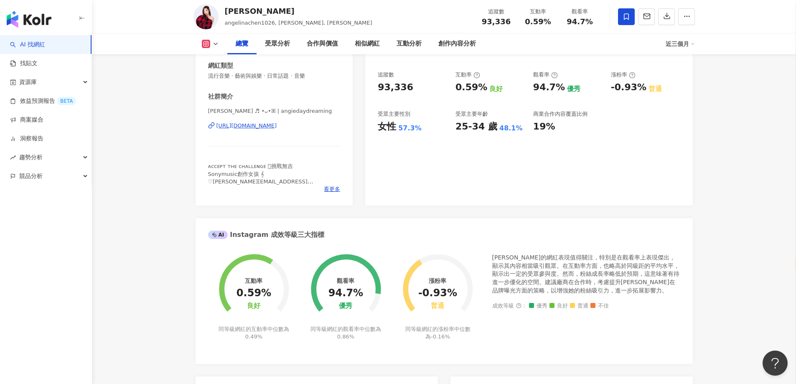
scroll to position [84, 0]
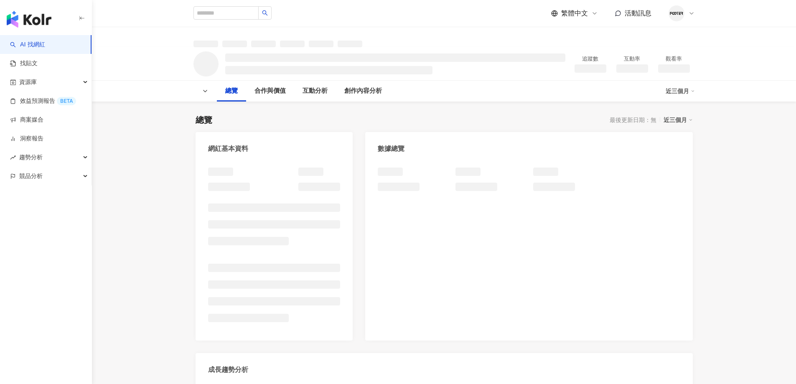
select select "*****"
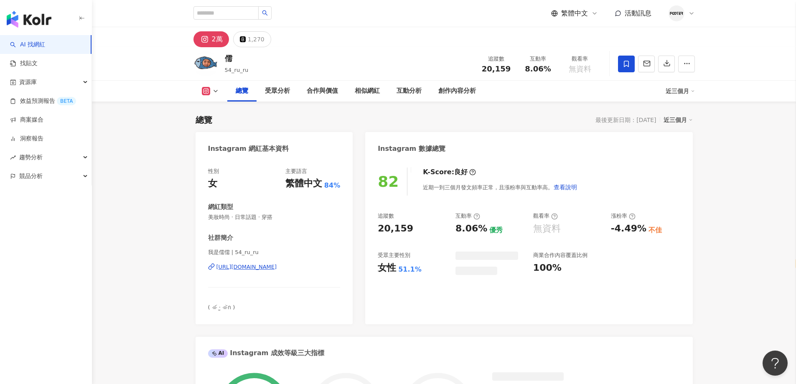
drag, startPoint x: 427, startPoint y: 61, endPoint x: 352, endPoint y: 152, distance: 118.7
click at [427, 61] on div "儒 54_ru_ru 追蹤數 20,159 互動率 8.06% 觀看率 無資料" at bounding box center [444, 63] width 535 height 33
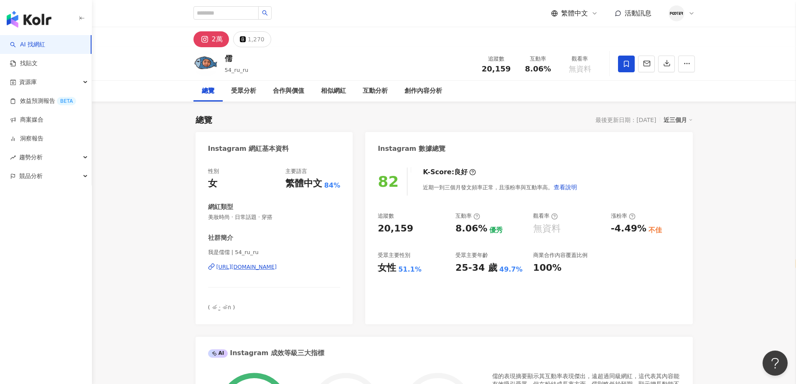
scroll to position [125, 0]
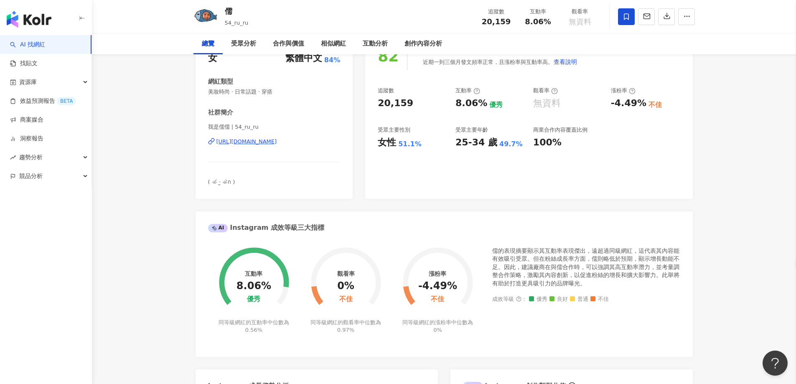
click at [297, 146] on div "我是儒儒 | 54_ru_ru https://www.instagram.com/54_ru_ru/" at bounding box center [274, 147] width 132 height 49
click at [277, 144] on div "https://www.instagram.com/54_ru_ru/" at bounding box center [246, 142] width 61 height 8
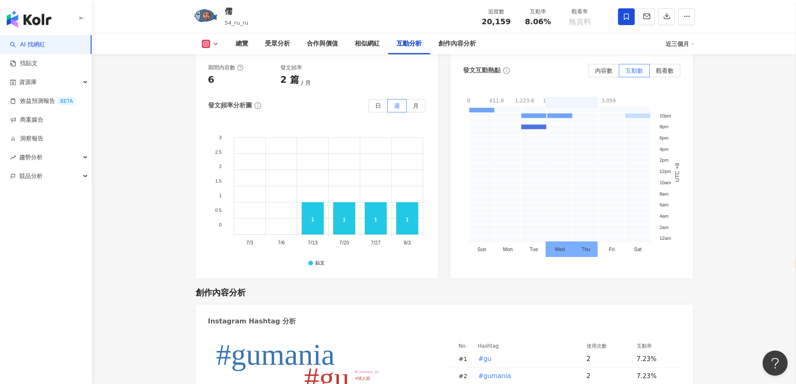
scroll to position [2339, 0]
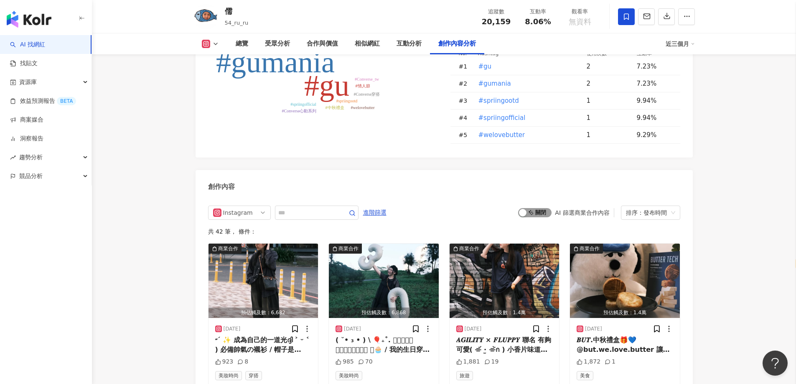
click at [526, 209] on div "button" at bounding box center [523, 213] width 8 height 8
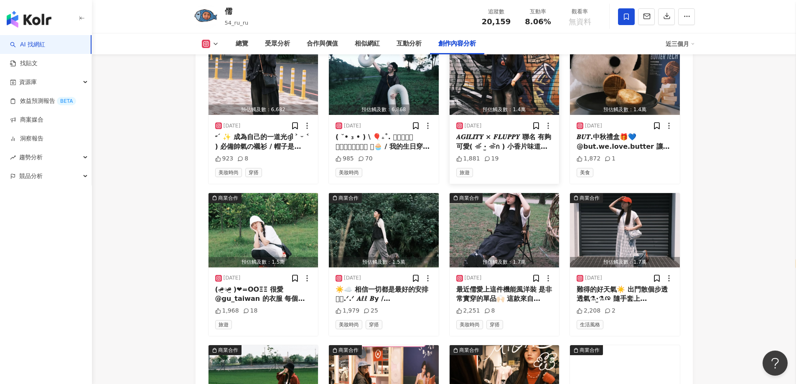
scroll to position [2702, 0]
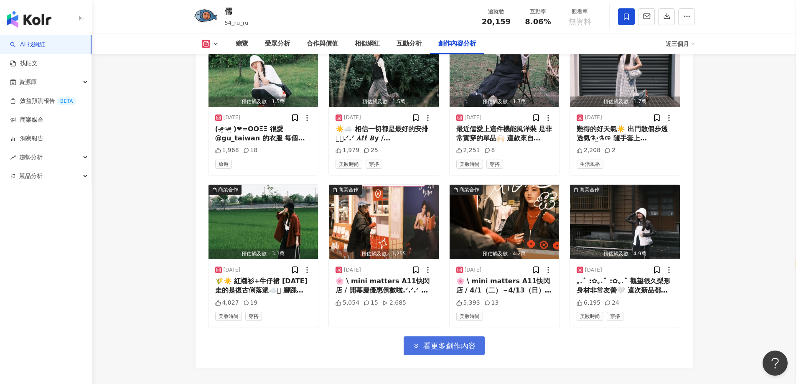
click at [455, 343] on span "看更多創作內容" at bounding box center [449, 345] width 53 height 9
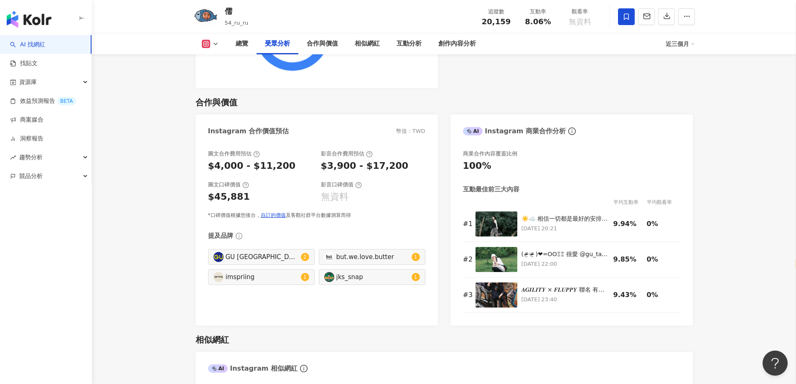
scroll to position [1199, 0]
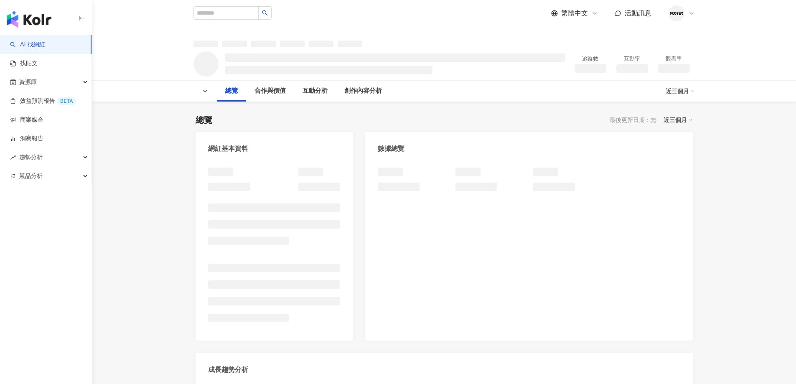
select select "*****"
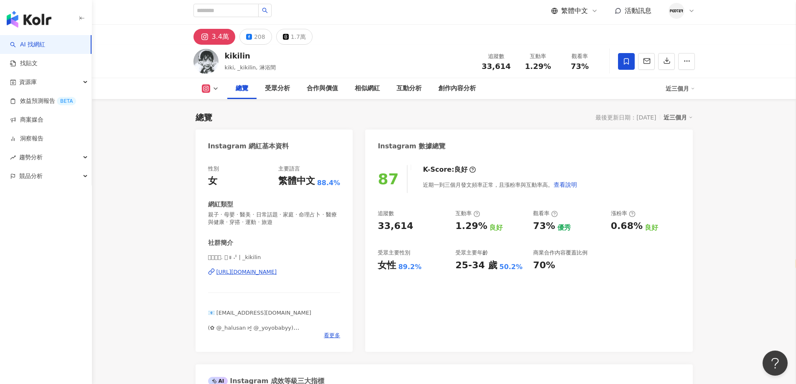
scroll to position [167, 0]
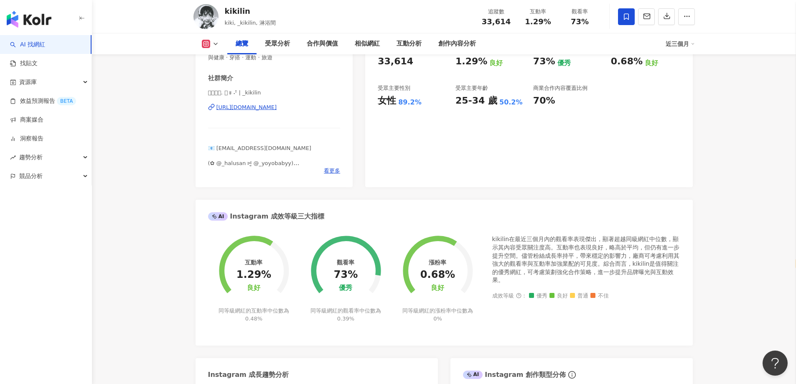
click at [277, 105] on div "[URL][DOMAIN_NAME]" at bounding box center [246, 108] width 61 height 8
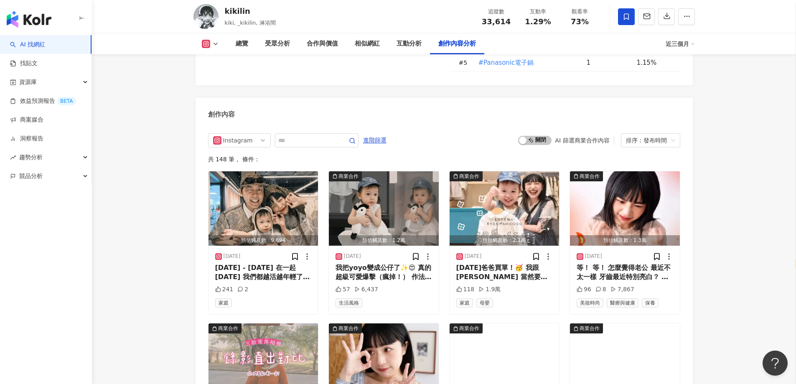
scroll to position [2464, 0]
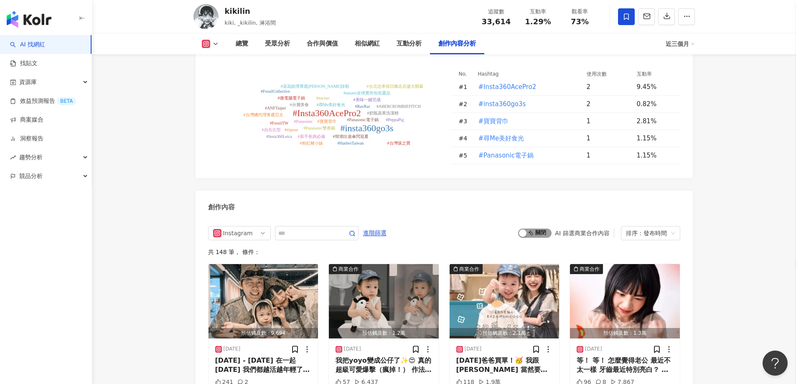
click at [529, 238] on span "啟動 關閉" at bounding box center [534, 232] width 33 height 9
click at [525, 237] on div "button" at bounding box center [523, 233] width 8 height 8
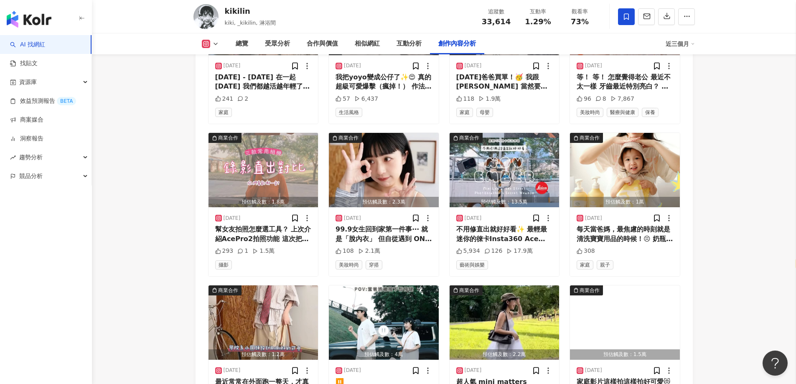
scroll to position [2857, 0]
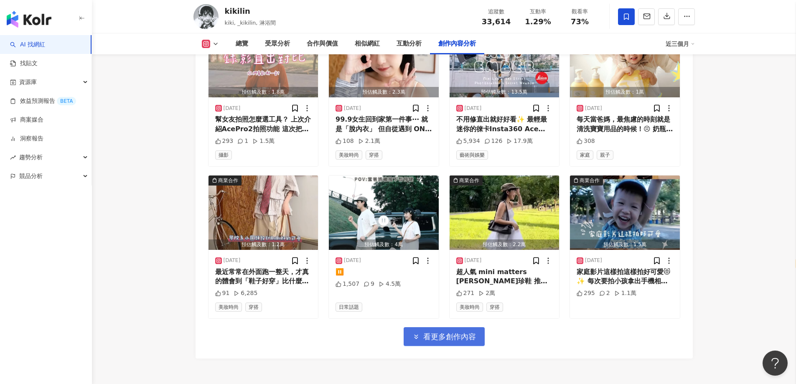
click at [446, 341] on span "看更多創作內容" at bounding box center [449, 336] width 53 height 9
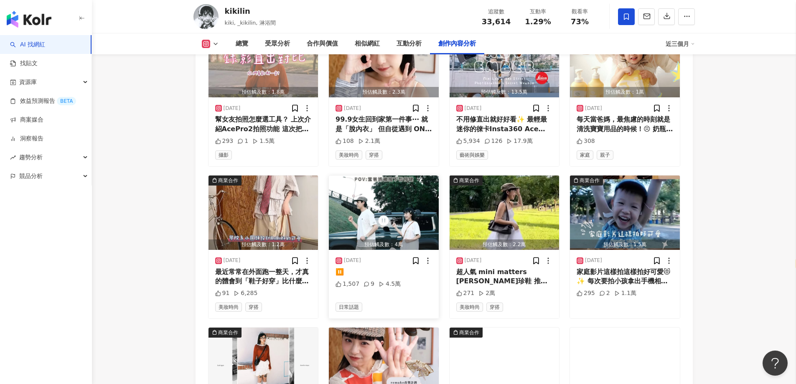
scroll to position [3067, 0]
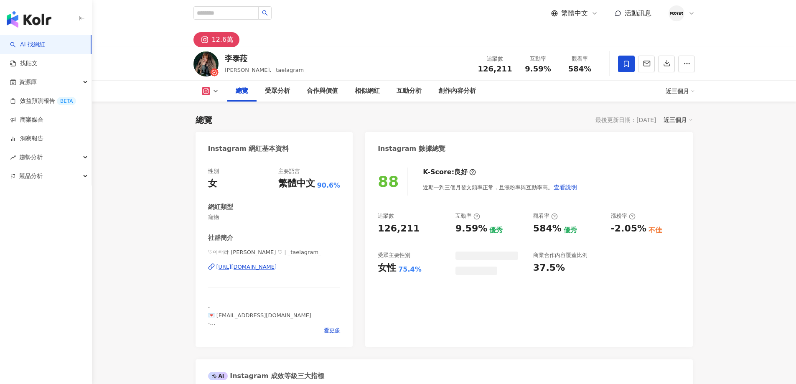
click at [277, 269] on div "[URL][DOMAIN_NAME]" at bounding box center [246, 267] width 61 height 8
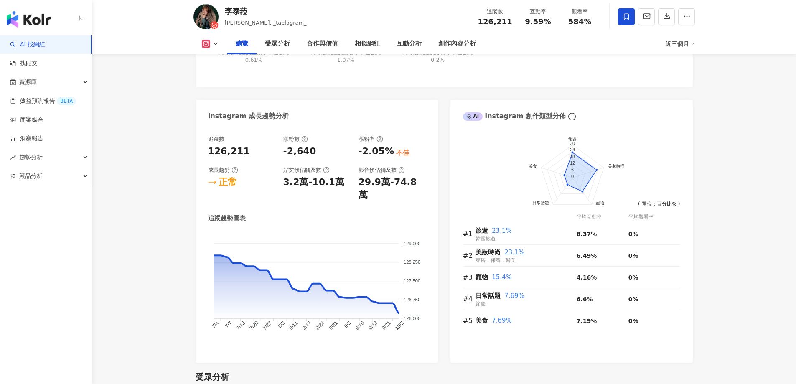
select select "*****"
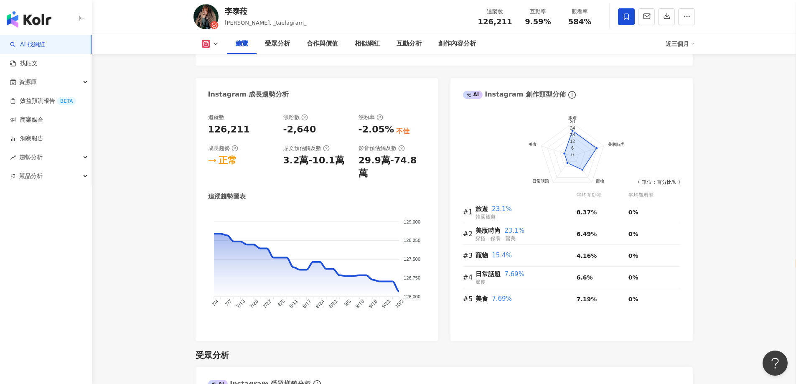
scroll to position [626, 0]
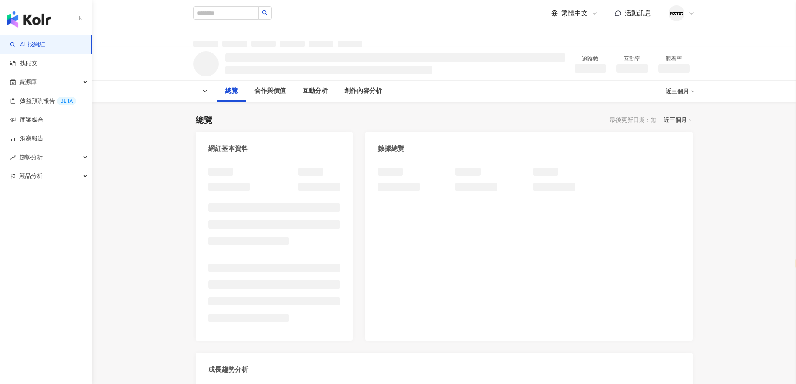
select select "*****"
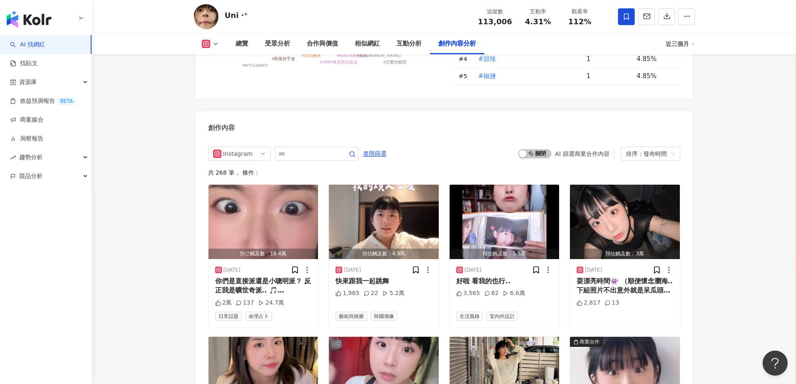
scroll to position [2506, 0]
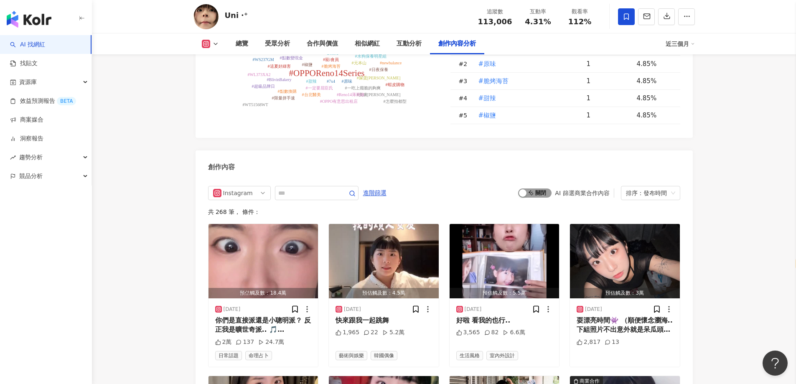
click at [520, 189] on div "button" at bounding box center [523, 193] width 8 height 8
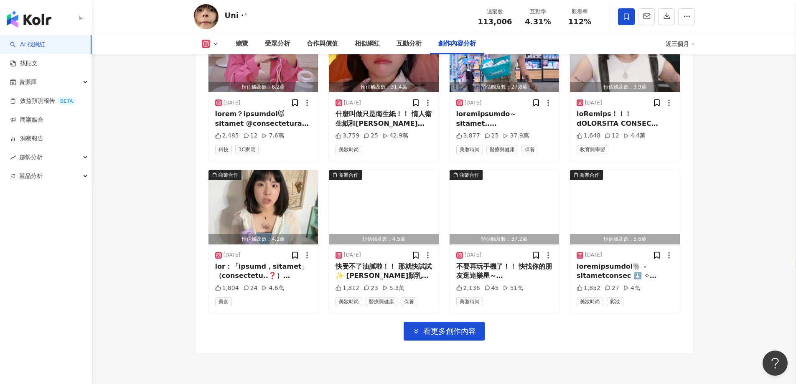
scroll to position [2914, 0]
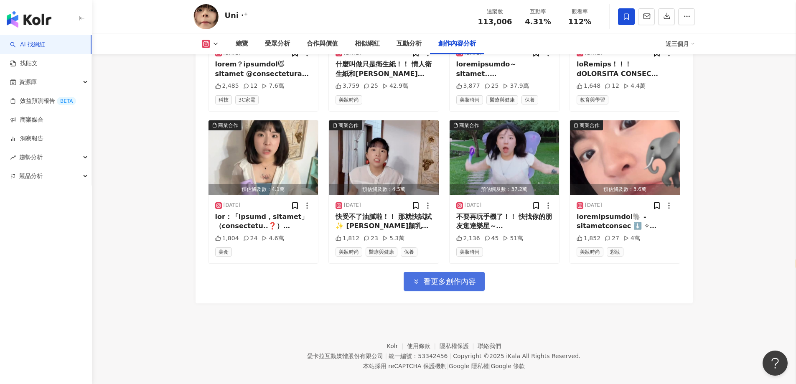
click at [421, 275] on button "看更多創作內容" at bounding box center [443, 281] width 81 height 19
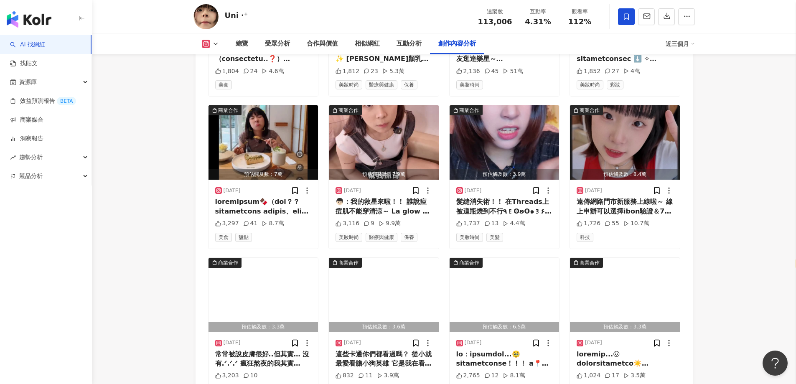
scroll to position [3331, 0]
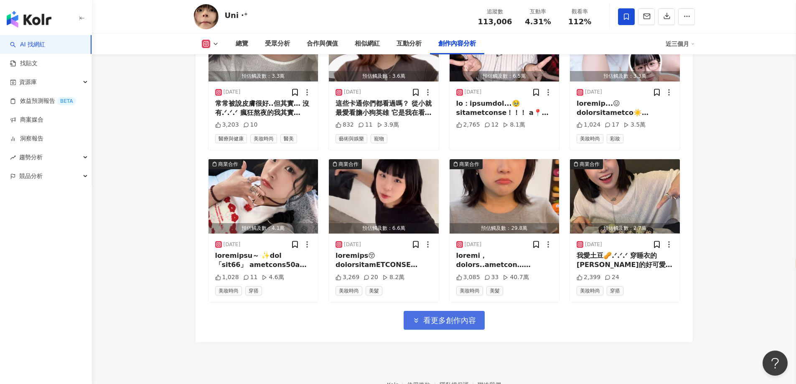
click at [427, 311] on button "看更多創作內容" at bounding box center [443, 320] width 81 height 19
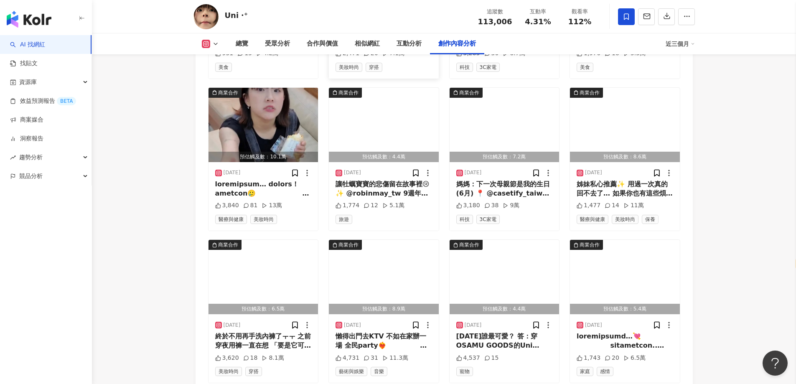
scroll to position [3791, 0]
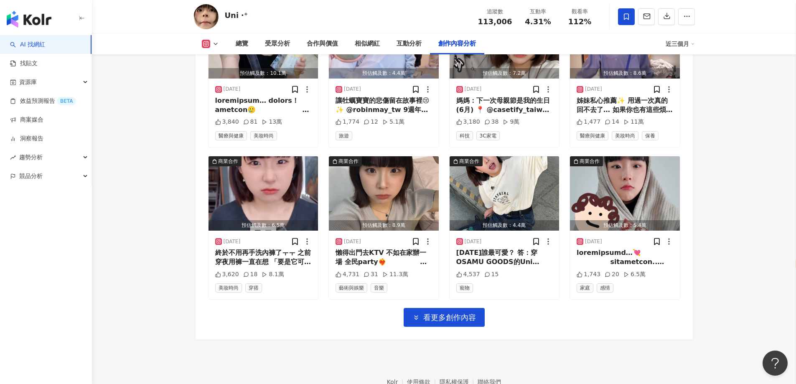
click at [426, 313] on span "看更多創作內容" at bounding box center [449, 317] width 53 height 9
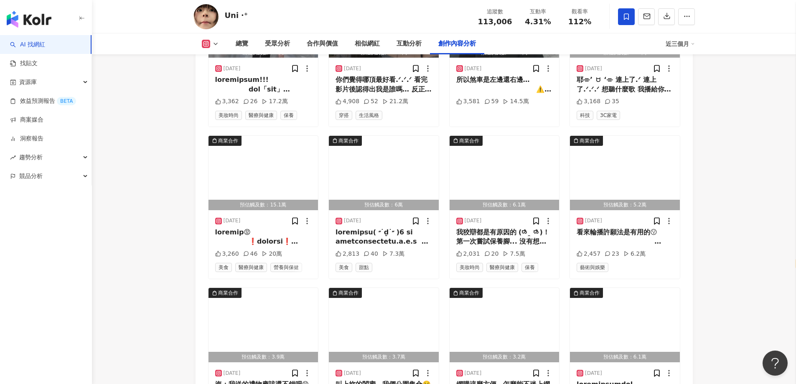
scroll to position [4208, 0]
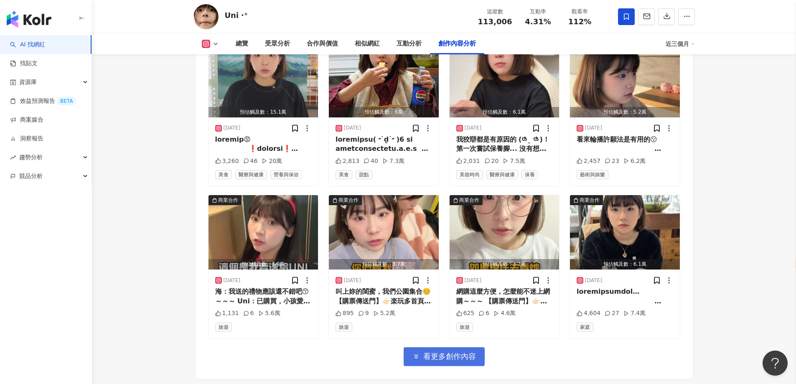
click at [431, 347] on button "看更多創作內容" at bounding box center [443, 356] width 81 height 19
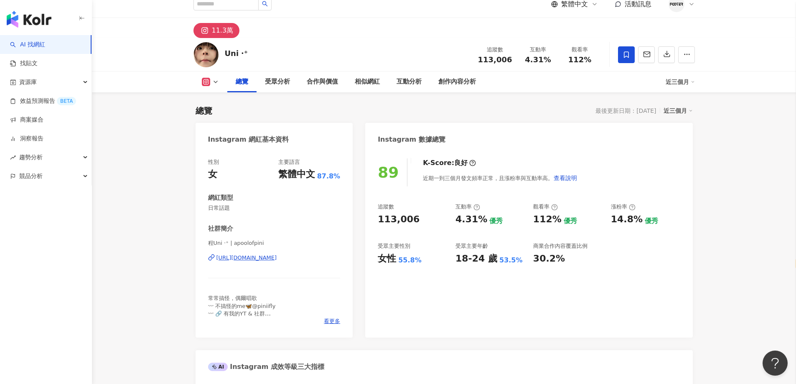
scroll to position [0, 0]
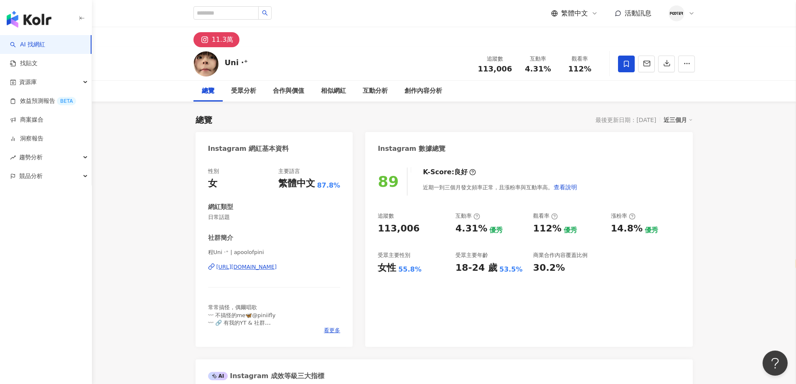
click at [268, 269] on div "https://www.instagram.com/apoolofpini/" at bounding box center [246, 267] width 61 height 8
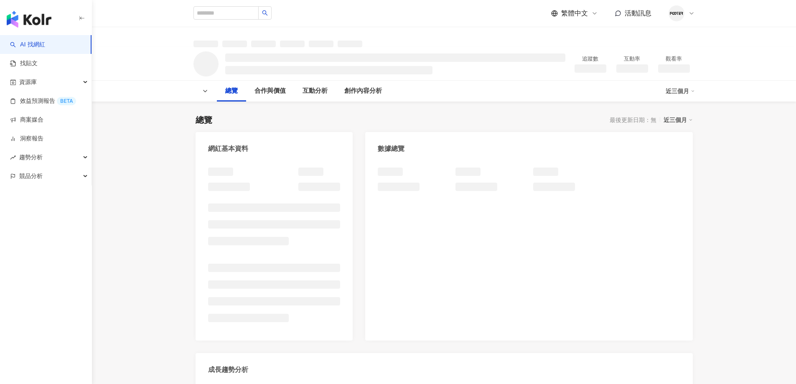
select select "*****"
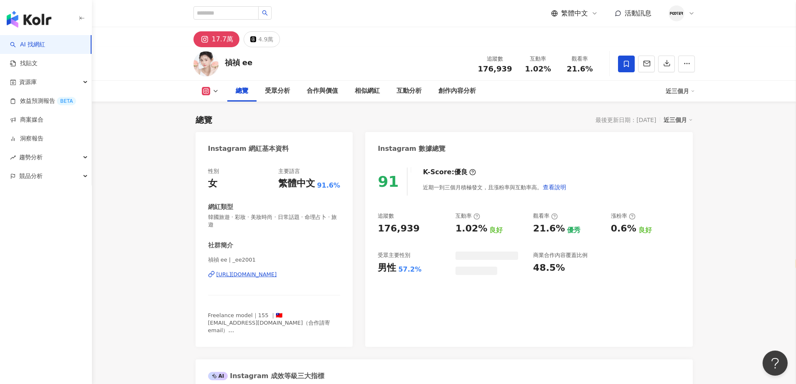
drag, startPoint x: 275, startPoint y: 291, endPoint x: 292, endPoint y: 276, distance: 23.4
click at [277, 276] on div "https://www.instagram.com/_ee2001/" at bounding box center [246, 275] width 61 height 8
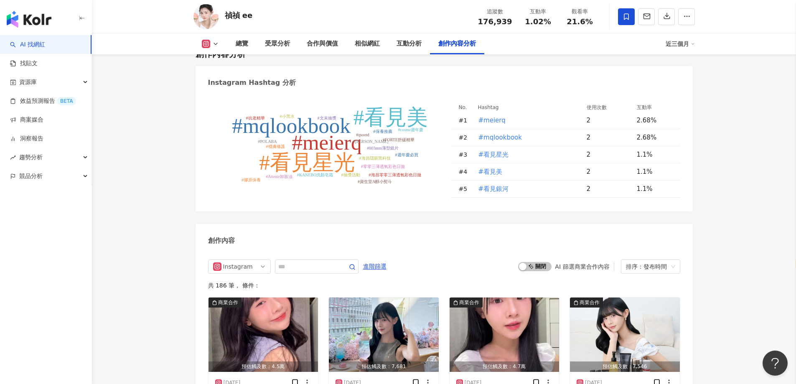
scroll to position [2464, 0]
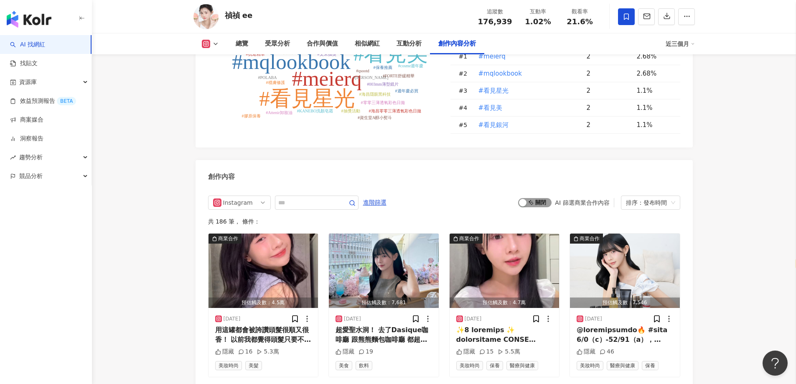
click at [522, 199] on div "button" at bounding box center [523, 203] width 8 height 8
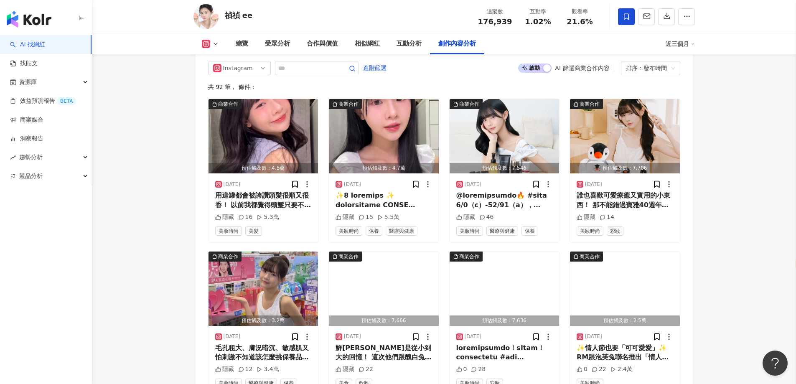
scroll to position [2891, 0]
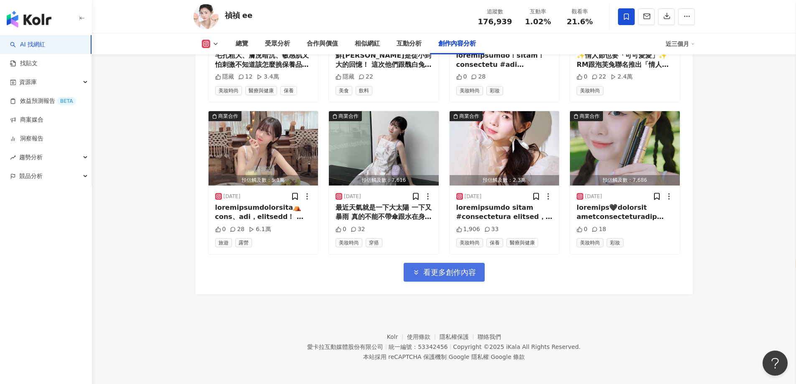
click at [441, 271] on span "看更多創作內容" at bounding box center [449, 272] width 53 height 9
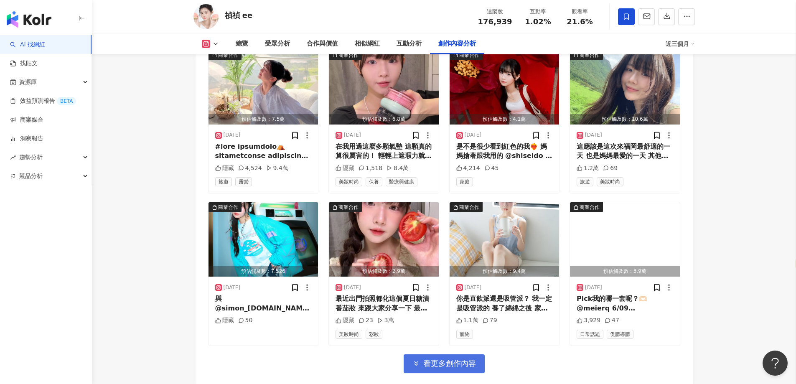
scroll to position [3347, 0]
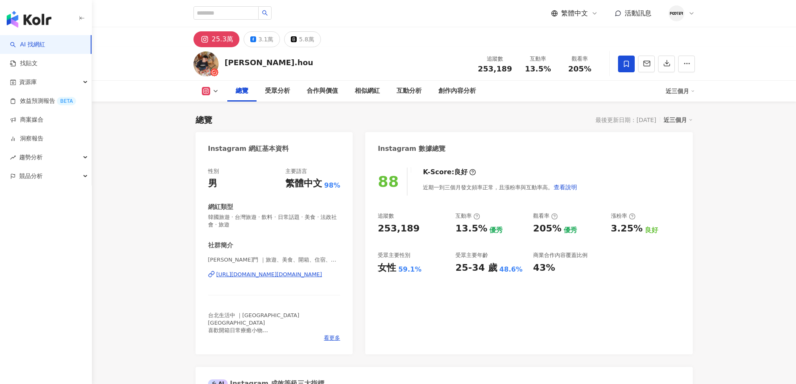
click at [276, 271] on div "[URL][DOMAIN_NAME][DOMAIN_NAME]" at bounding box center [269, 275] width 106 height 8
select select "*****"
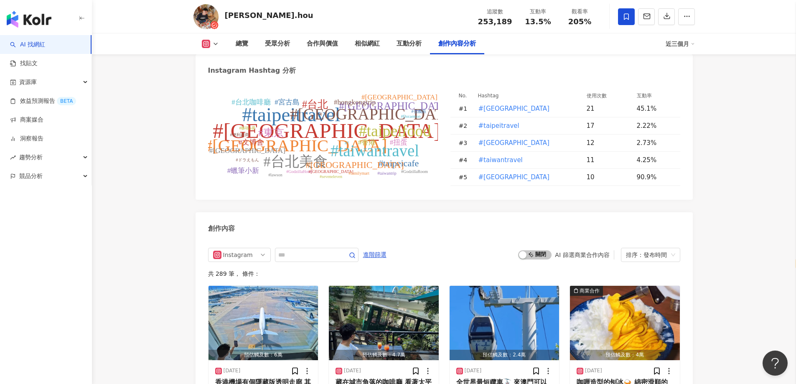
scroll to position [2589, 0]
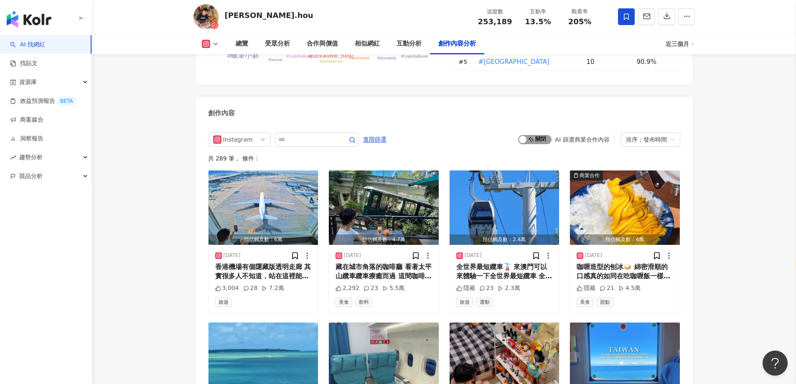
click at [528, 135] on span "啟動 關閉" at bounding box center [534, 139] width 33 height 9
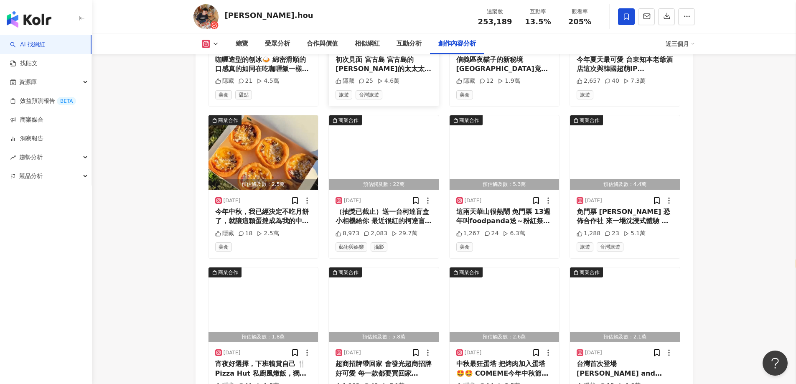
scroll to position [2912, 0]
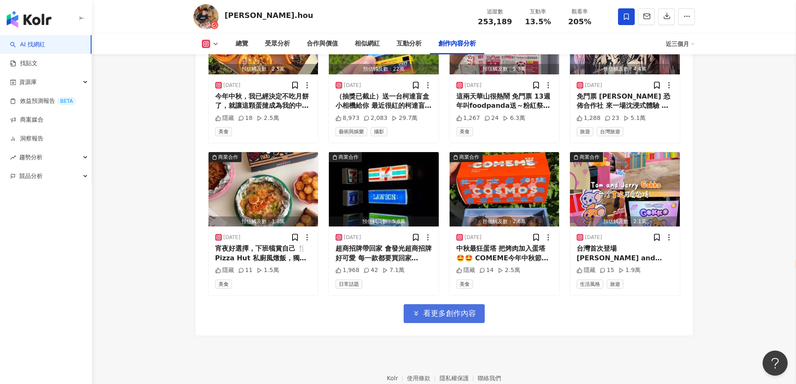
click at [423, 309] on span "看更多創作內容" at bounding box center [449, 313] width 53 height 9
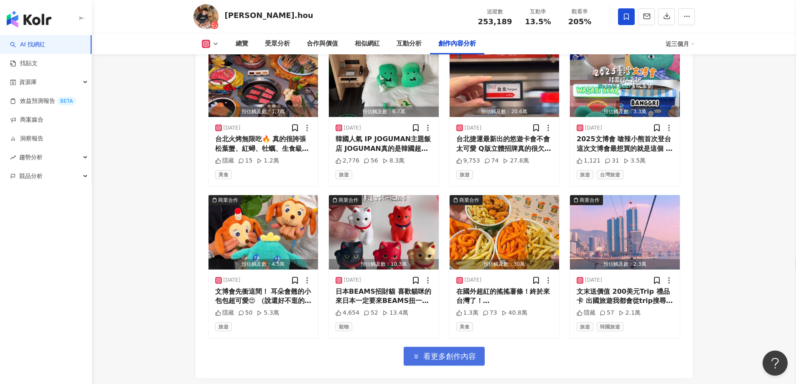
scroll to position [3329, 0]
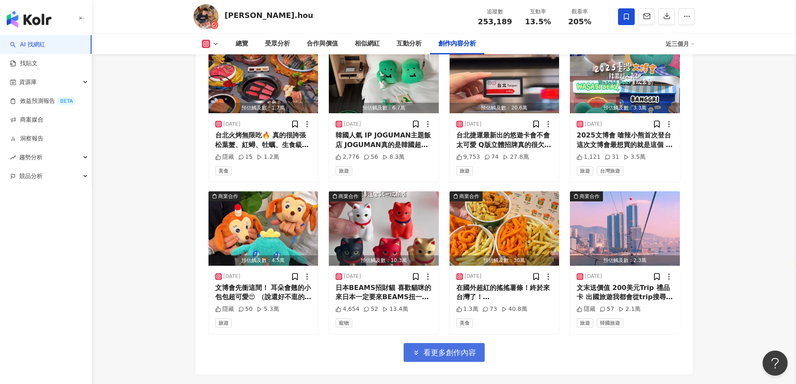
click at [433, 343] on button "看更多創作內容" at bounding box center [443, 352] width 81 height 19
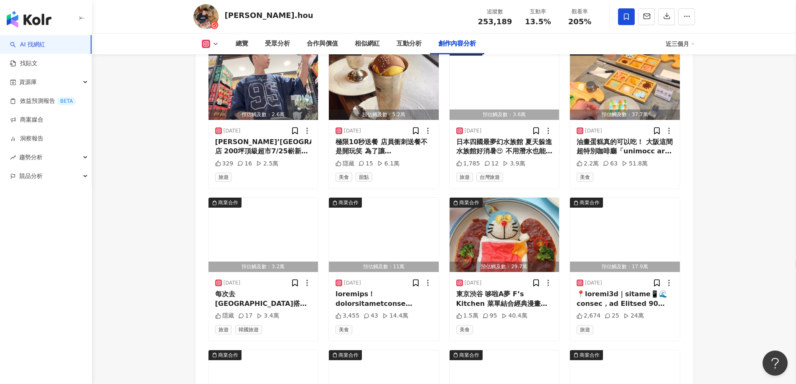
scroll to position [3789, 0]
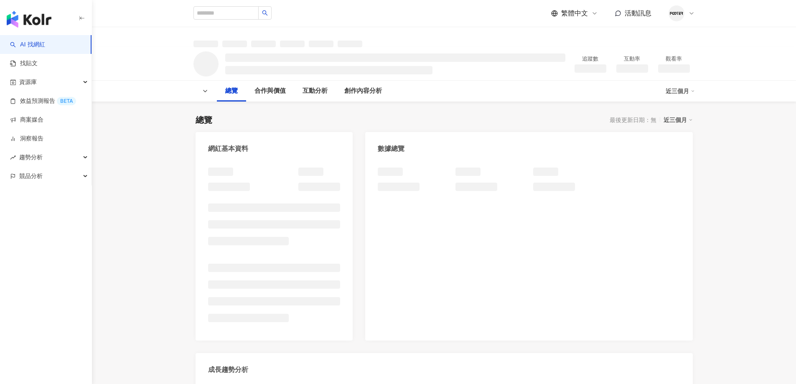
select select "*****"
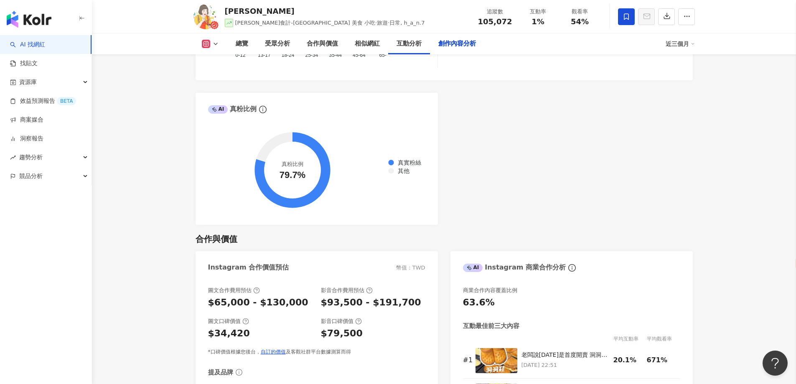
scroll to position [2506, 0]
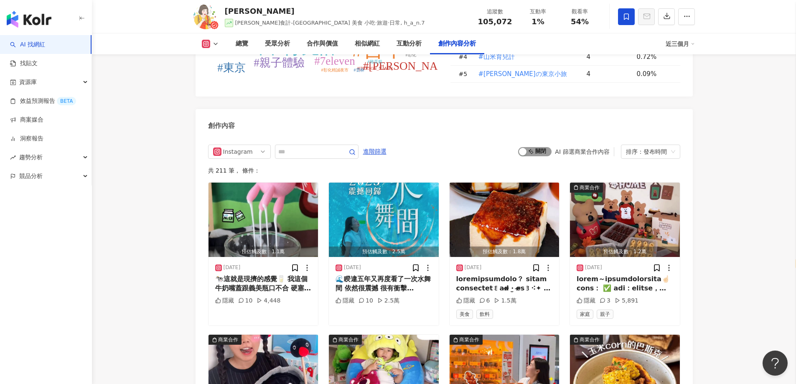
click at [522, 155] on div "button" at bounding box center [523, 152] width 8 height 8
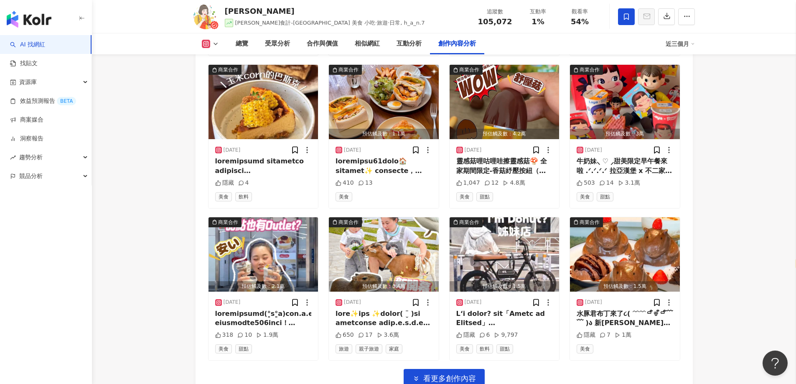
scroll to position [2859, 0]
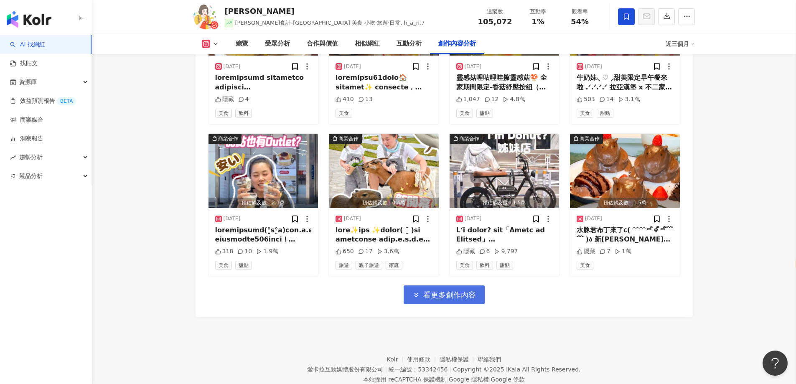
click at [415, 299] on icon "button" at bounding box center [416, 295] width 8 height 8
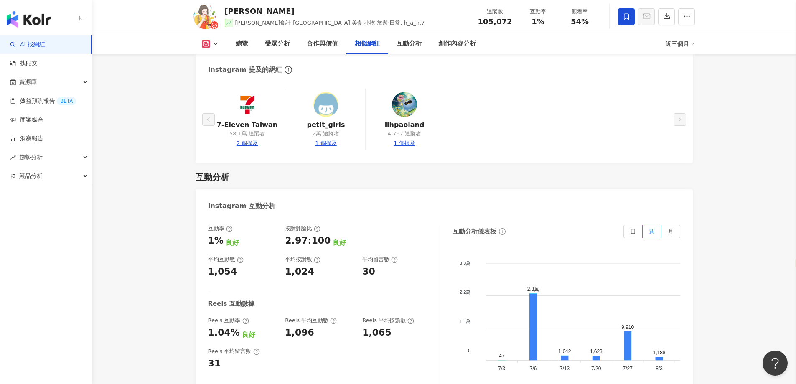
scroll to position [1523, 0]
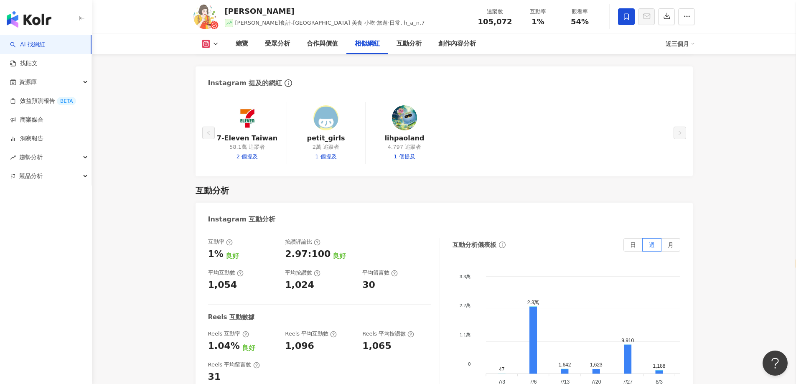
click at [215, 45] on icon at bounding box center [215, 44] width 7 height 7
click at [476, 82] on div "Instagram 提及的網紅" at bounding box center [443, 79] width 497 height 27
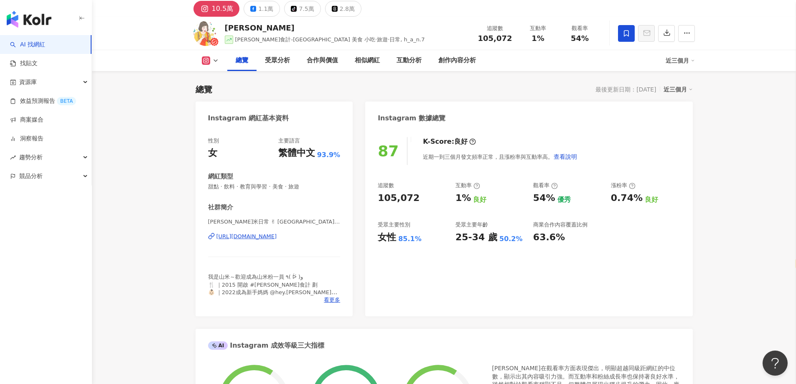
scroll to position [0, 0]
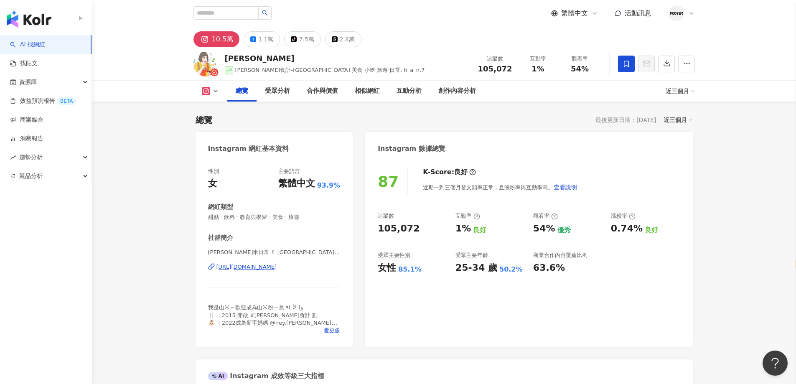
click at [256, 265] on div "[URL][DOMAIN_NAME]" at bounding box center [246, 267] width 61 height 8
click at [246, 37] on button "1.1萬" at bounding box center [261, 39] width 36 height 16
click at [261, 267] on div "[URL][DOMAIN_NAME]" at bounding box center [246, 267] width 61 height 8
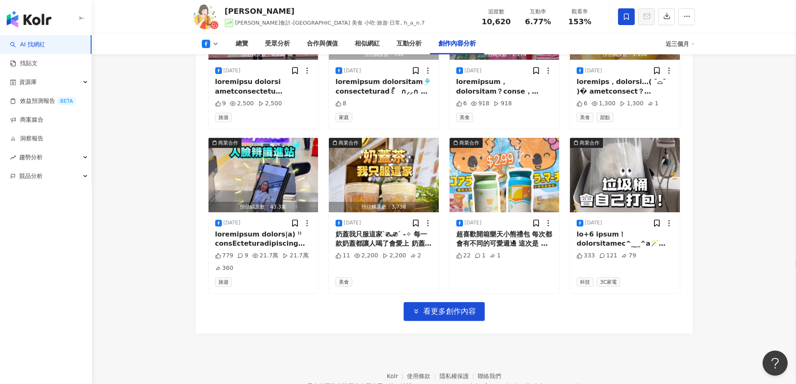
scroll to position [2614, 0]
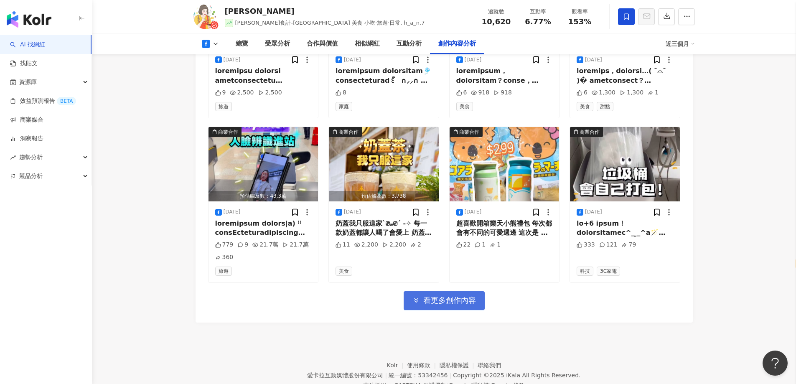
click at [459, 296] on span "看更多創作內容" at bounding box center [449, 300] width 53 height 9
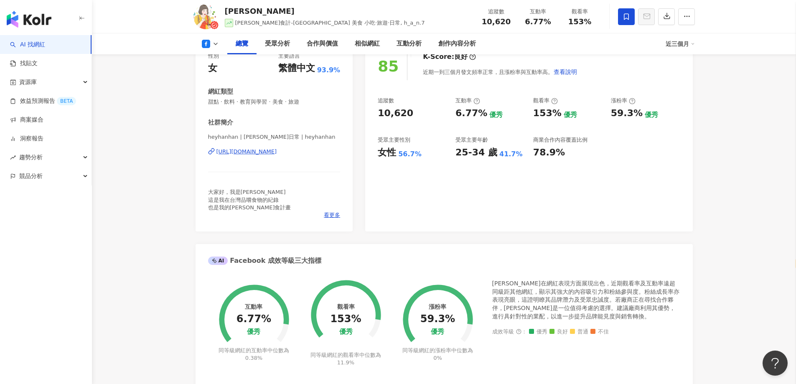
scroll to position [0, 0]
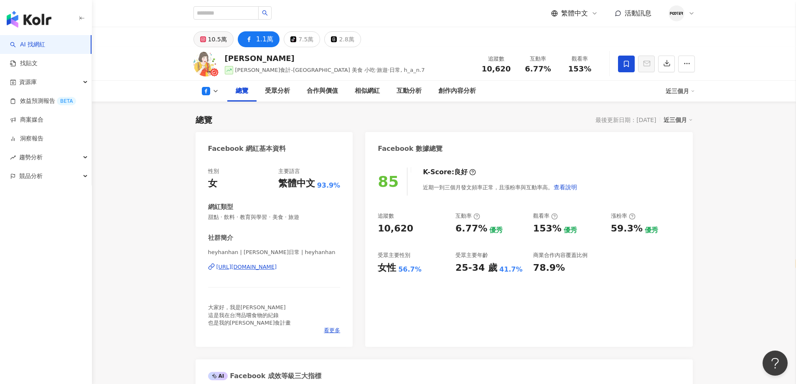
click at [201, 41] on rect at bounding box center [202, 39] width 5 height 5
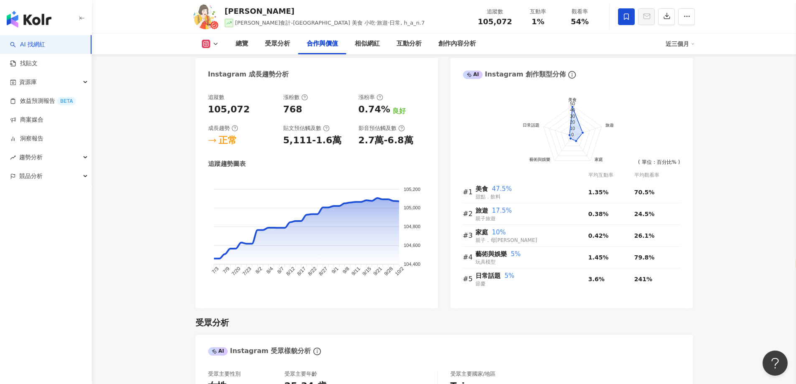
scroll to position [1211, 0]
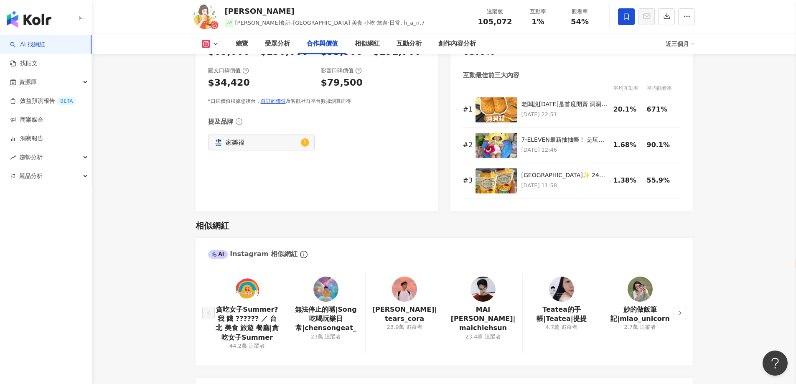
click at [213, 44] on icon at bounding box center [215, 44] width 7 height 7
click at [216, 79] on button "Facebook" at bounding box center [223, 79] width 50 height 12
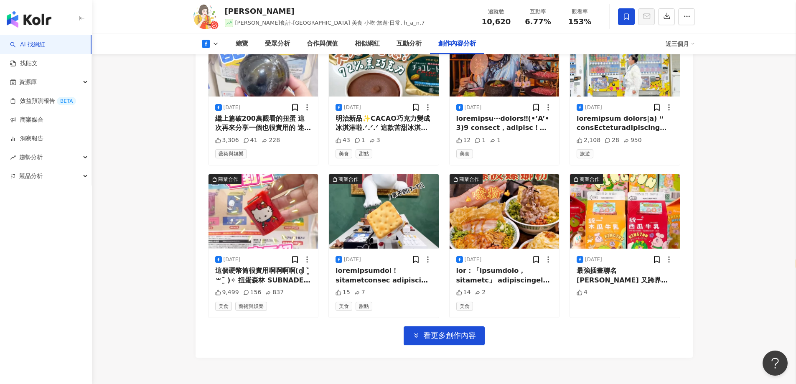
scroll to position [3036, 0]
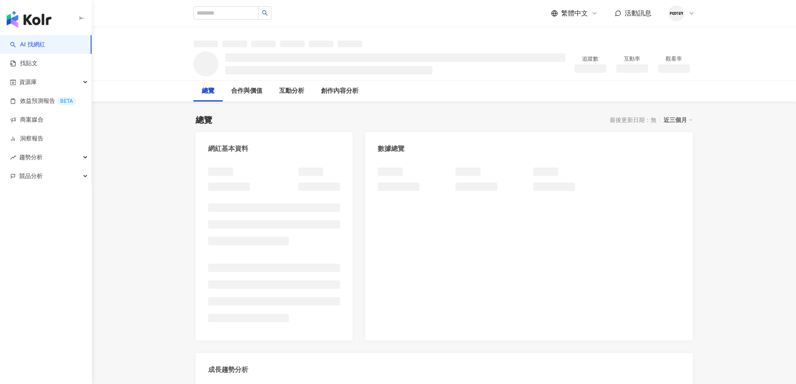
select select "*****"
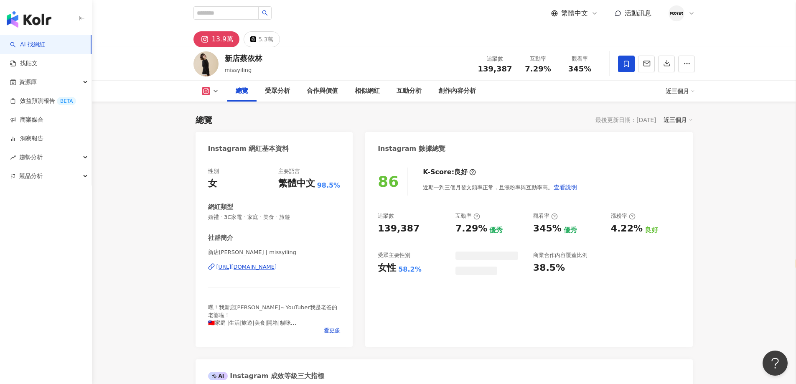
scroll to position [84, 0]
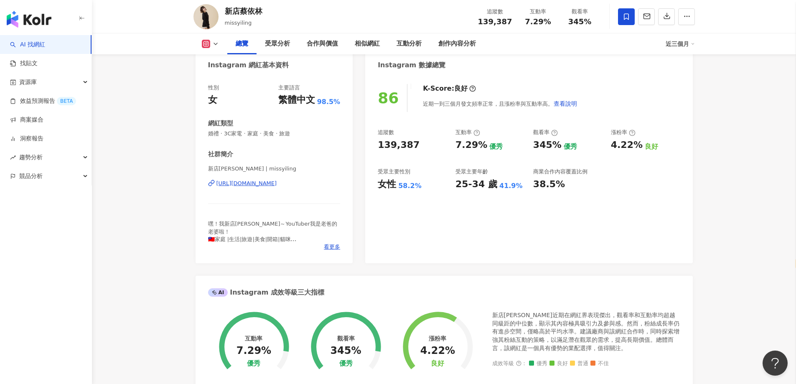
click at [277, 185] on div "https://www.instagram.com/missyiling/" at bounding box center [246, 184] width 61 height 8
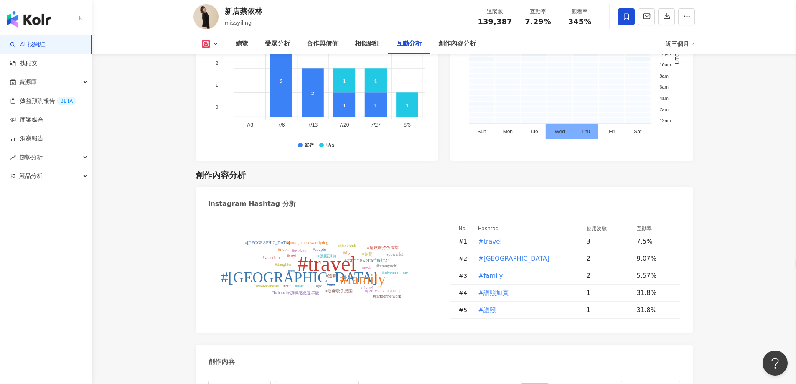
scroll to position [2506, 0]
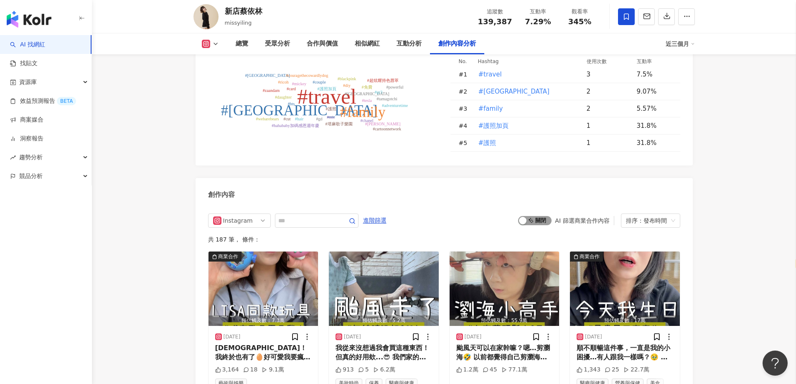
click at [525, 217] on div "button" at bounding box center [523, 221] width 8 height 8
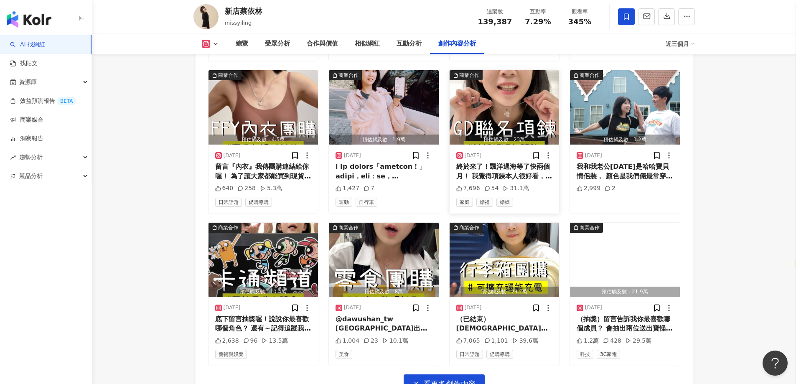
scroll to position [2937, 0]
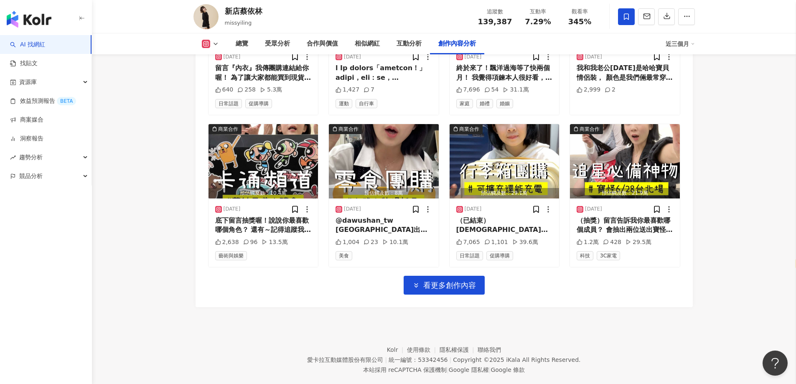
click at [451, 281] on div "Instagram 進階篩選 啟動 關閉 AI 篩選商業合作內容 排序：發布時間 共 69 筆 ， 條件： 商業合作 預估觸及數：7.3萬 2025/9/29…" at bounding box center [443, 40] width 497 height 534
click at [458, 281] on span "看更多創作內容" at bounding box center [449, 285] width 53 height 9
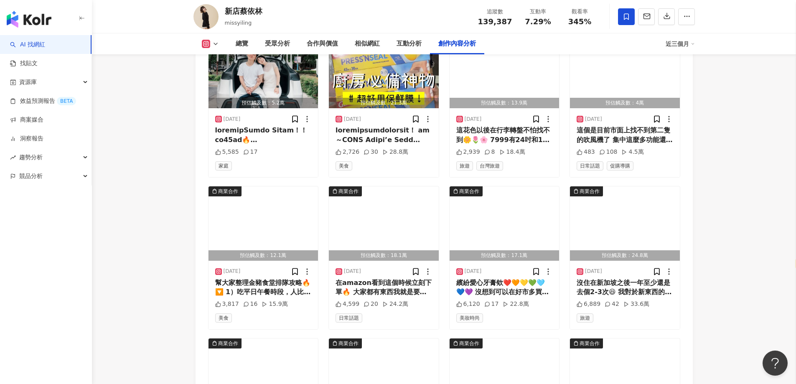
scroll to position [3355, 0]
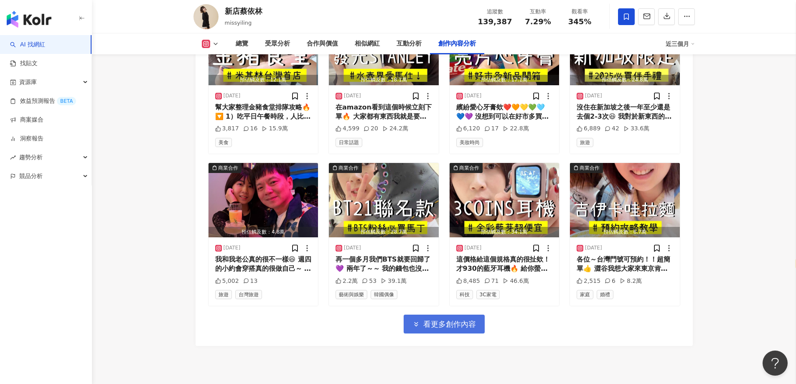
click at [444, 319] on span "看更多創作內容" at bounding box center [449, 323] width 53 height 9
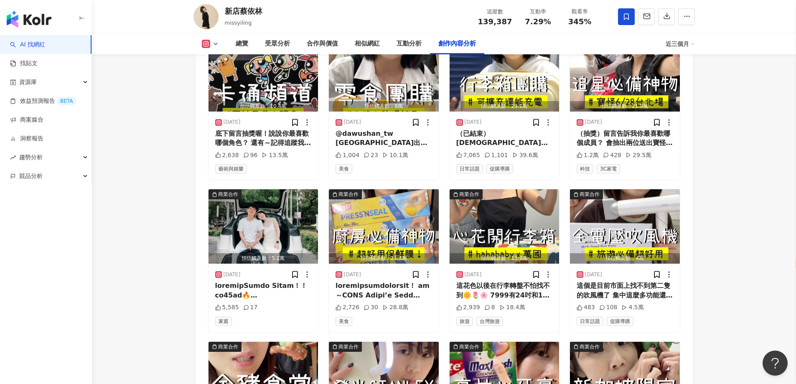
scroll to position [2946, 0]
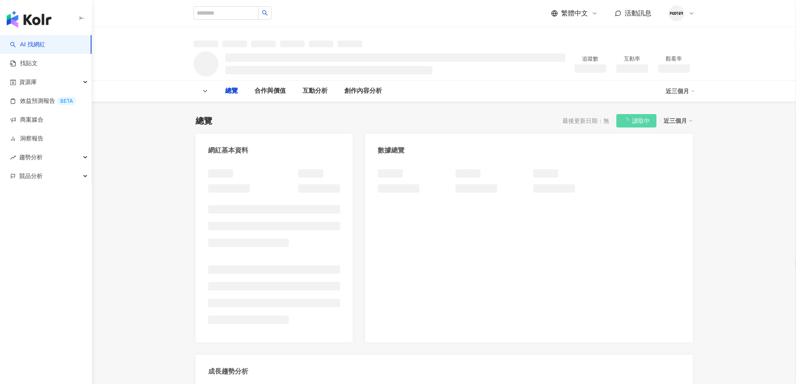
select select "*****"
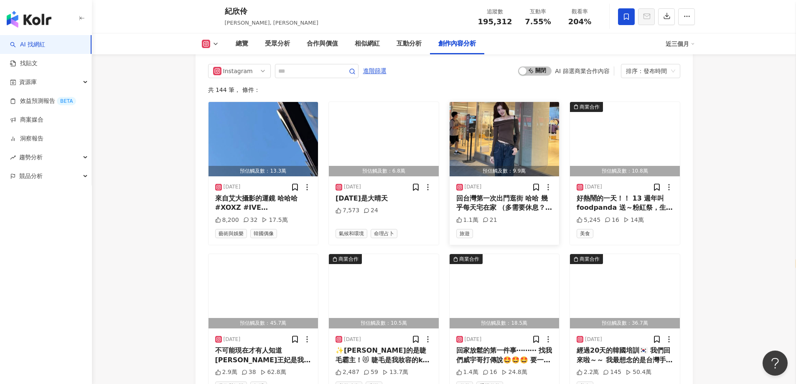
scroll to position [2547, 0]
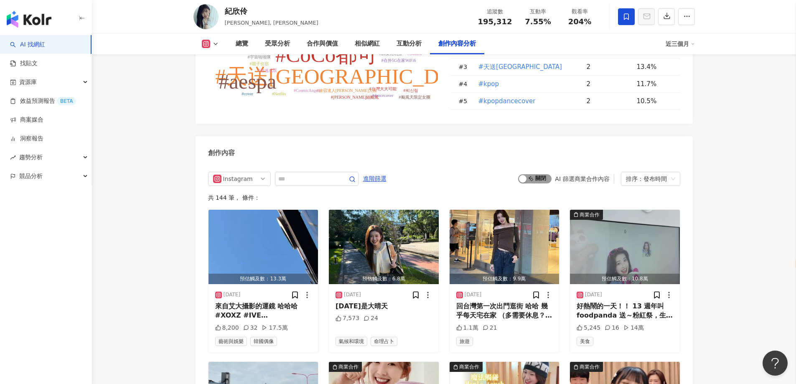
click at [525, 175] on div "button" at bounding box center [523, 179] width 8 height 8
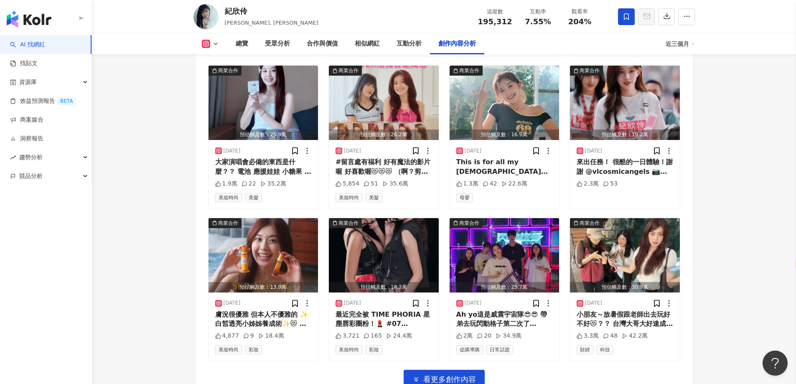
scroll to position [2900, 0]
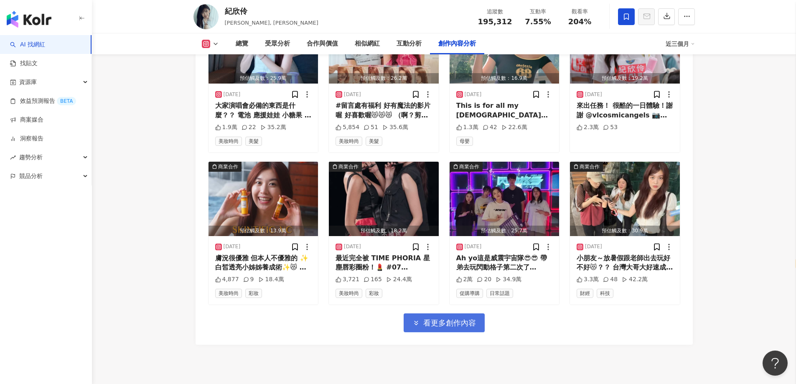
click at [451, 313] on button "看更多創作內容" at bounding box center [443, 322] width 81 height 19
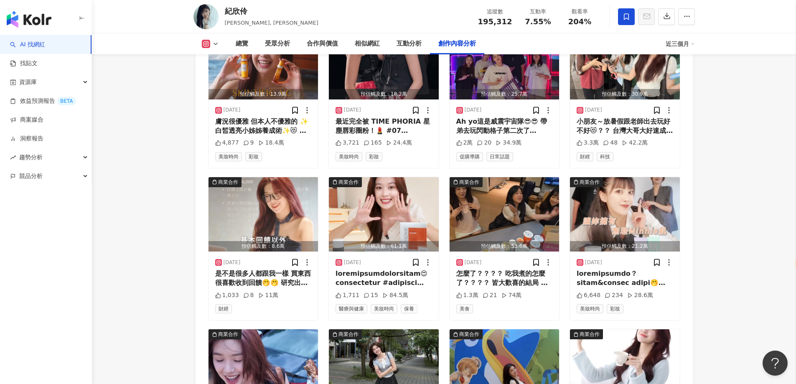
scroll to position [3287, 0]
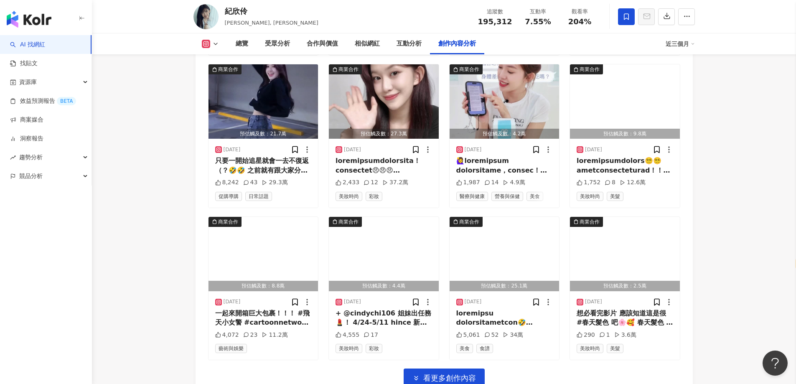
scroll to position [3813, 0]
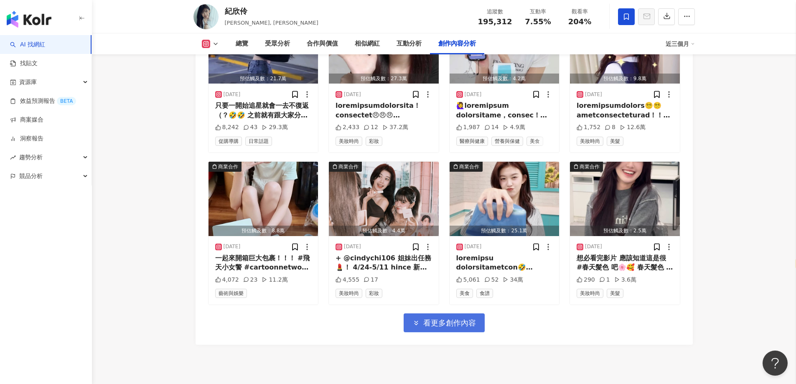
click at [433, 318] on span "看更多創作內容" at bounding box center [449, 322] width 53 height 9
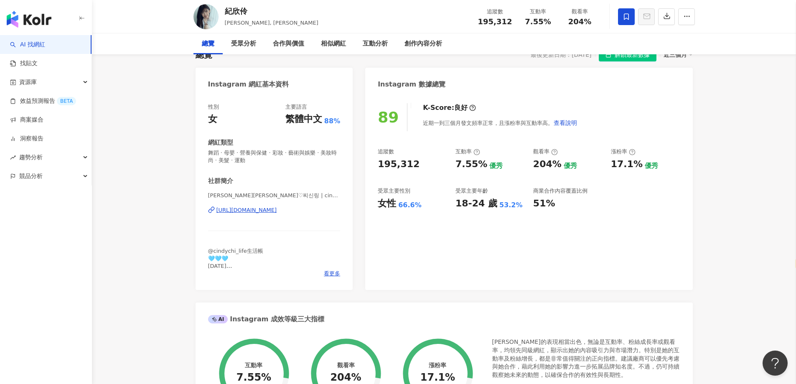
scroll to position [0, 0]
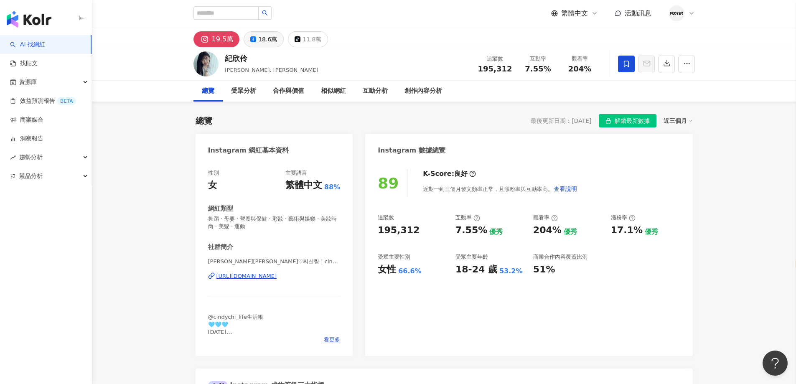
click at [264, 40] on div "18.6萬" at bounding box center [267, 39] width 19 height 12
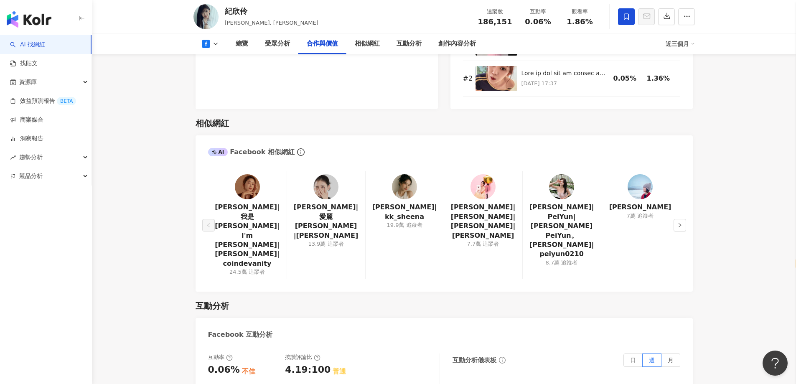
scroll to position [1169, 0]
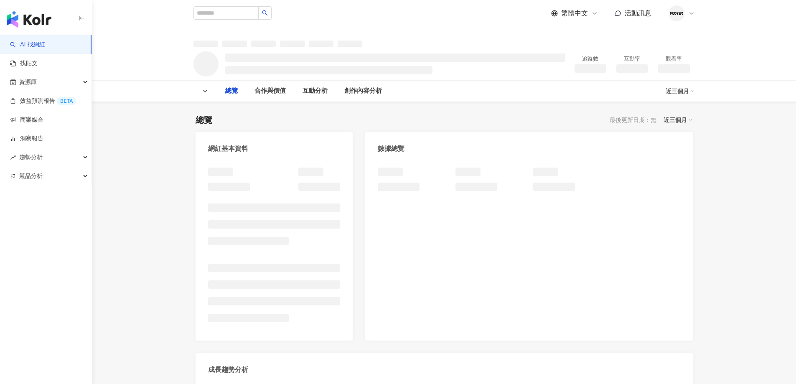
select select "*****"
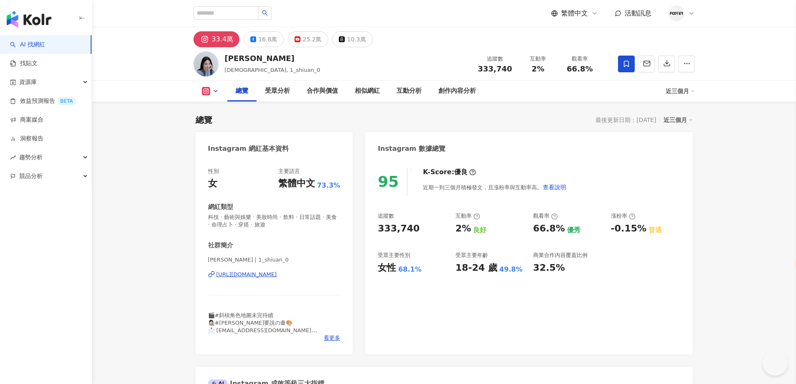
click at [260, 274] on div "[URL][DOMAIN_NAME]" at bounding box center [246, 275] width 61 height 8
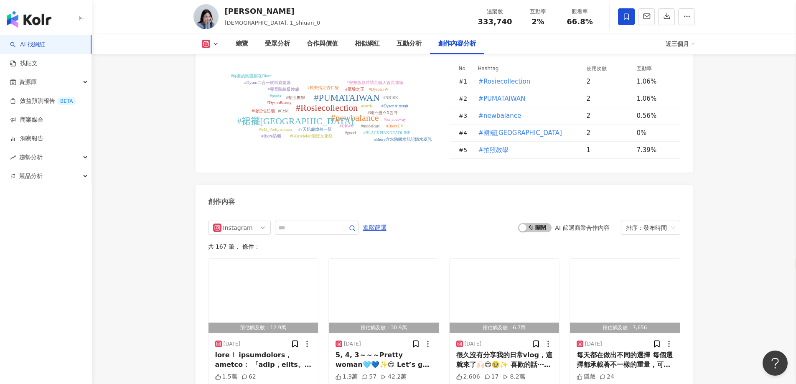
scroll to position [2464, 0]
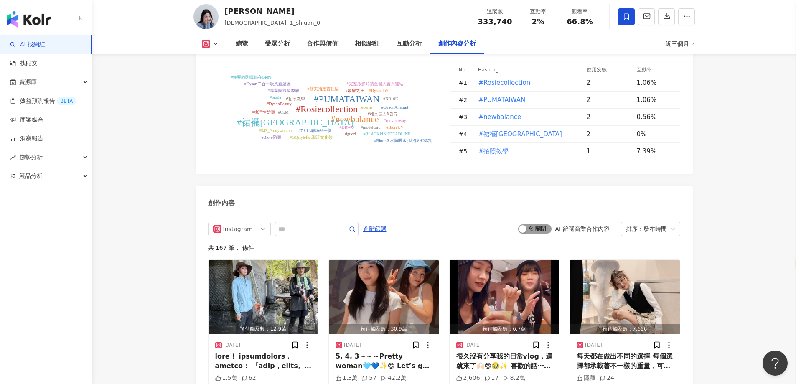
click at [520, 225] on div "button" at bounding box center [523, 229] width 8 height 8
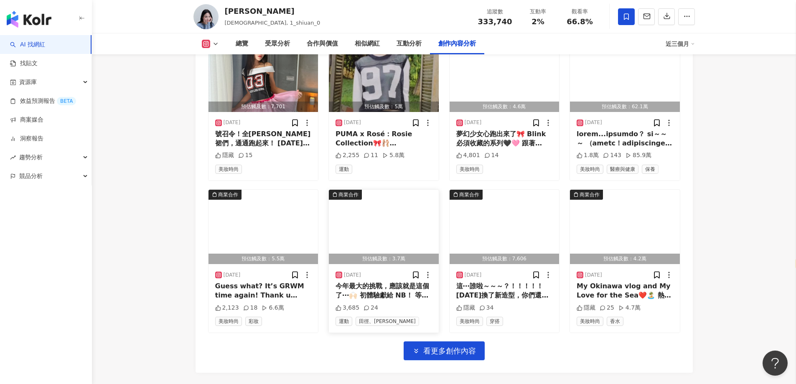
scroll to position [2898, 0]
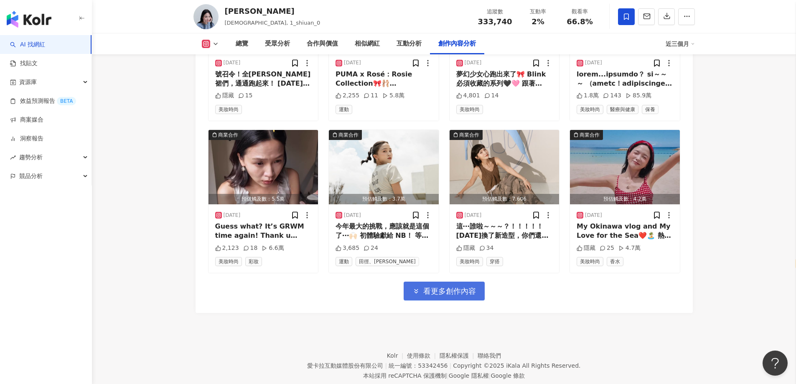
click at [416, 287] on icon "button" at bounding box center [416, 291] width 8 height 8
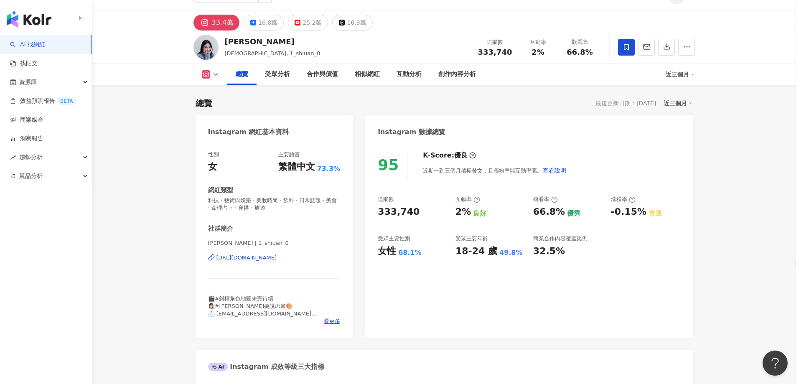
scroll to position [0, 0]
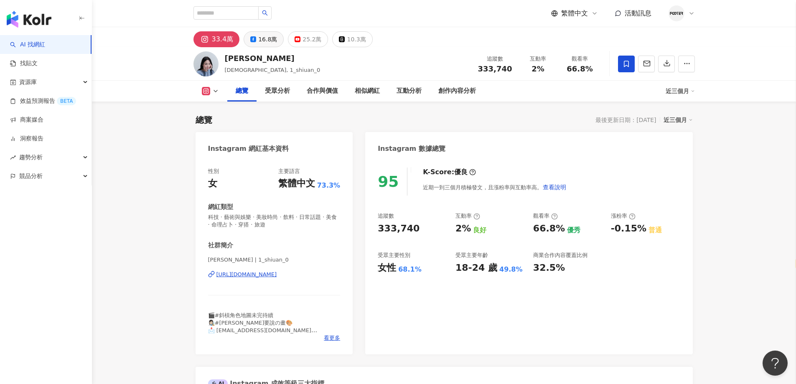
click at [261, 42] on div "16.8萬" at bounding box center [267, 39] width 19 height 12
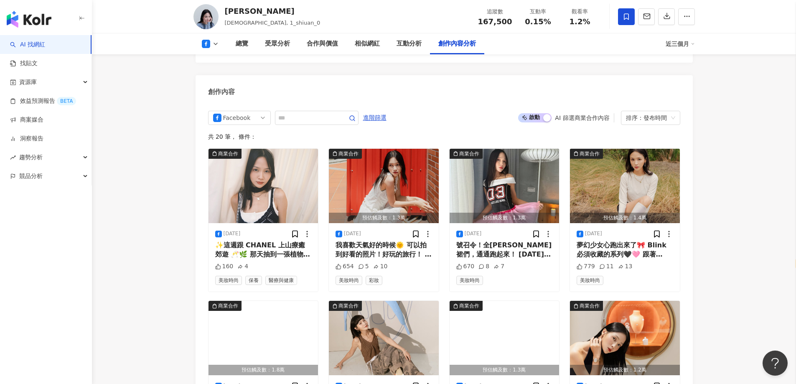
scroll to position [2464, 0]
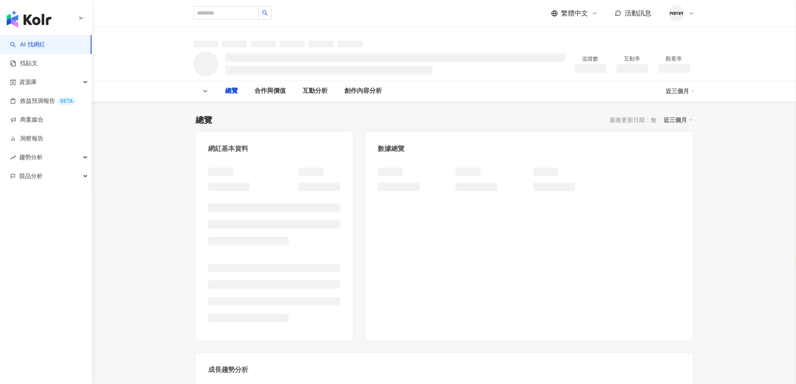
select select "*****"
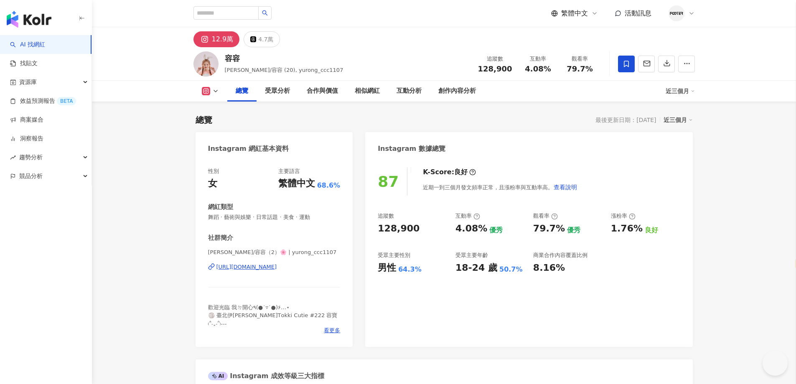
click at [273, 265] on div "[URL][DOMAIN_NAME]" at bounding box center [246, 267] width 61 height 8
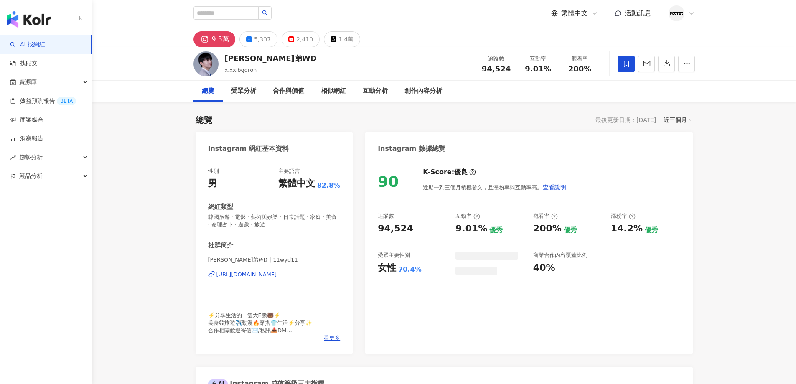
select select "*****"
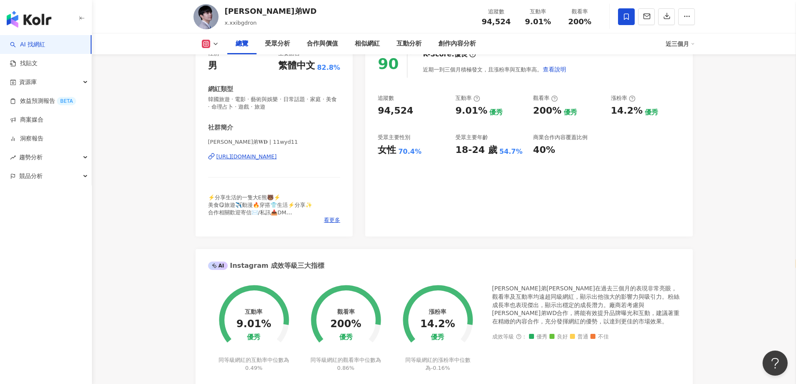
scroll to position [125, 0]
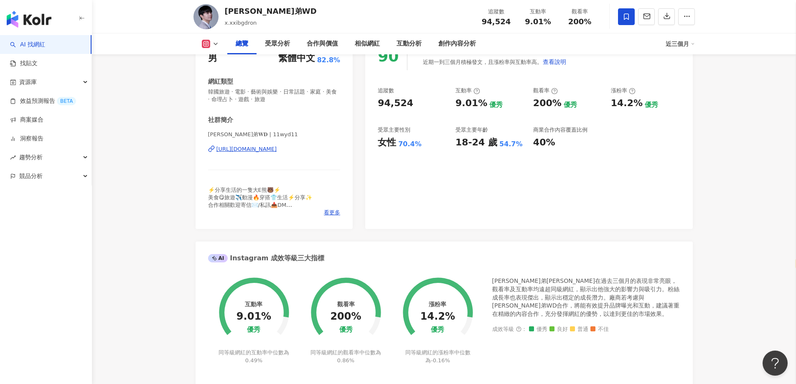
click at [251, 149] on div "https://www.instagram.com/11wyd11/" at bounding box center [246, 149] width 61 height 8
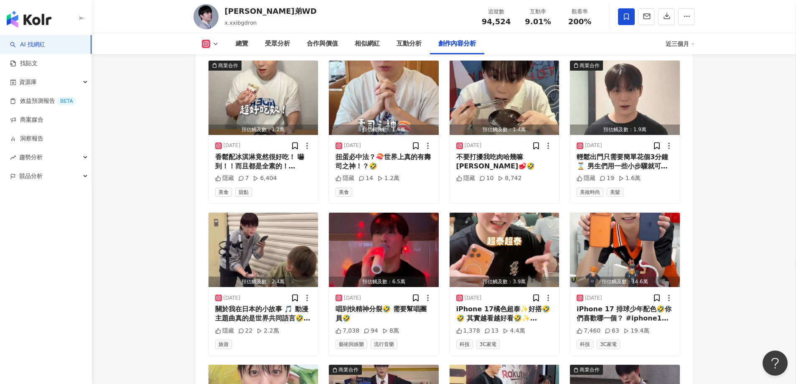
scroll to position [2422, 0]
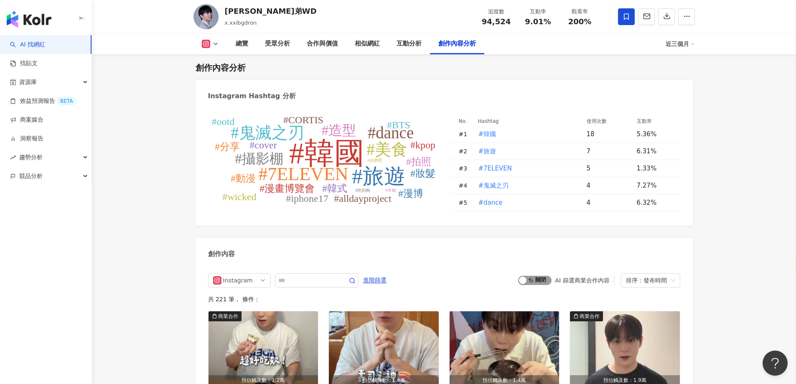
click at [520, 276] on div "button" at bounding box center [523, 280] width 8 height 8
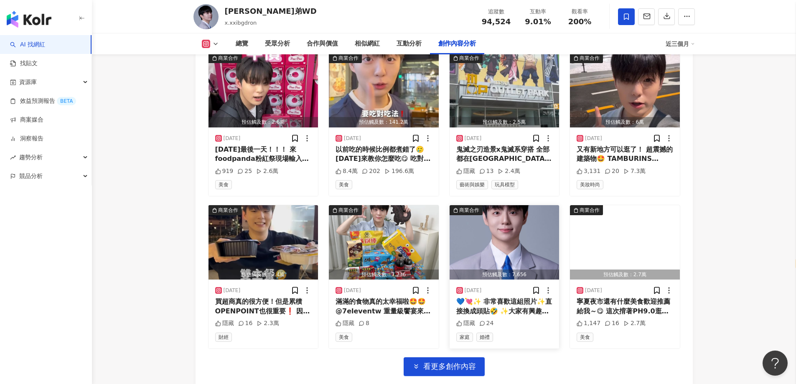
scroll to position [2917, 0]
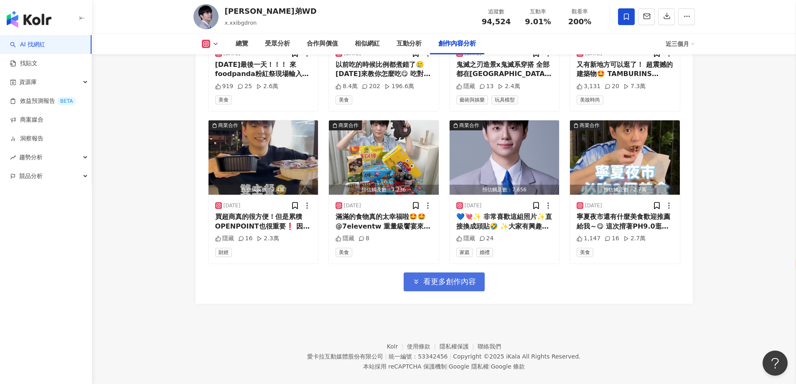
click at [466, 277] on span "看更多創作內容" at bounding box center [449, 281] width 53 height 9
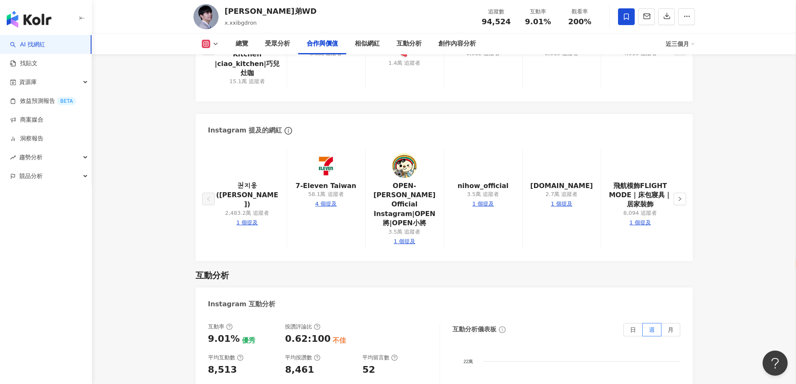
scroll to position [1160, 0]
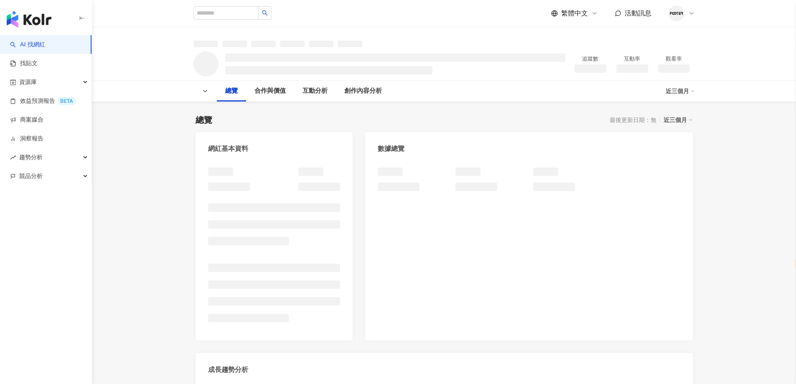
select select "*****"
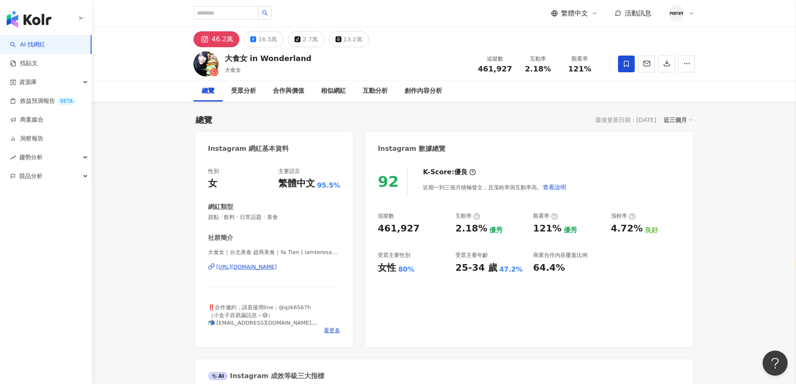
click at [277, 265] on div "https://www.instagram.com/iamteresa0424/" at bounding box center [246, 267] width 61 height 8
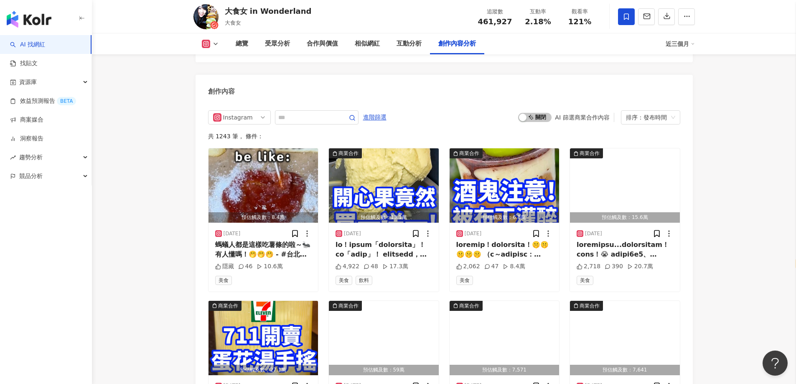
scroll to position [2506, 0]
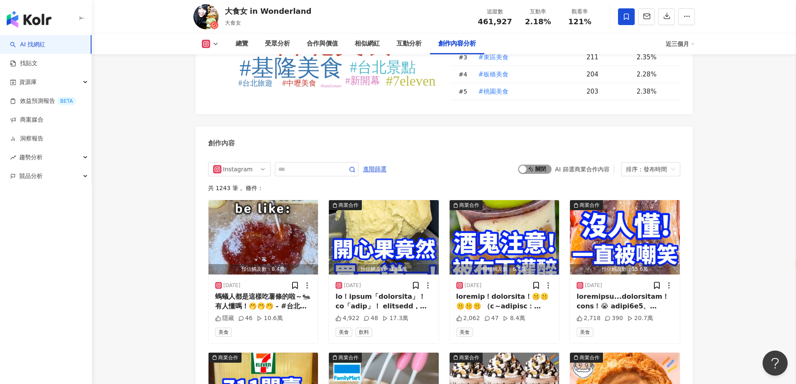
click at [522, 165] on div "button" at bounding box center [523, 169] width 8 height 8
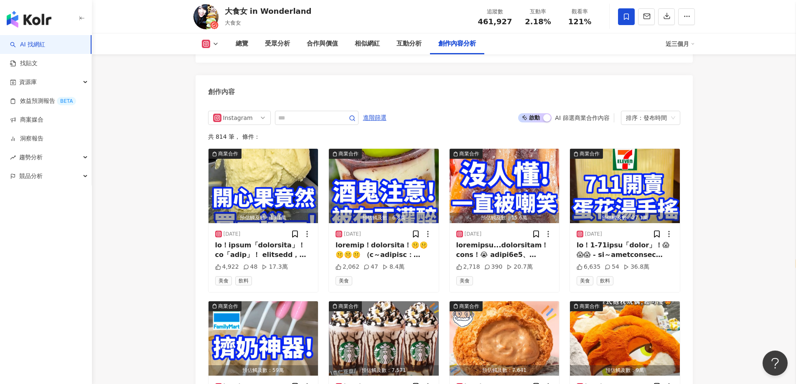
click at [215, 46] on icon at bounding box center [215, 44] width 7 height 7
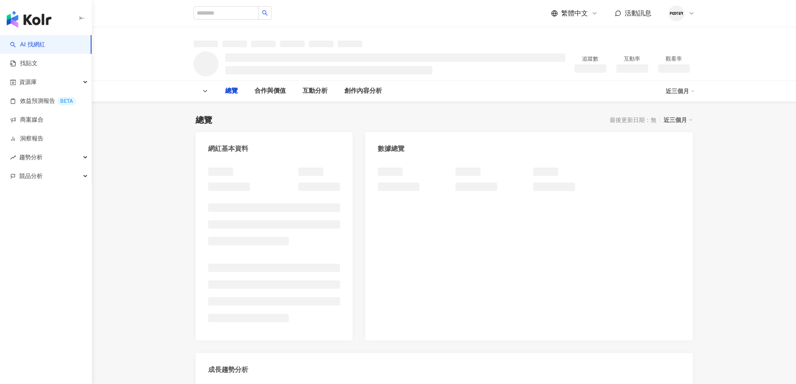
select select "*****"
